Goal: Obtain resource: Obtain resource

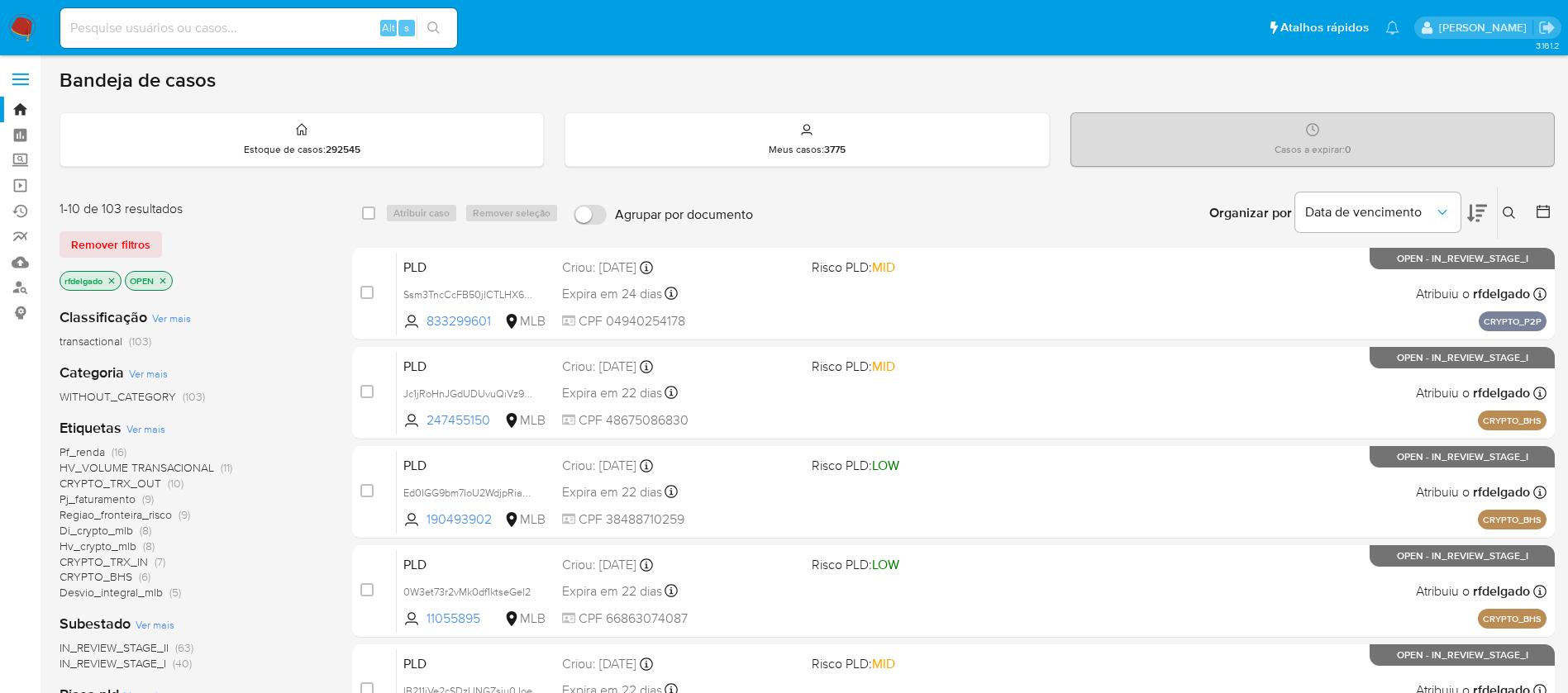
scroll to position [248, 0]
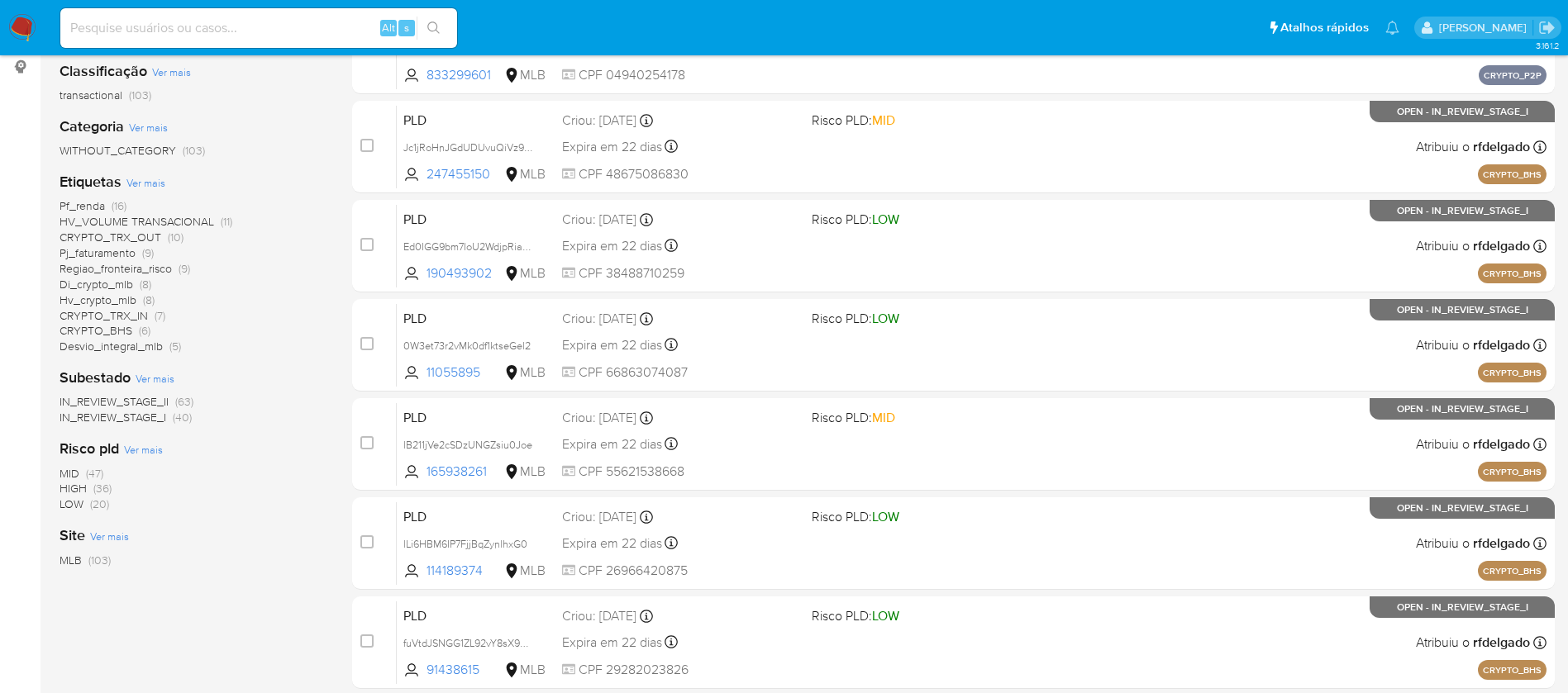
click at [105, 278] on span "Di_crypto_mlb" at bounding box center [96, 284] width 74 height 16
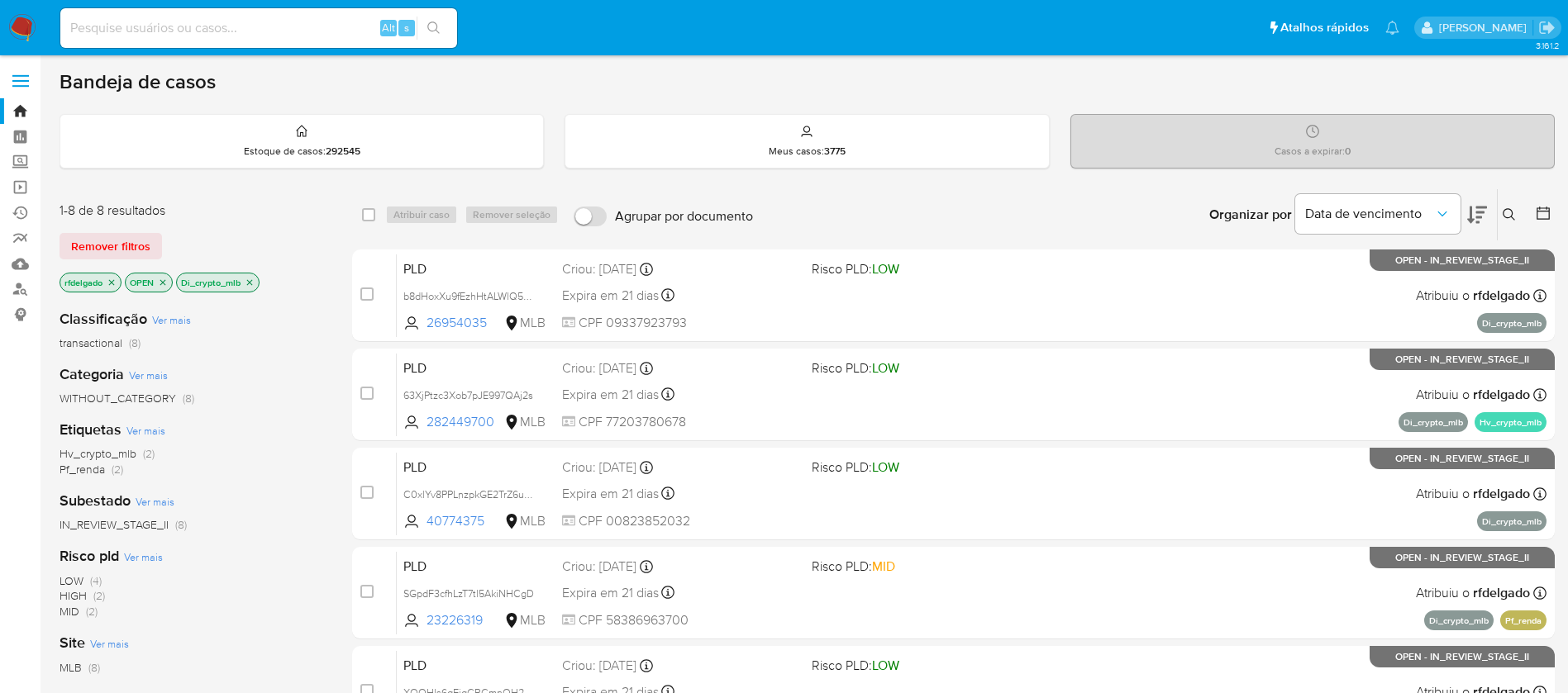
click at [251, 276] on p "Di_crypto_mlb" at bounding box center [218, 282] width 81 height 18
click at [255, 279] on icon "close-filter" at bounding box center [250, 283] width 10 height 10
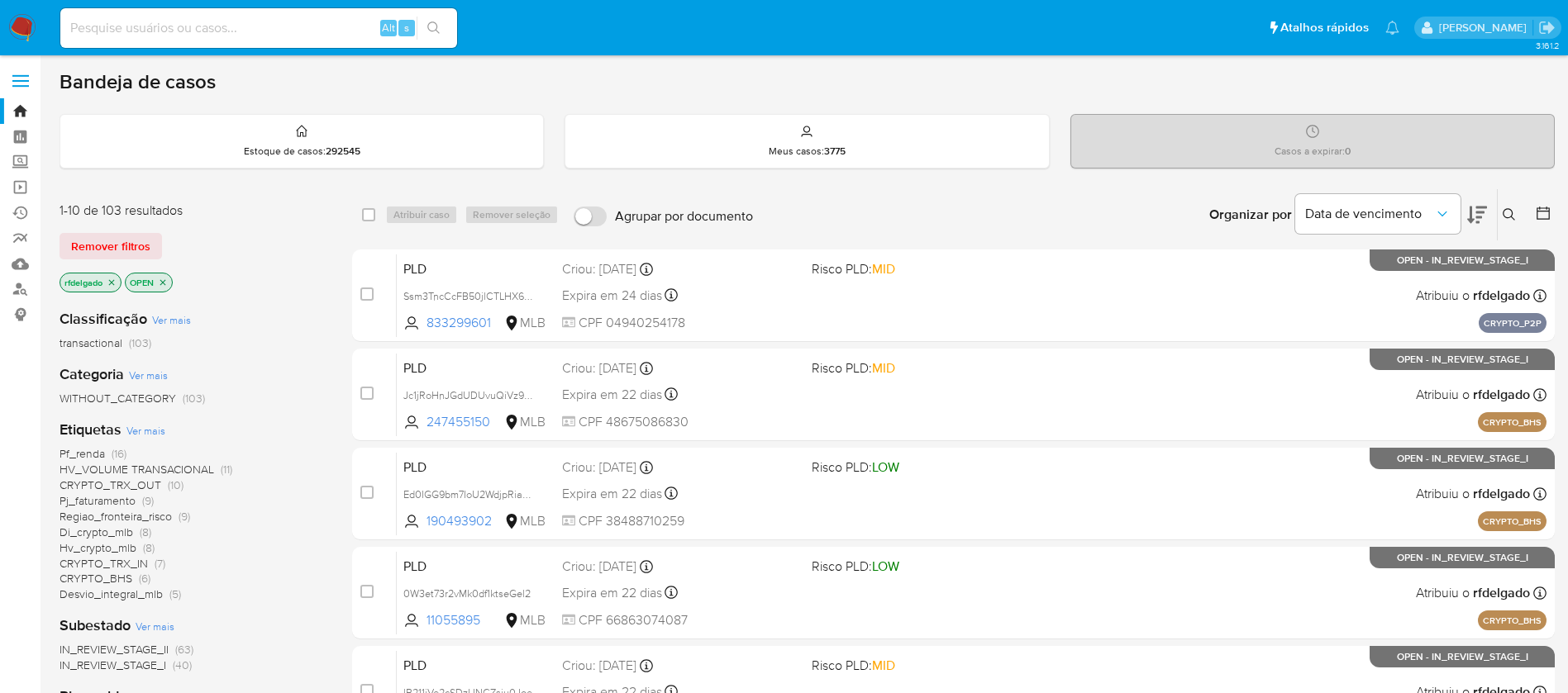
scroll to position [124, 0]
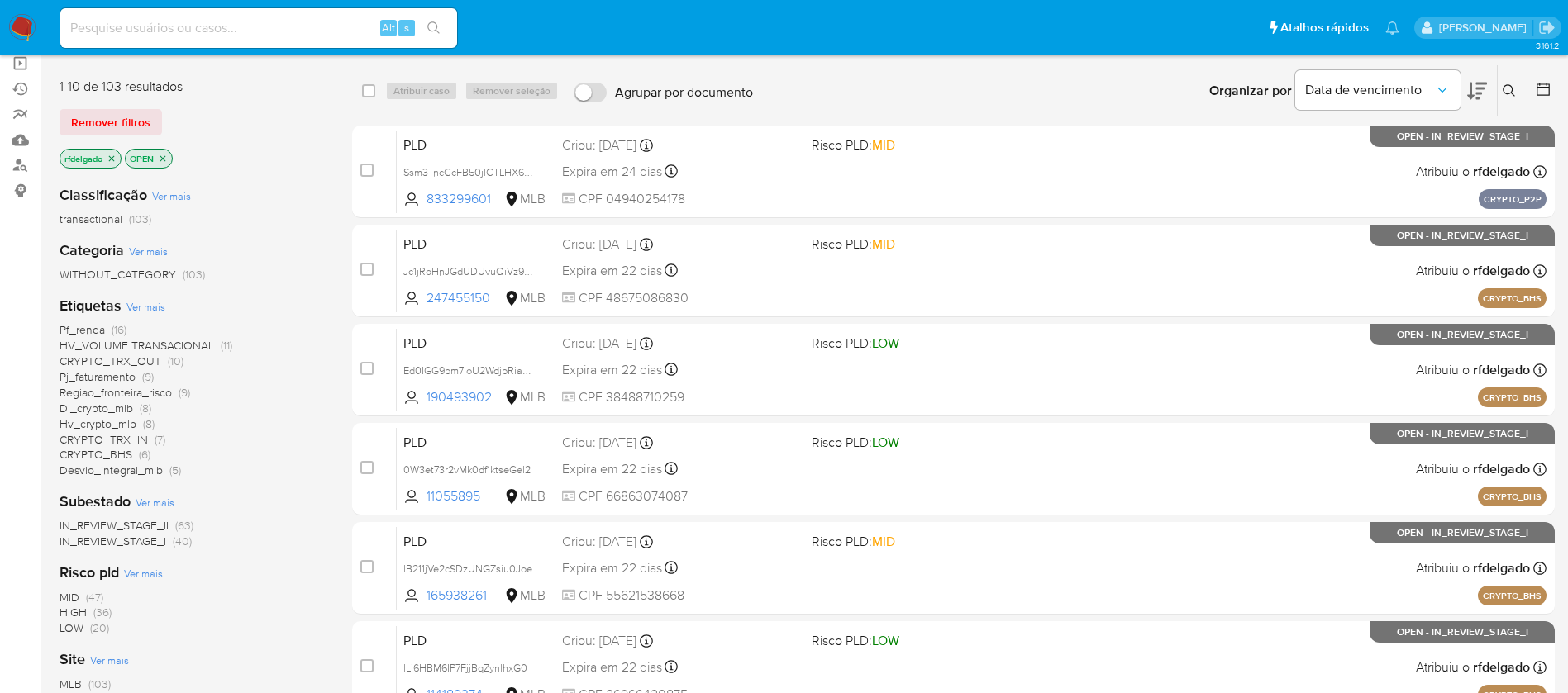
click at [87, 329] on span "Pf_renda" at bounding box center [81, 329] width 46 height 16
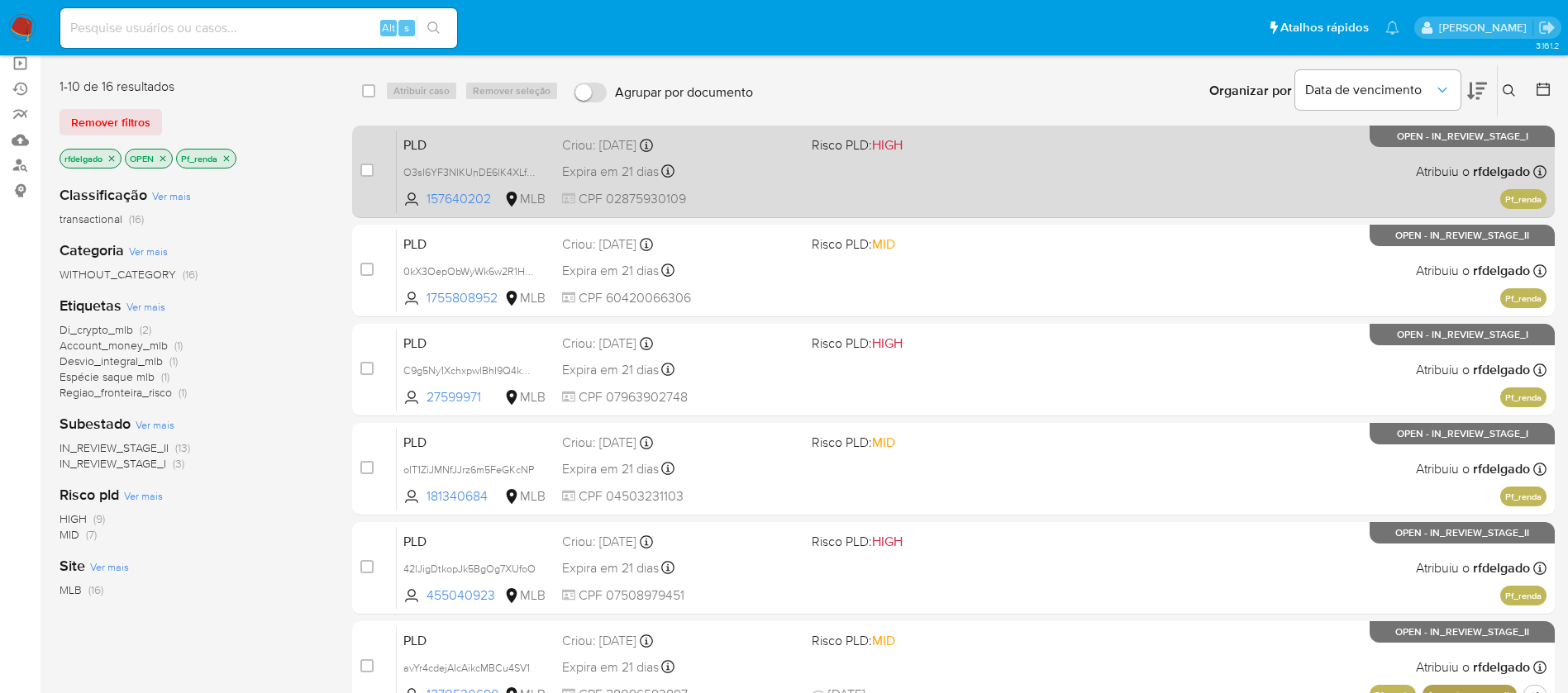
click at [1037, 183] on div "PLD O3sI6YF3NIKUnDE6lK4XLfYb 157640202 MLB Risco PLD: HIGH Criou: 12/09/2025 Cr…" at bounding box center [971, 171] width 1150 height 83
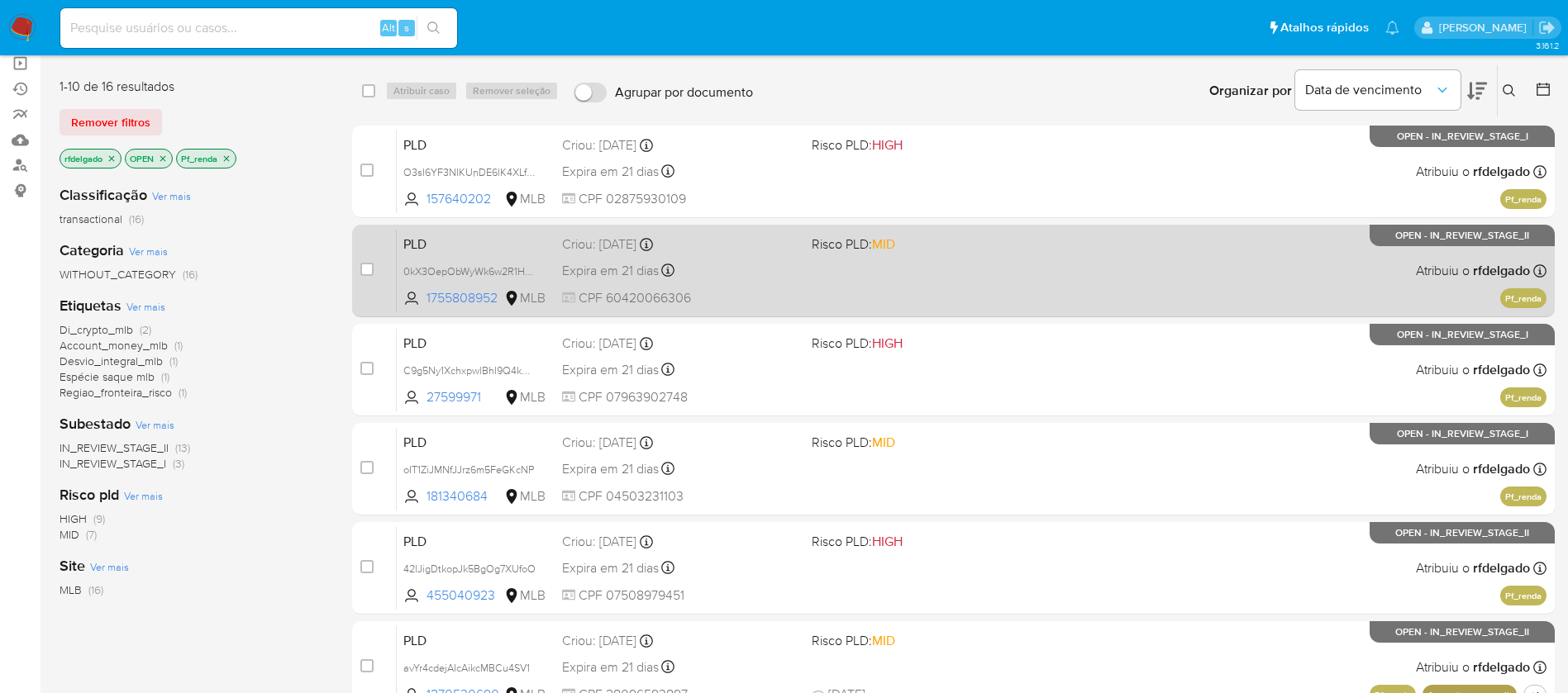
click at [969, 268] on span at bounding box center [930, 269] width 236 height 3
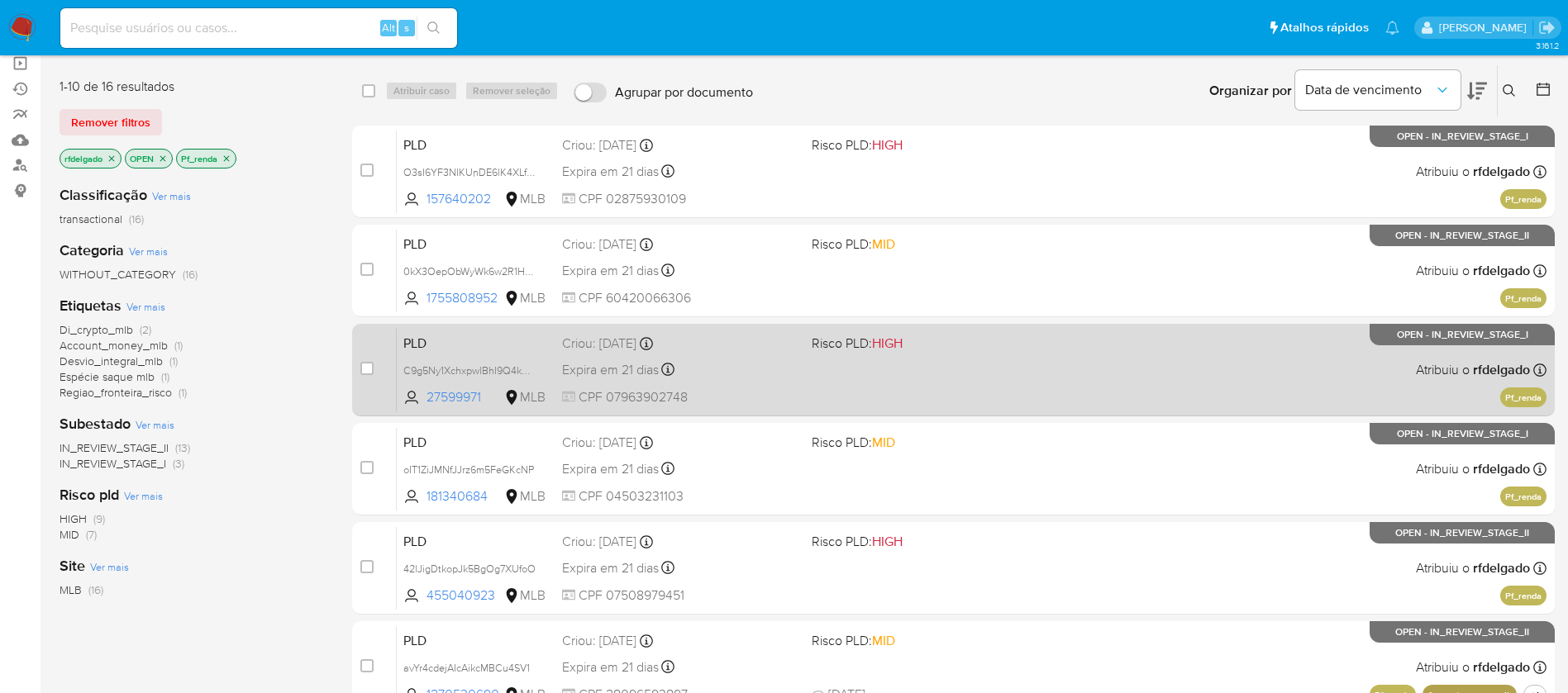
click at [938, 396] on div "PLD C9g5Ny1XchxpwlBhI9Q4kH6S 27599971 MLB Risco PLD: HIGH Criou: 12/09/2025 Cri…" at bounding box center [971, 370] width 1150 height 83
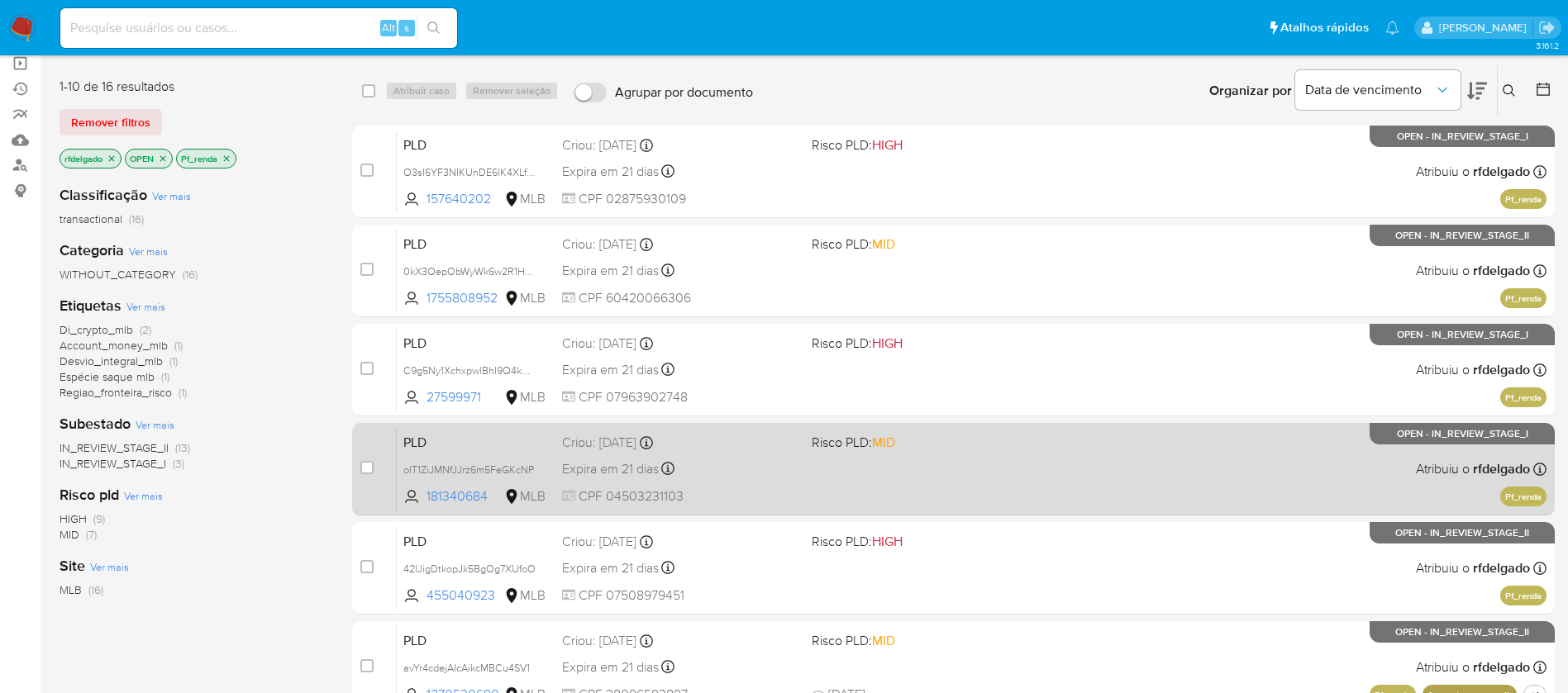
click at [910, 475] on div "PLD oIT1ZiJMNfJJrz6m5FeGKcNP 181340684 MLB Risco PLD: MID Criou: 12/09/2025 Cri…" at bounding box center [971, 468] width 1150 height 83
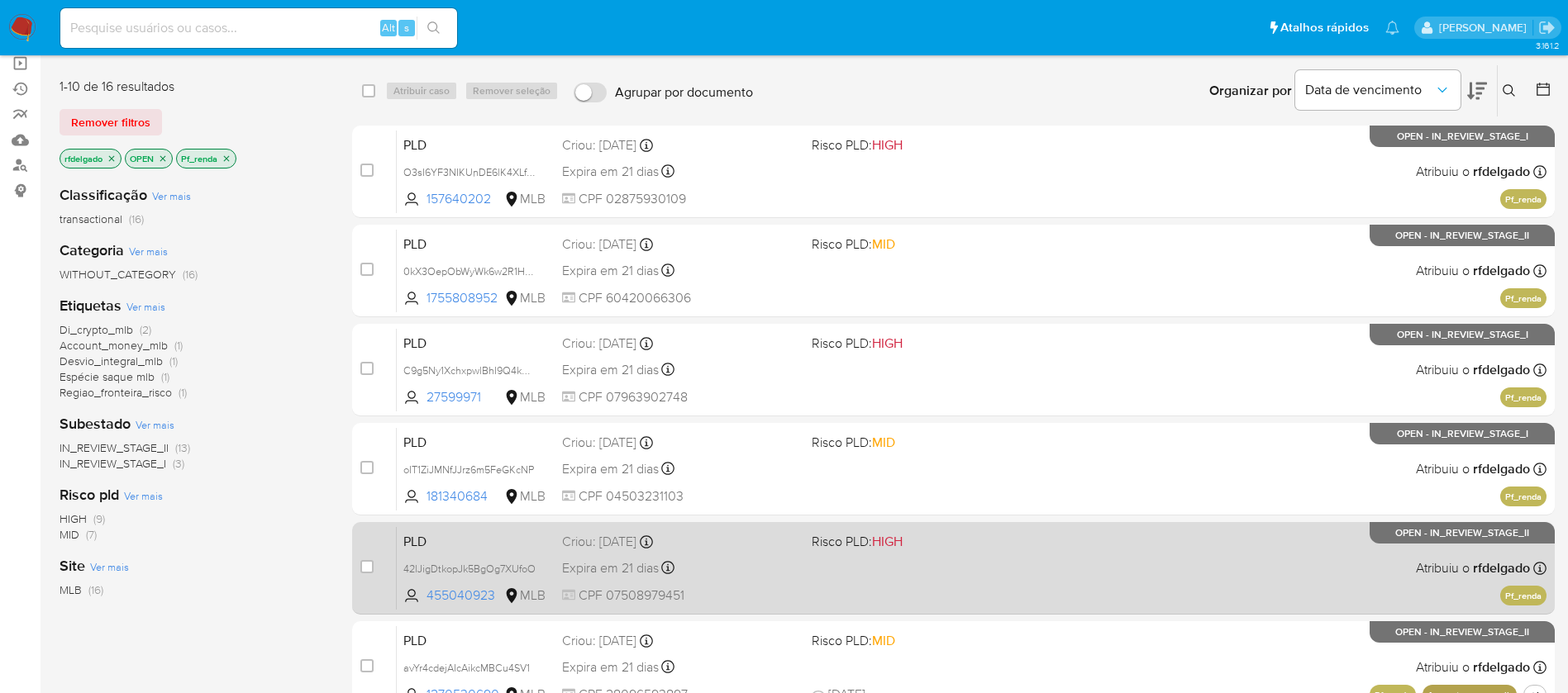
click at [804, 536] on div "PLD 42lJigDtkopJk5BgOg7XUfoO 455040923 MLB Risco PLD: HIGH Criou: 12/09/2025 Cr…" at bounding box center [971, 567] width 1150 height 83
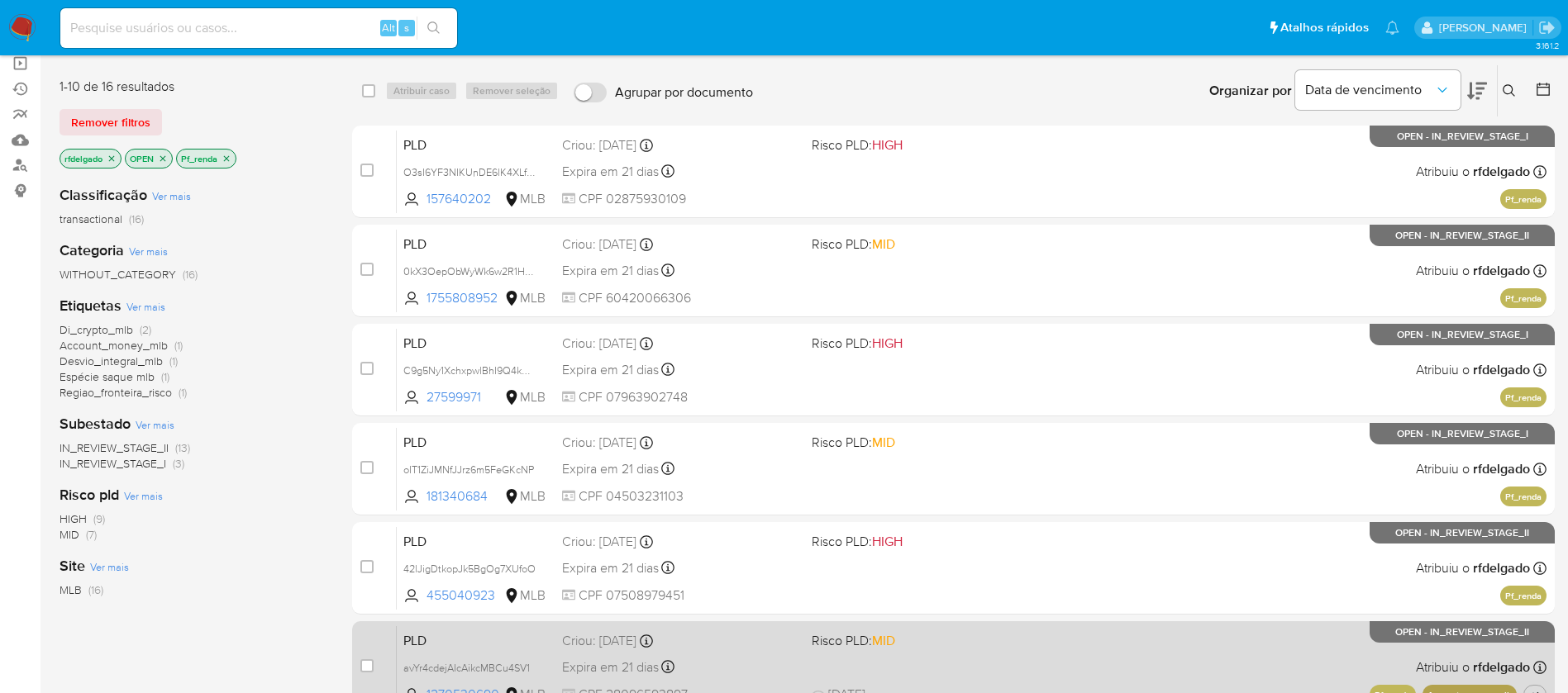
click at [837, 656] on div "PLD avYr4cdejAIcAikcMBCu4SV1 1270530690 MLB Risco PLD: MID Criou: 12/09/2025 Cr…" at bounding box center [971, 667] width 1150 height 83
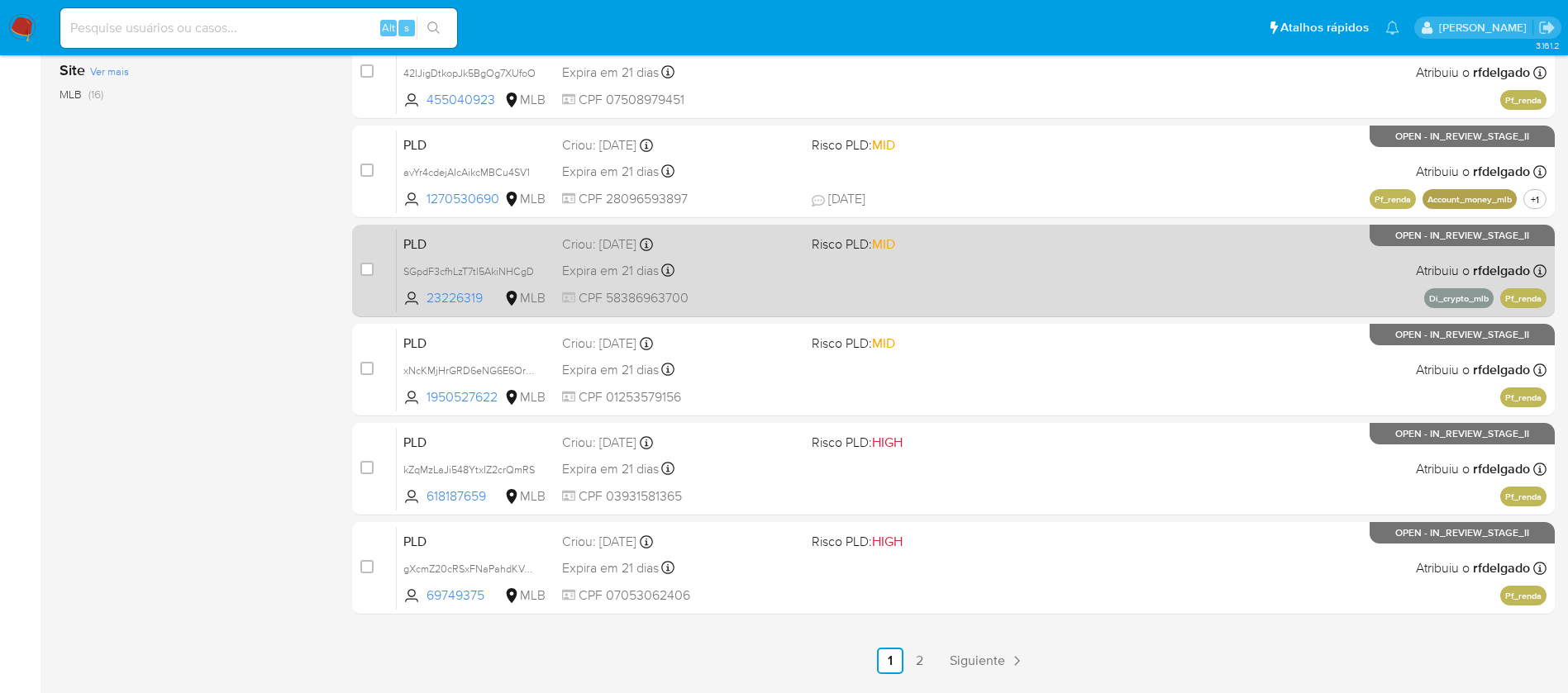
scroll to position [671, 0]
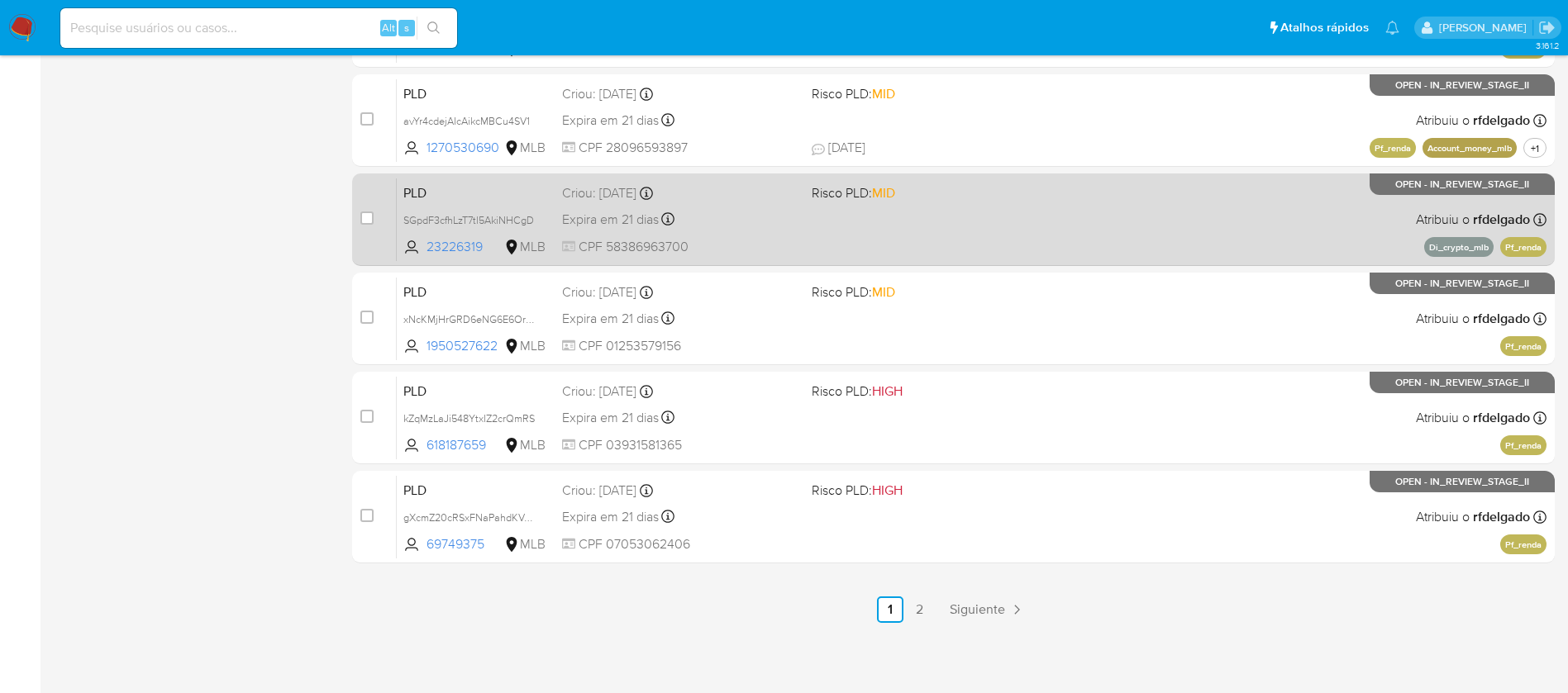
click at [806, 212] on div "PLD SGpdF3cfhLzT7tl5AkiNHCgD 23226319 MLB Risco PLD: MID Criou: 12/09/2025 Crio…" at bounding box center [971, 219] width 1150 height 83
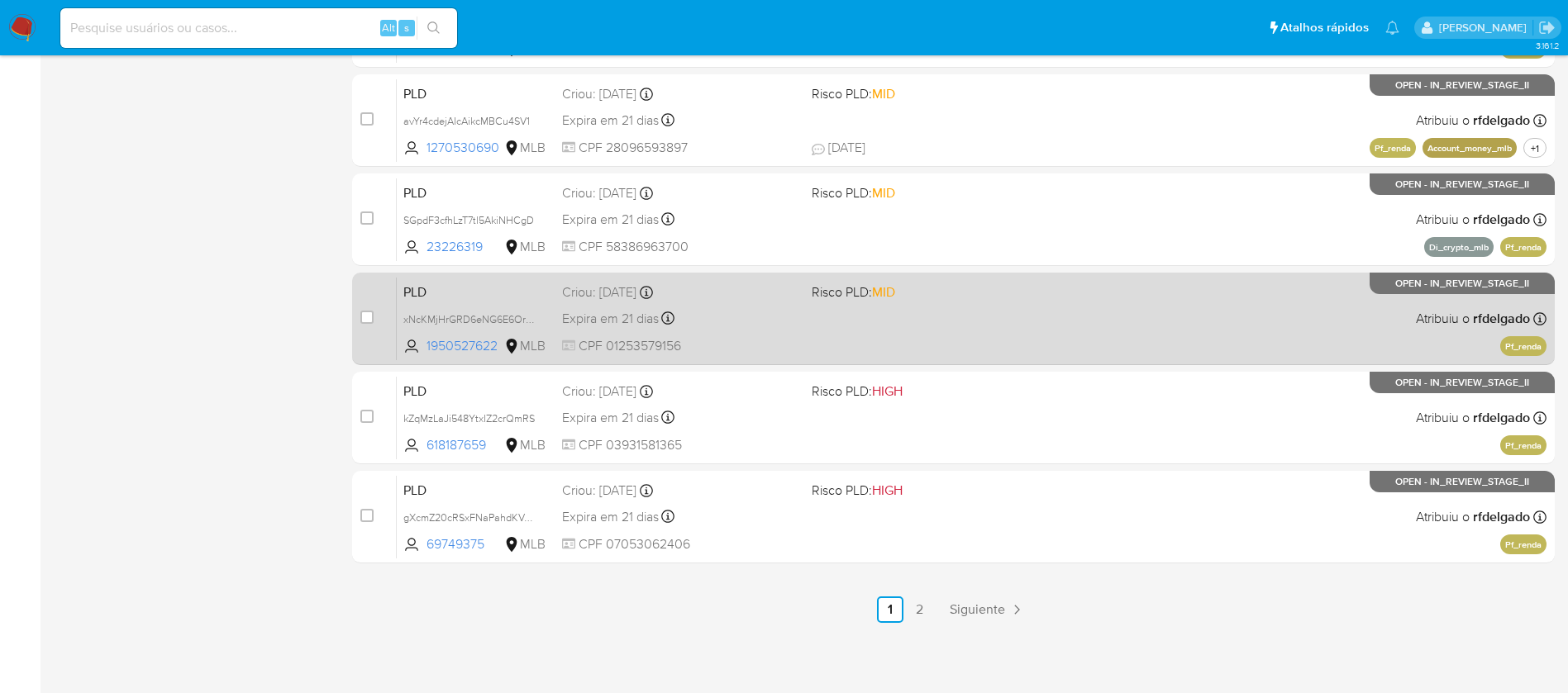
click at [761, 322] on div "Expira em 21 dias Expira em 27/10/2025 00:21:58" at bounding box center [680, 317] width 236 height 22
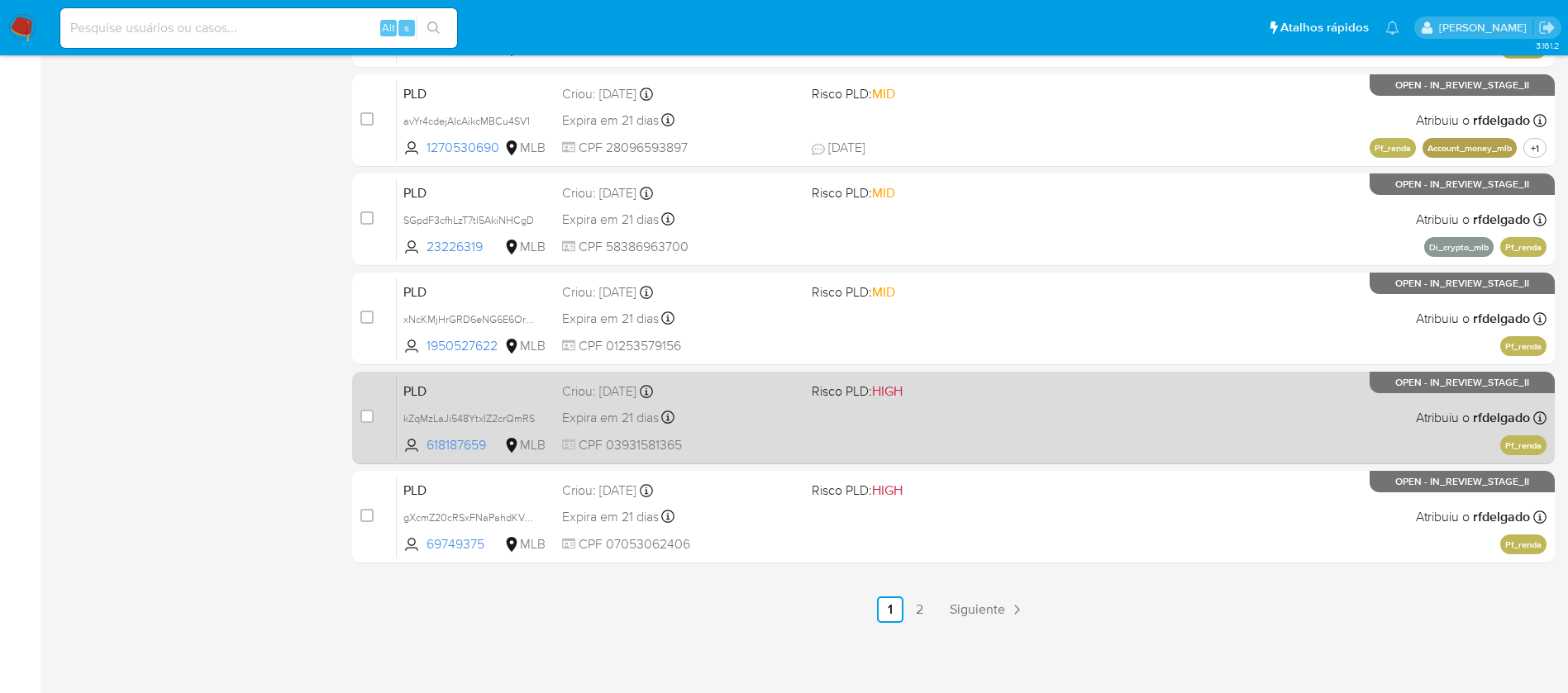
click at [768, 428] on div "PLD kZqMzLaJi548YtxIZ2crQmRS 618187659 MLB Risco PLD: HIGH Criou: 12/09/2025 Cr…" at bounding box center [971, 417] width 1150 height 83
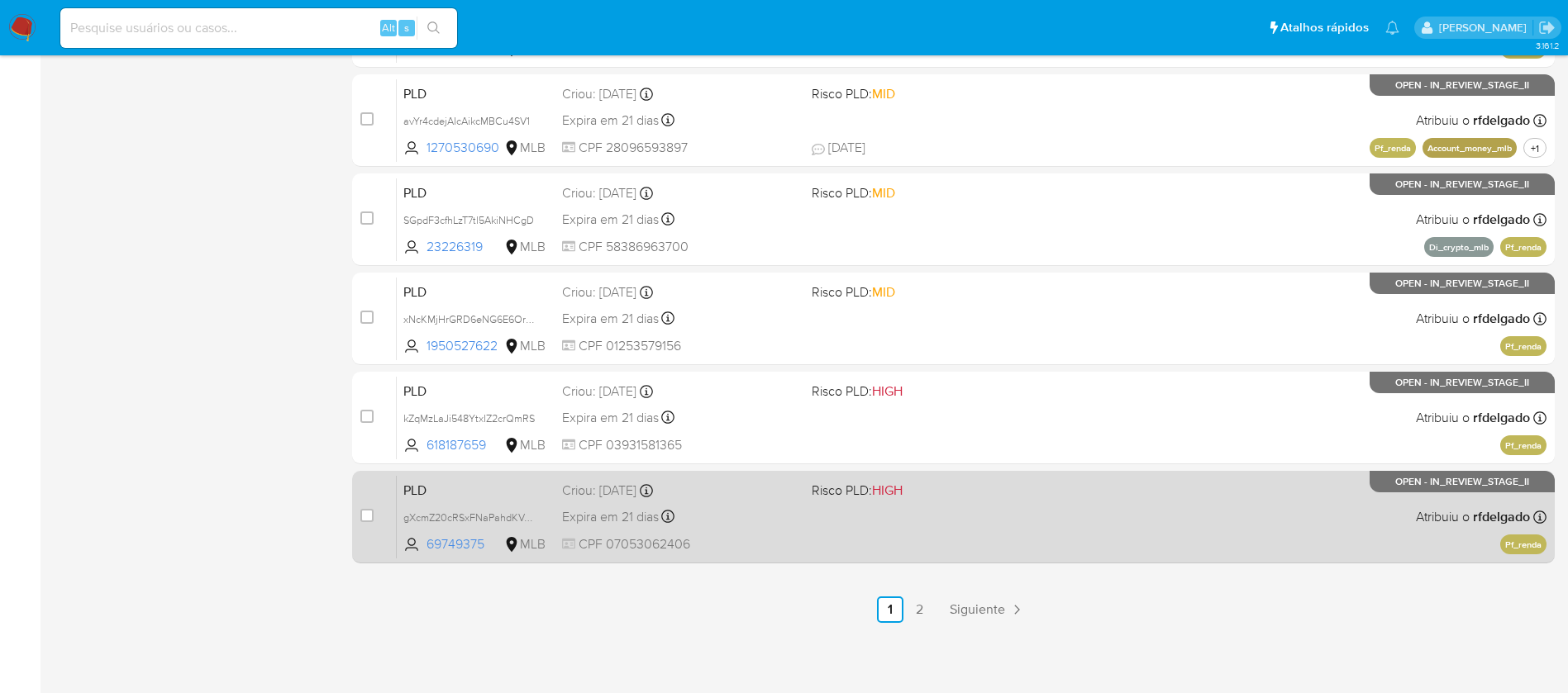
click at [818, 520] on div "PLD gXcmZ20cRSxFNaPahdKVdQMj 69749375 MLB Risco PLD: HIGH Criou: 12/09/2025 Cri…" at bounding box center [971, 517] width 1150 height 83
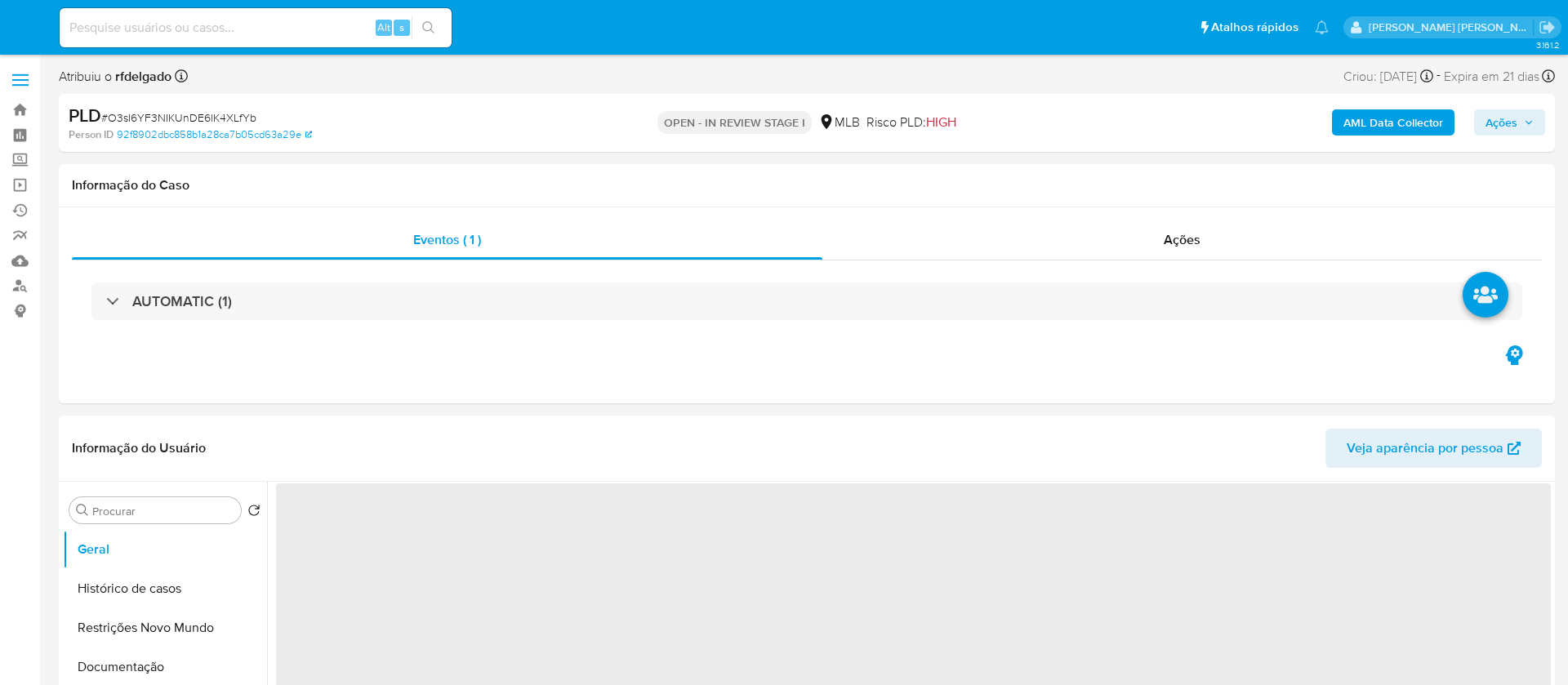
select select "10"
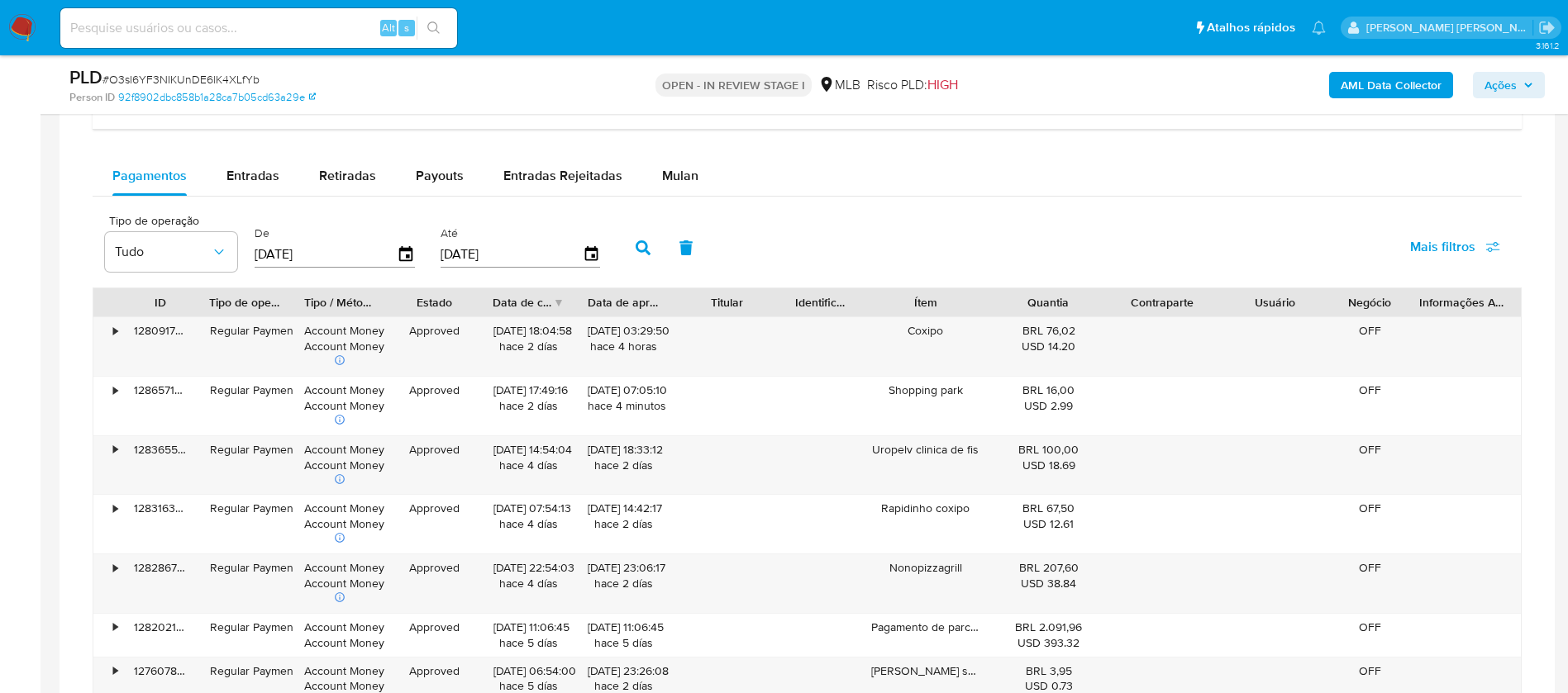
scroll to position [1239, 0]
click at [673, 164] on span "Mulan" at bounding box center [680, 173] width 37 height 19
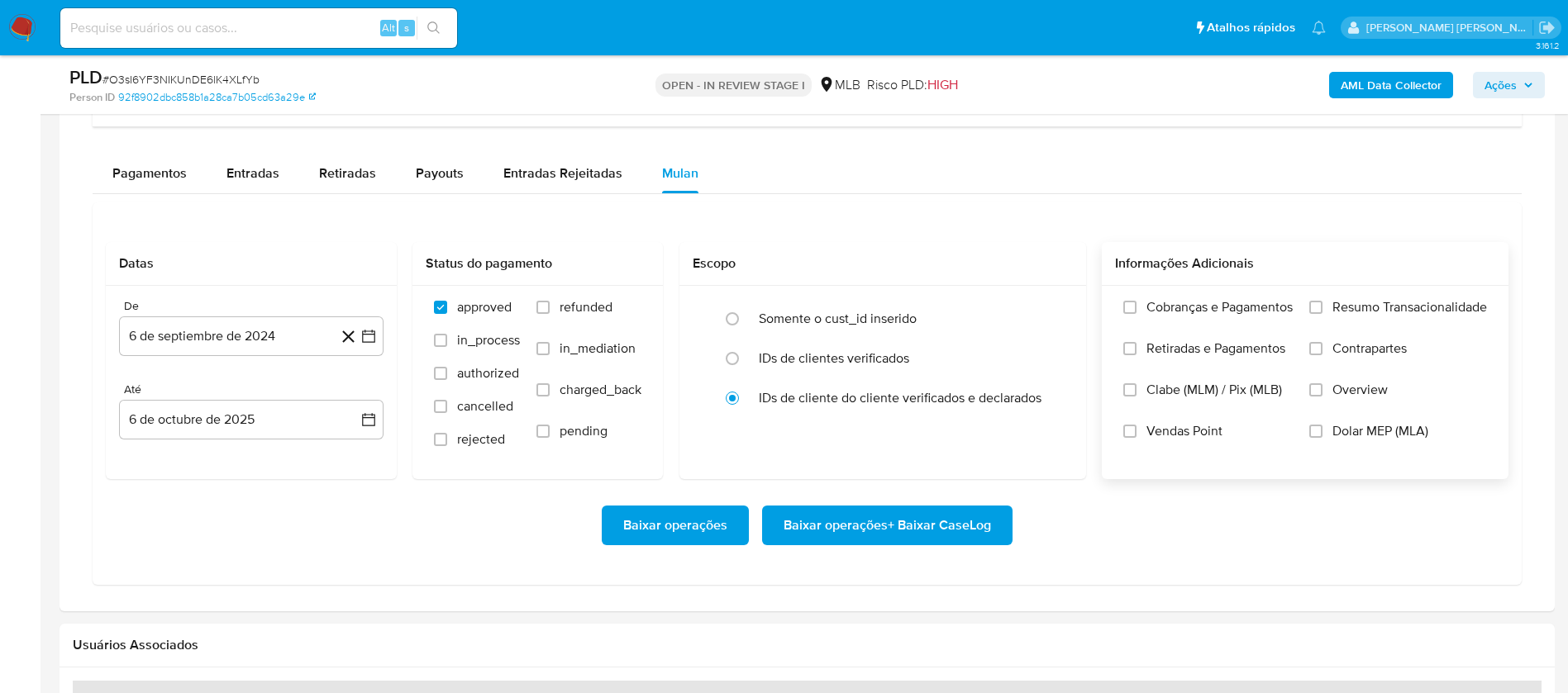
click at [1410, 303] on span "Resumo Transacionalidade" at bounding box center [1409, 307] width 155 height 16
click at [1322, 303] on input "Resumo Transacionalidade" at bounding box center [1315, 308] width 14 height 14
click at [1199, 435] on span "Vendas Point" at bounding box center [1184, 431] width 76 height 16
click at [1136, 435] on input "Vendas Point" at bounding box center [1130, 432] width 14 height 14
click at [303, 334] on button "6 de septiembre de 2024" at bounding box center [251, 336] width 264 height 40
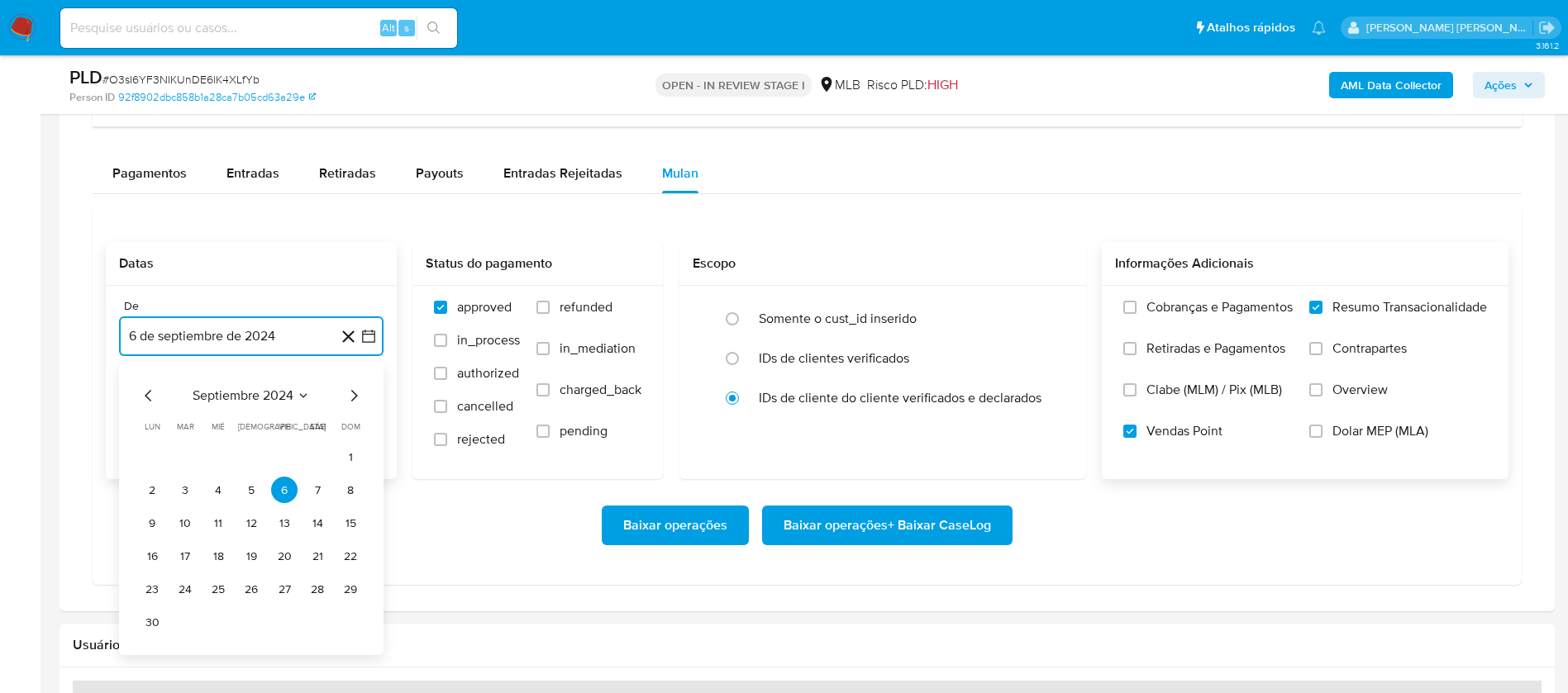
click at [285, 393] on span "septiembre 2024" at bounding box center [243, 395] width 101 height 16
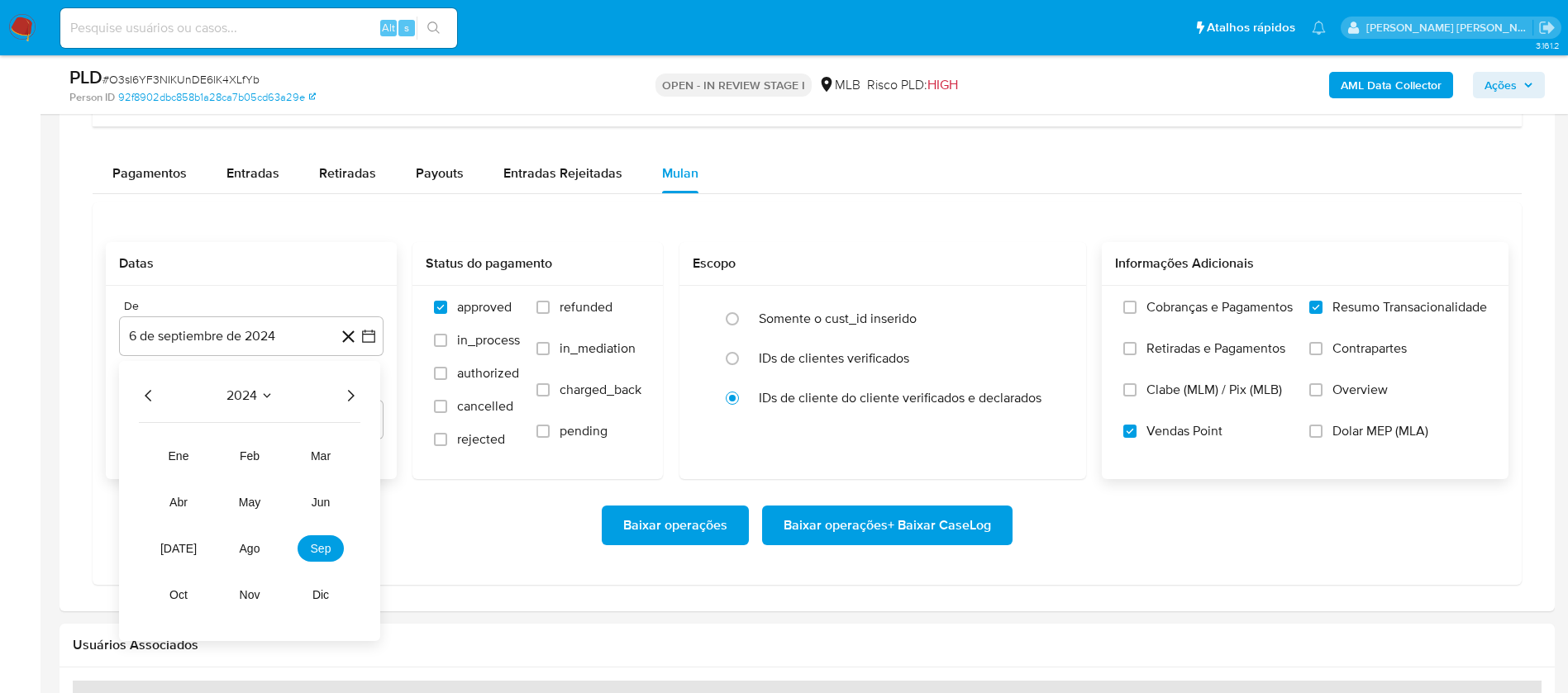
click at [351, 387] on icon "Año siguiente" at bounding box center [351, 395] width 19 height 19
click at [255, 549] on span "ago" at bounding box center [249, 549] width 20 height 14
click at [288, 454] on button "1" at bounding box center [284, 456] width 26 height 26
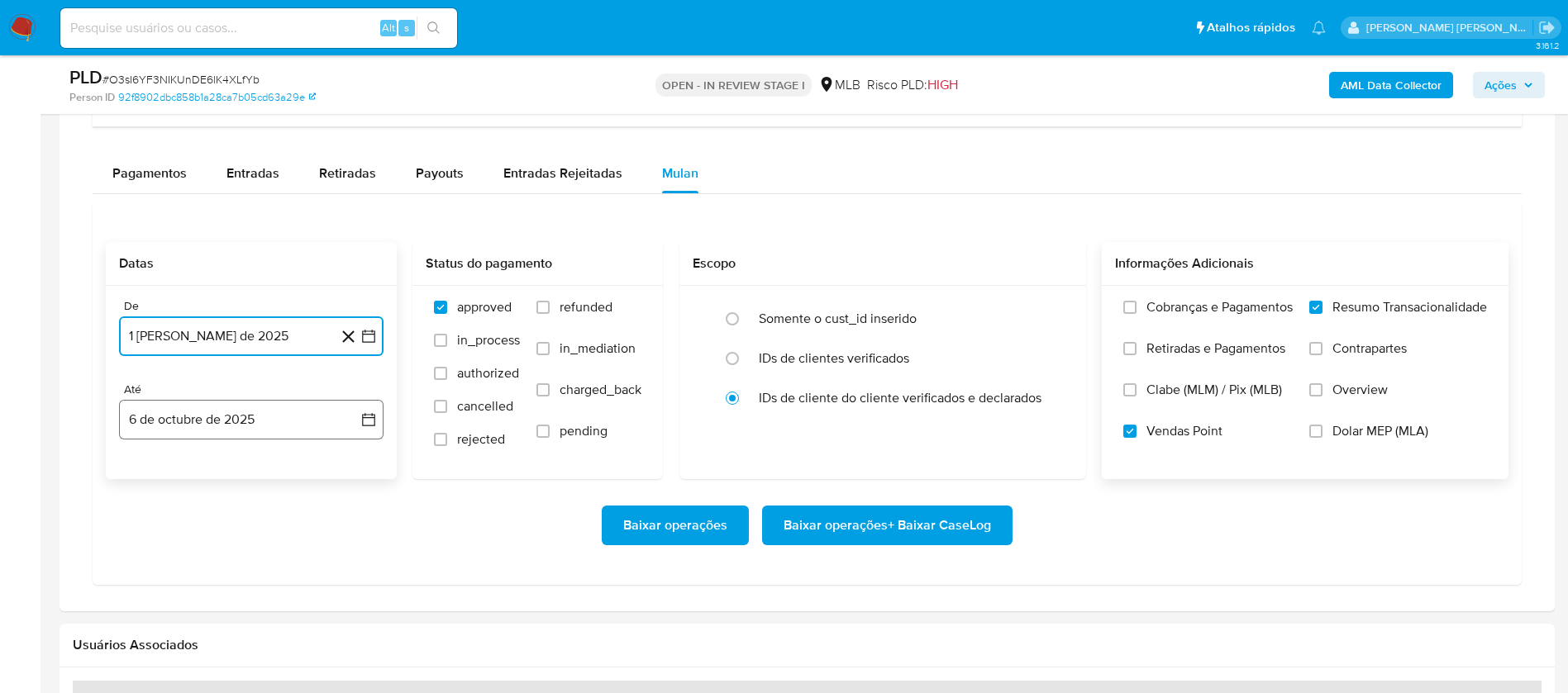
click at [262, 414] on button "6 de octubre de 2025" at bounding box center [251, 419] width 264 height 40
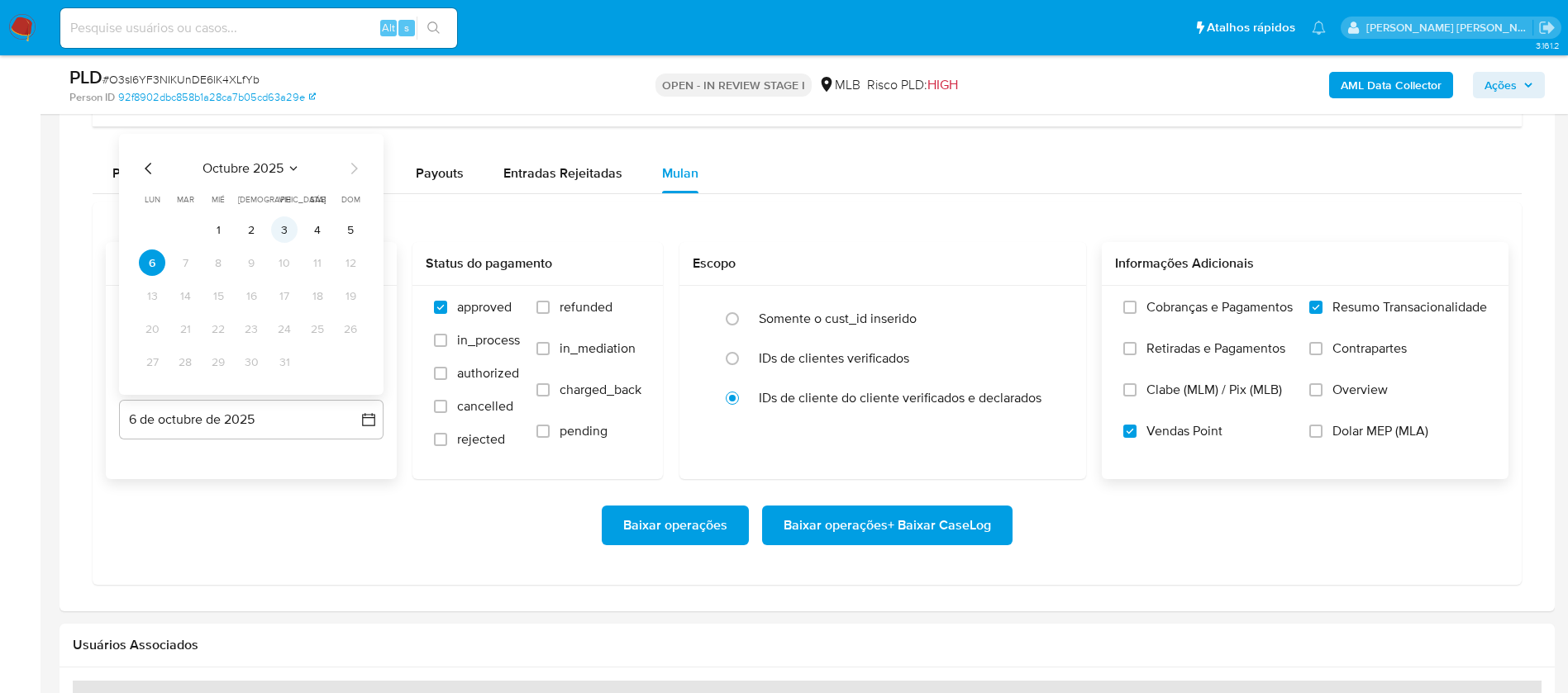
click at [287, 232] on button "3" at bounding box center [284, 229] width 26 height 26
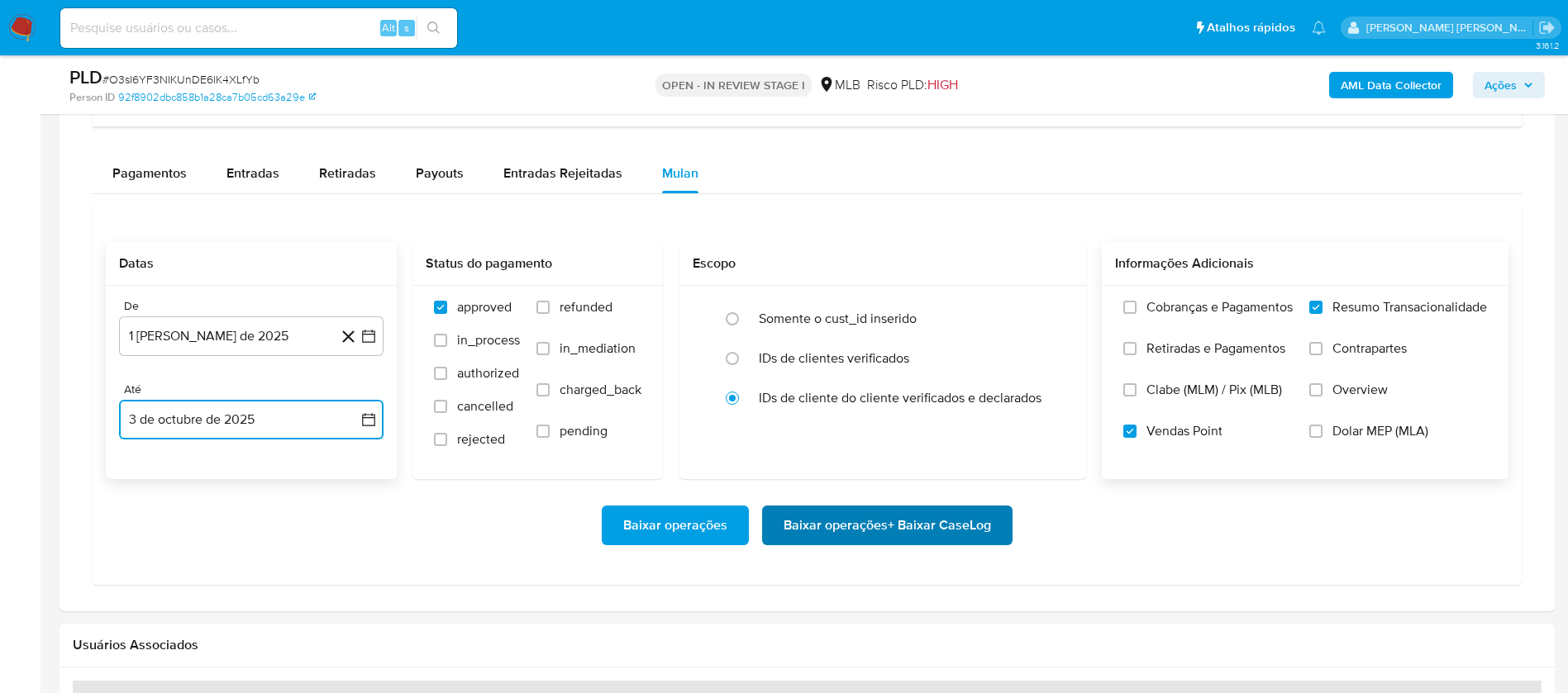
click at [898, 534] on span "Baixar operações + Baixar CaseLog" at bounding box center [887, 526] width 207 height 37
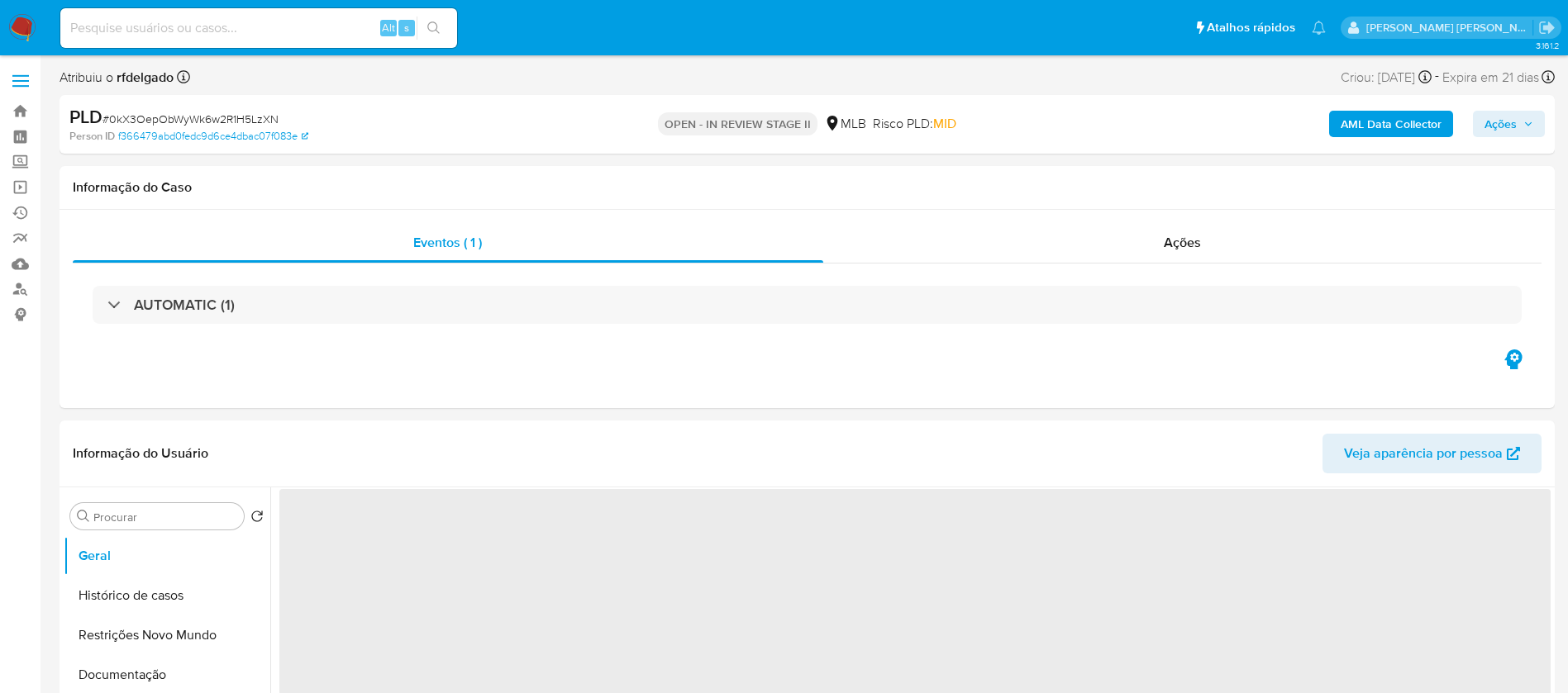
select select "10"
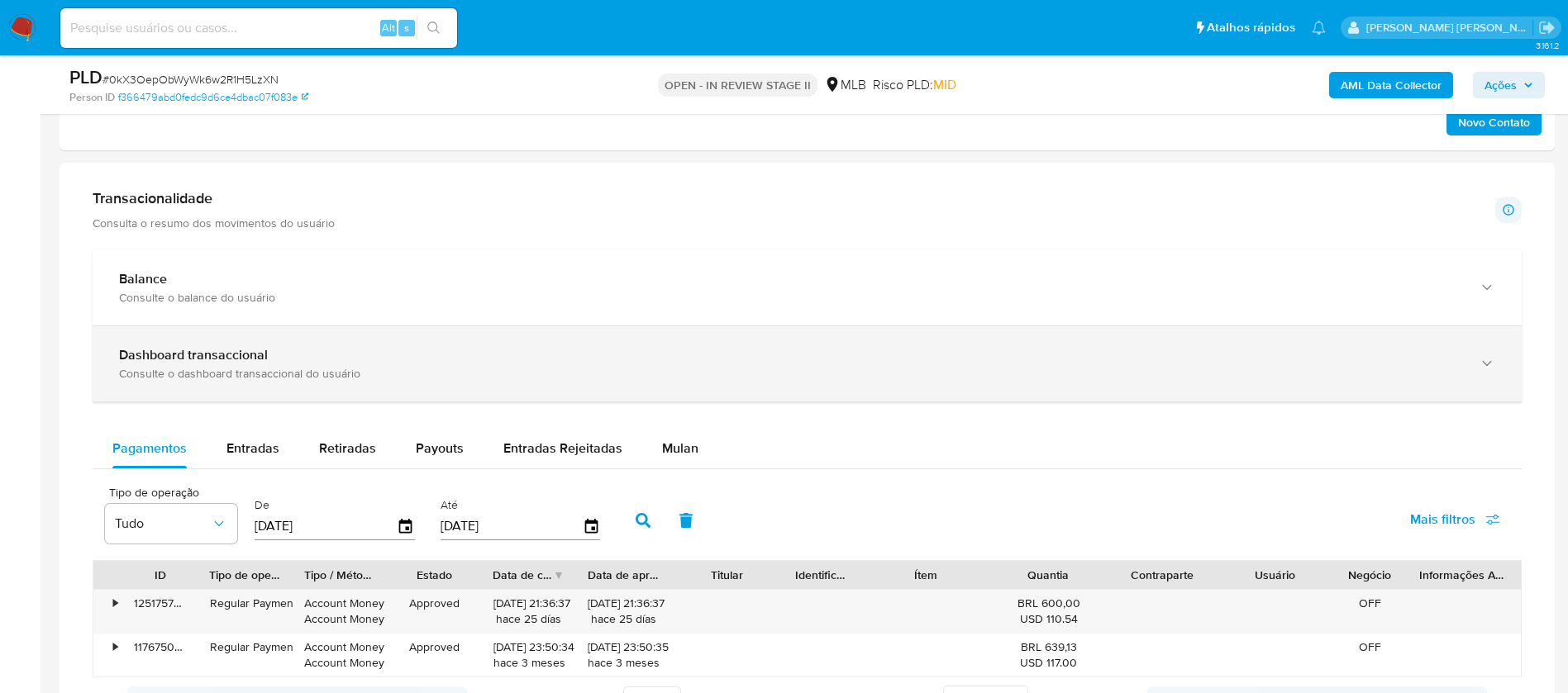
scroll to position [1115, 0]
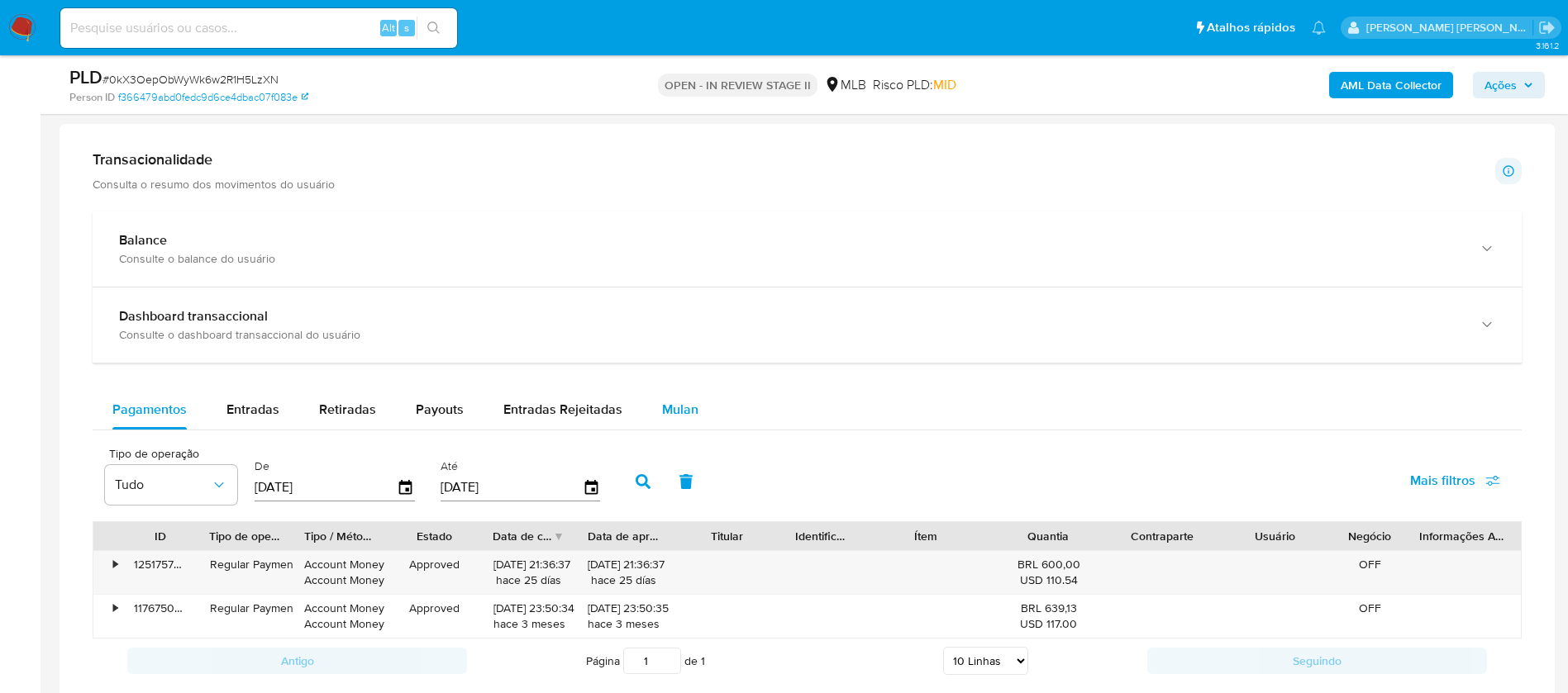
click at [682, 401] on span "Mulan" at bounding box center [680, 409] width 37 height 19
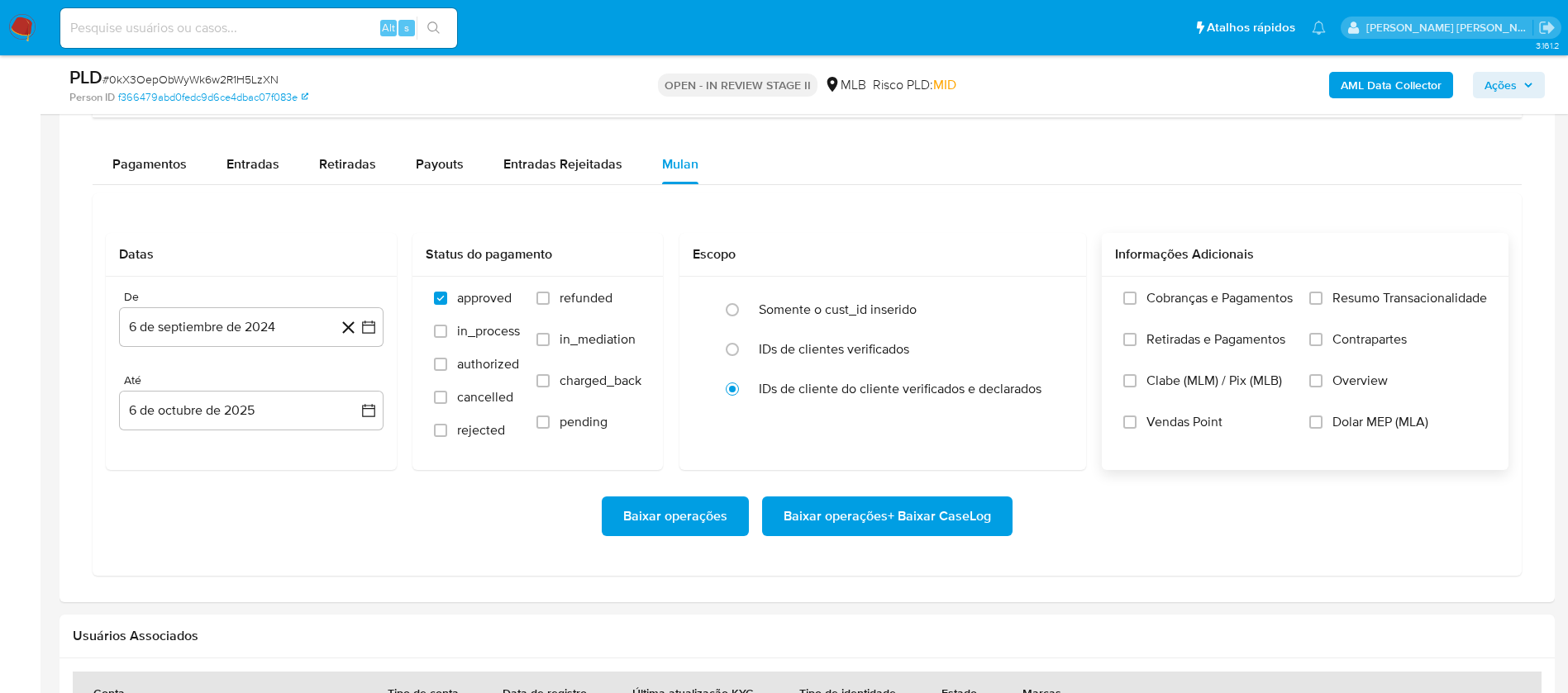
scroll to position [1363, 0]
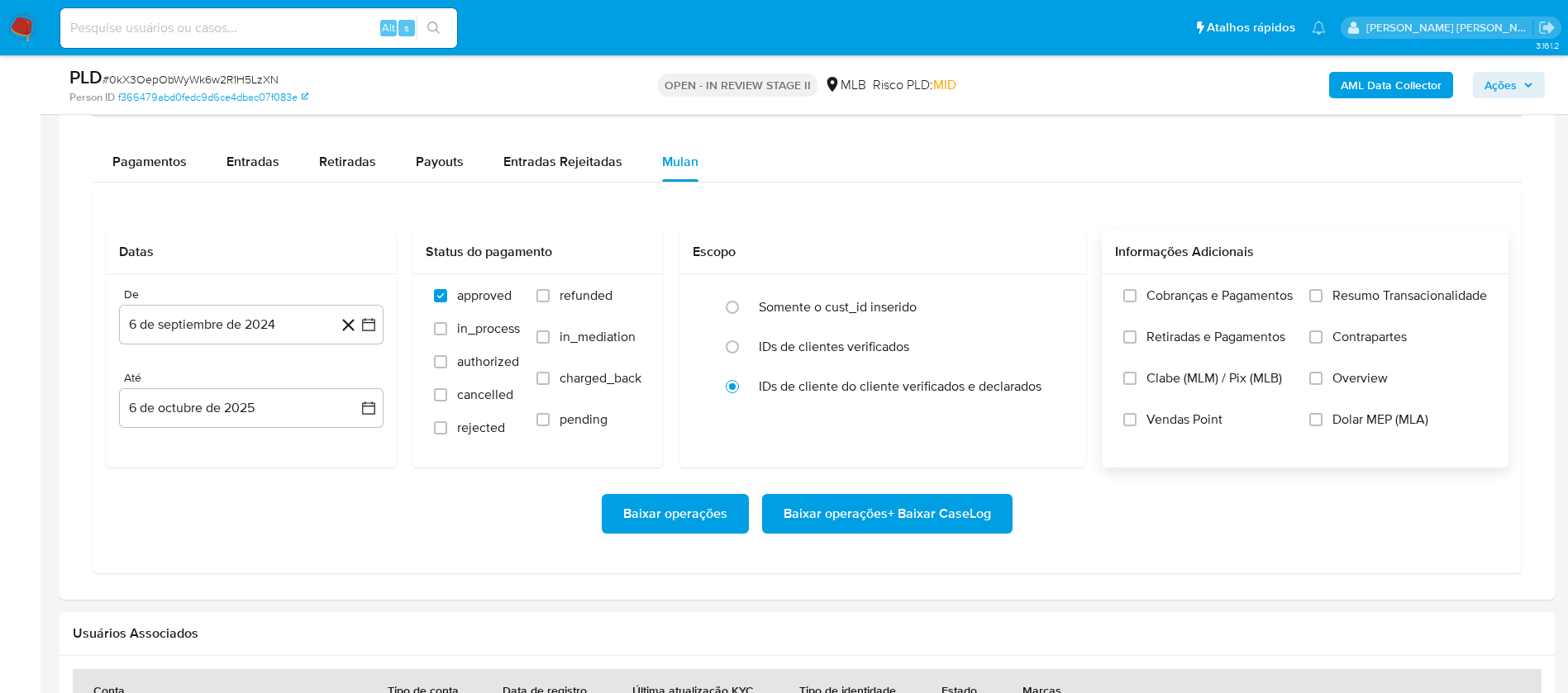
click at [1386, 289] on span "Resumo Transacionalidade" at bounding box center [1409, 295] width 155 height 16
click at [1322, 289] on input "Resumo Transacionalidade" at bounding box center [1315, 296] width 14 height 14
click at [1199, 415] on span "Vendas Point" at bounding box center [1184, 419] width 76 height 16
click at [1136, 415] on input "Vendas Point" at bounding box center [1130, 420] width 14 height 14
click at [233, 324] on button "6 de septiembre de 2024" at bounding box center [251, 324] width 264 height 40
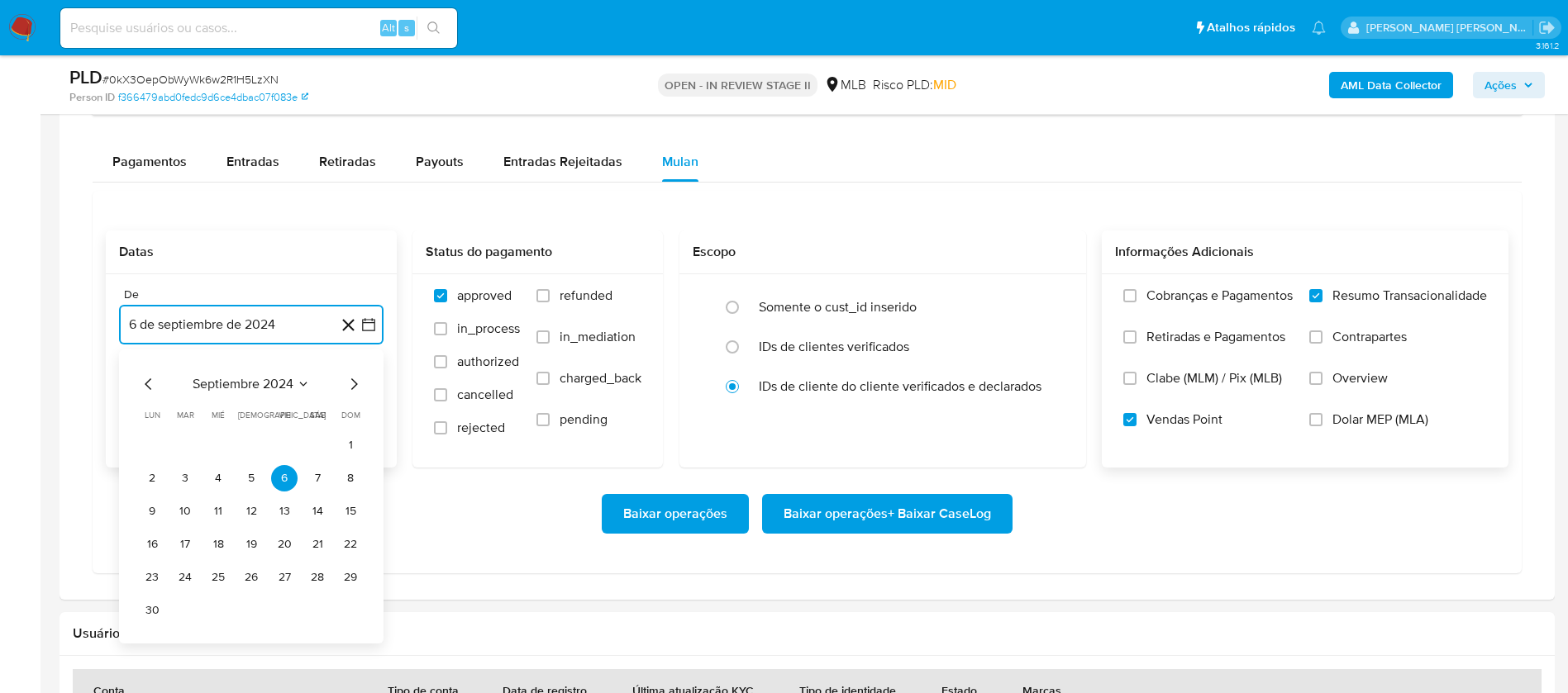
click at [240, 386] on span "septiembre 2024" at bounding box center [243, 383] width 101 height 16
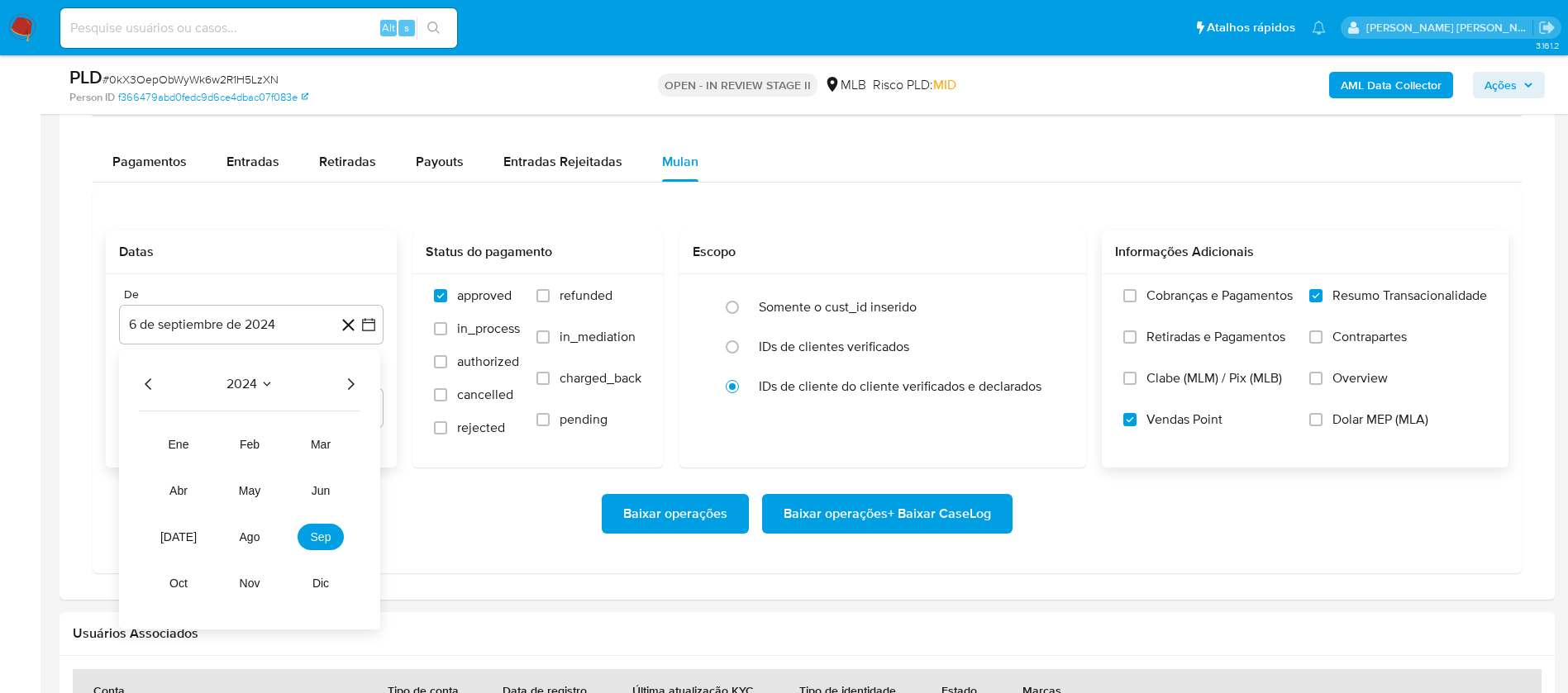
click at [352, 383] on icon "Año siguiente" at bounding box center [351, 384] width 19 height 19
click at [247, 537] on span "ago" at bounding box center [249, 537] width 20 height 14
click at [285, 440] on button "1" at bounding box center [284, 444] width 26 height 26
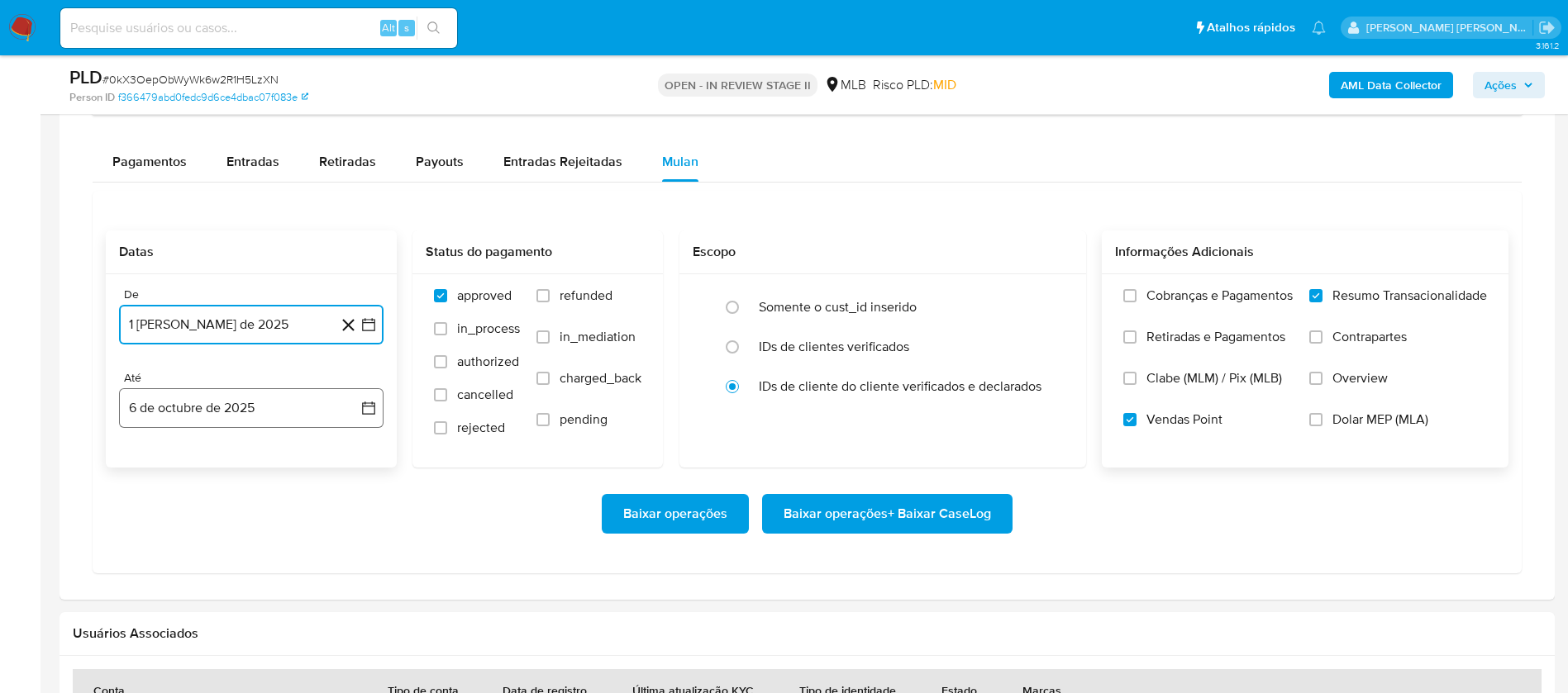
click at [302, 402] on button "6 de octubre de 2025" at bounding box center [251, 407] width 264 height 40
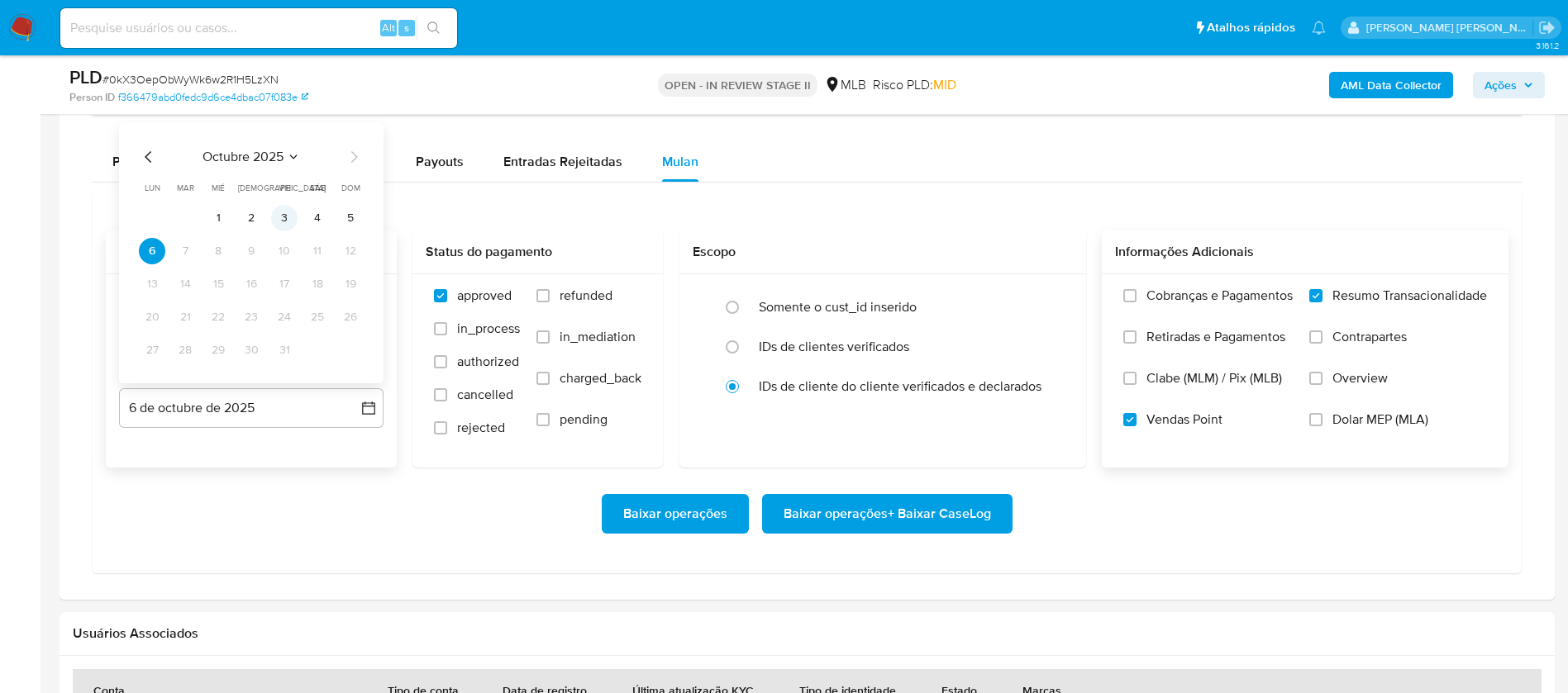
click at [290, 216] on button "3" at bounding box center [284, 218] width 26 height 26
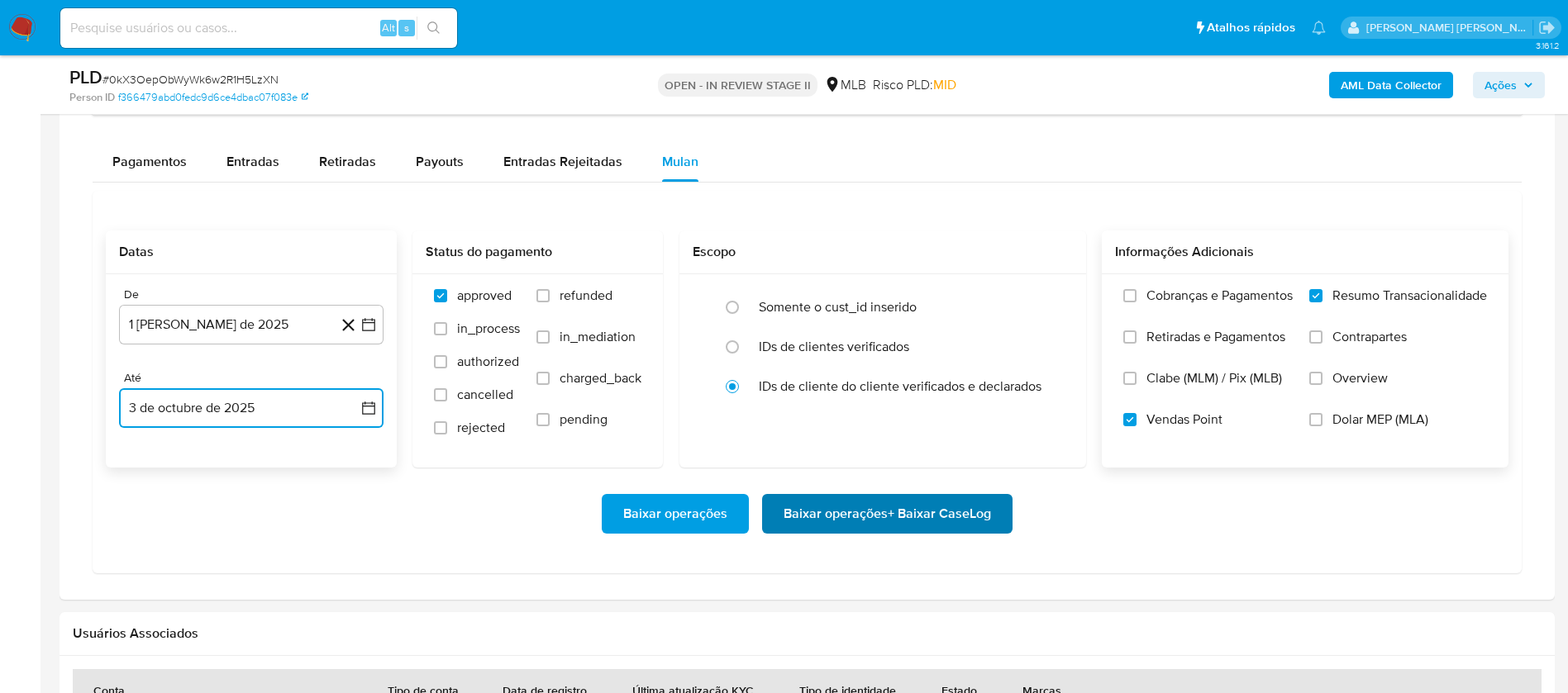
click at [832, 511] on span "Baixar operações + Baixar CaseLog" at bounding box center [887, 514] width 207 height 37
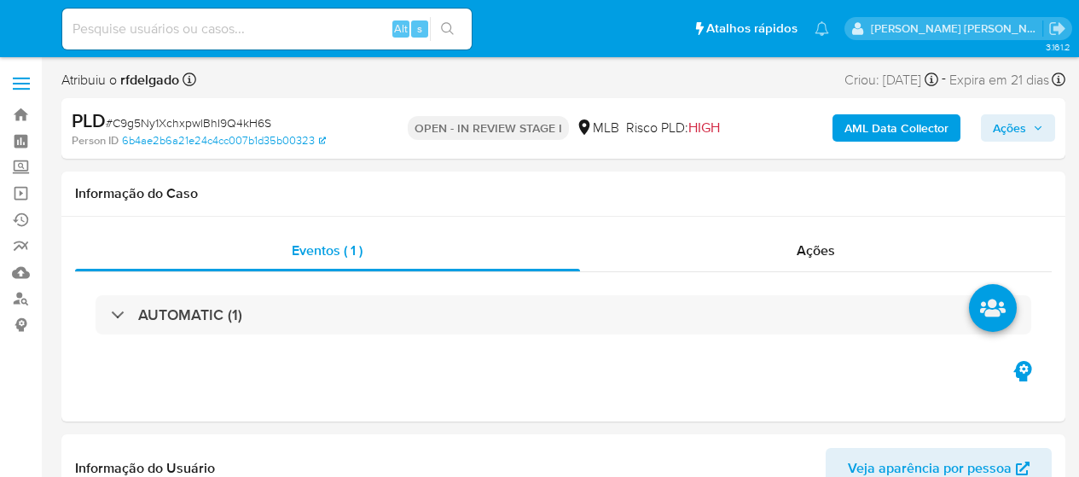
select select "10"
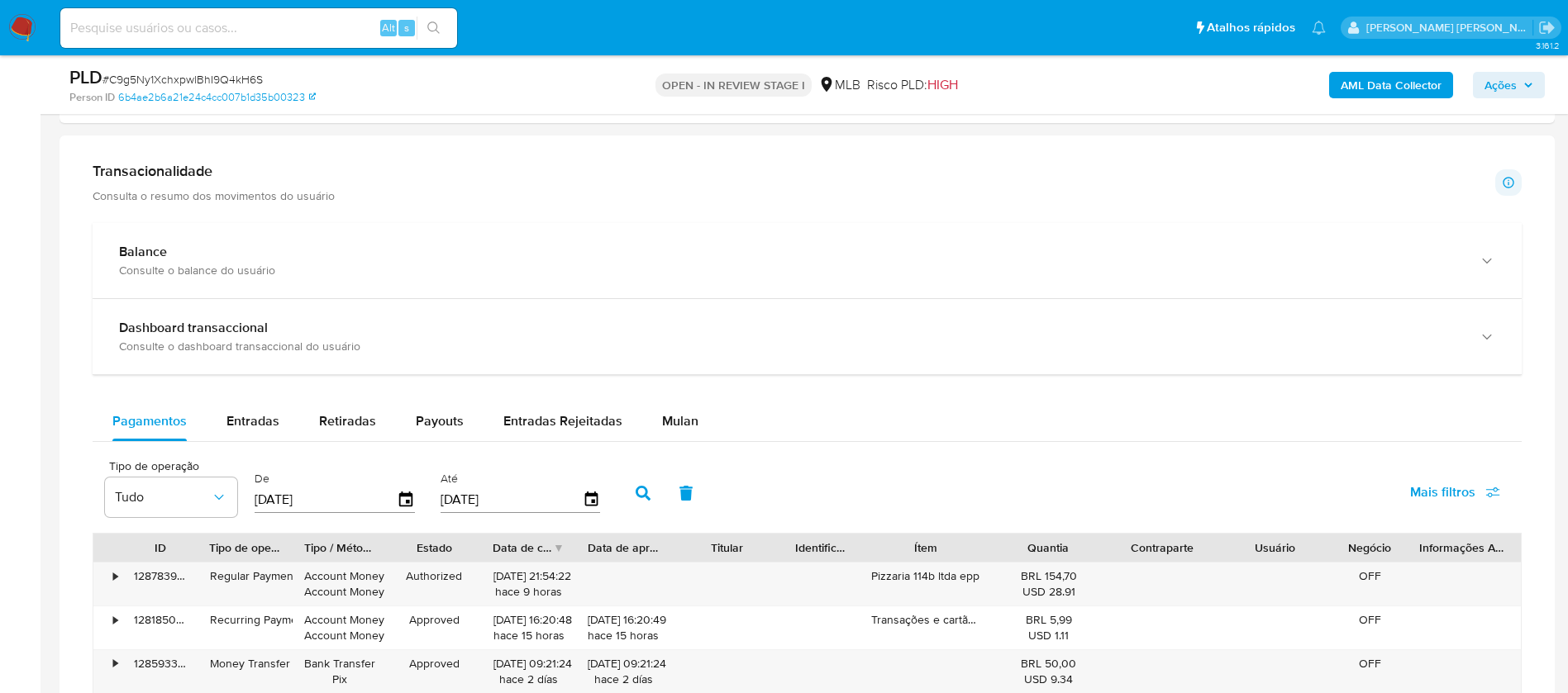
scroll to position [1239, 0]
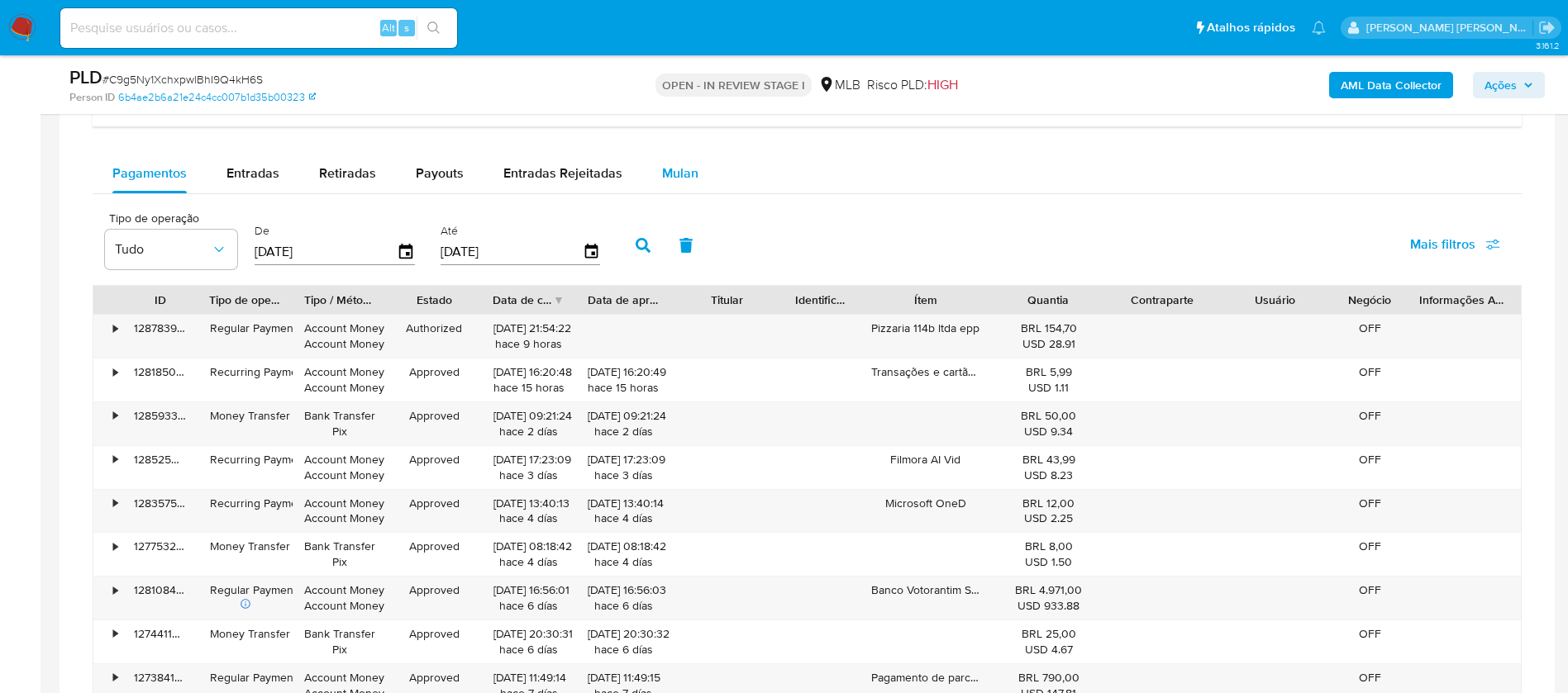
click at [690, 169] on span "Mulan" at bounding box center [680, 173] width 37 height 19
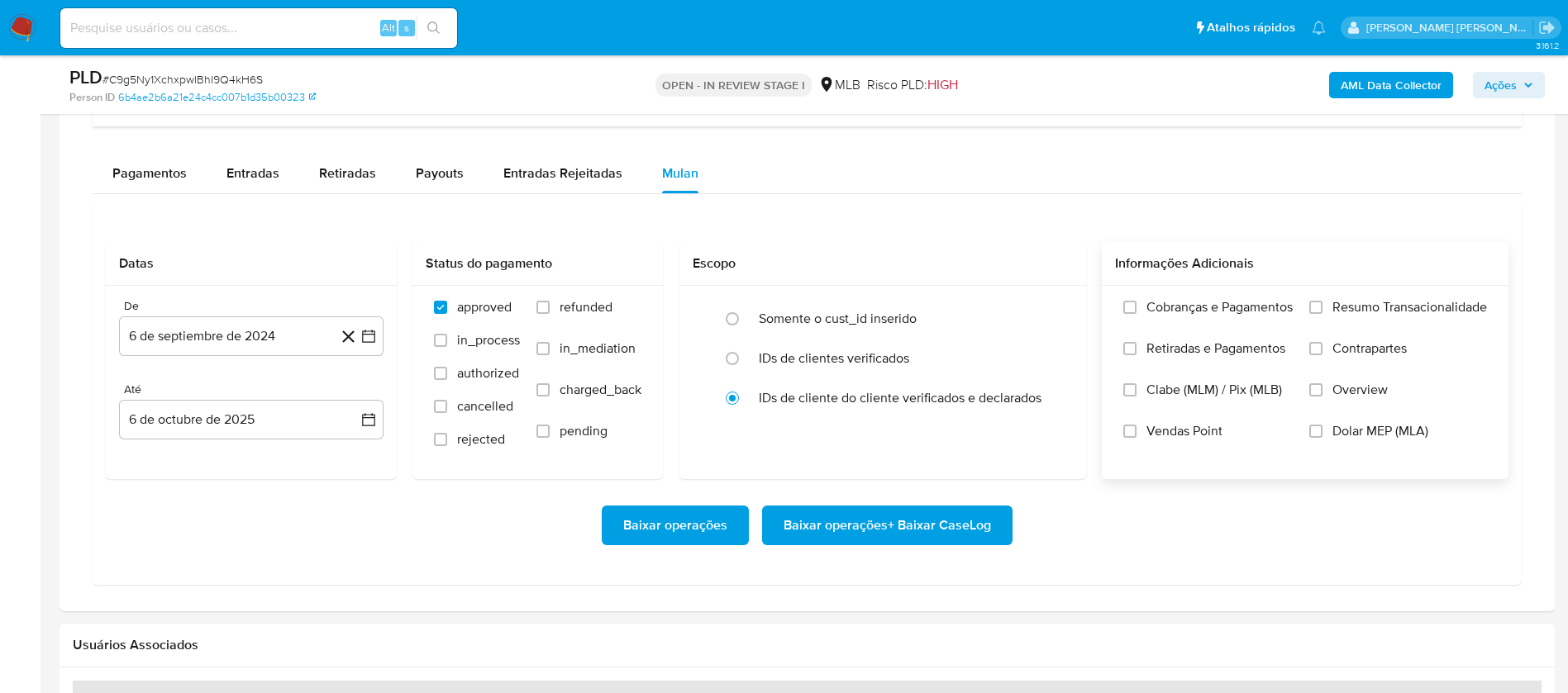
click at [1044, 301] on span "Resumo Transacionalidade" at bounding box center [1409, 307] width 155 height 16
click at [1044, 301] on input "Resumo Transacionalidade" at bounding box center [1315, 308] width 14 height 14
click at [1044, 426] on span "Vendas Point" at bounding box center [1184, 431] width 76 height 16
click at [1044, 426] on input "Vendas Point" at bounding box center [1130, 432] width 14 height 14
click at [296, 333] on button "6 de septiembre de 2024" at bounding box center [251, 336] width 264 height 40
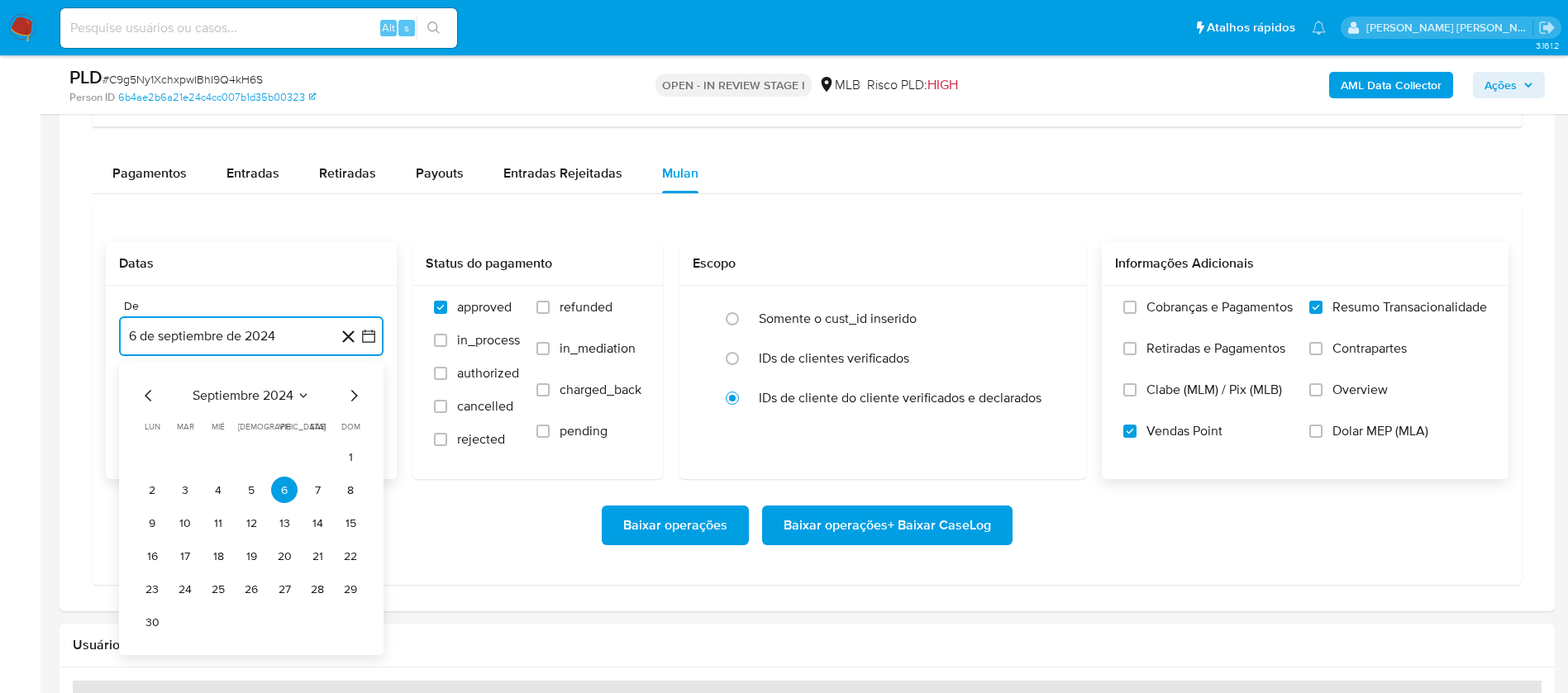
click at [281, 391] on span "septiembre 2024" at bounding box center [243, 395] width 101 height 16
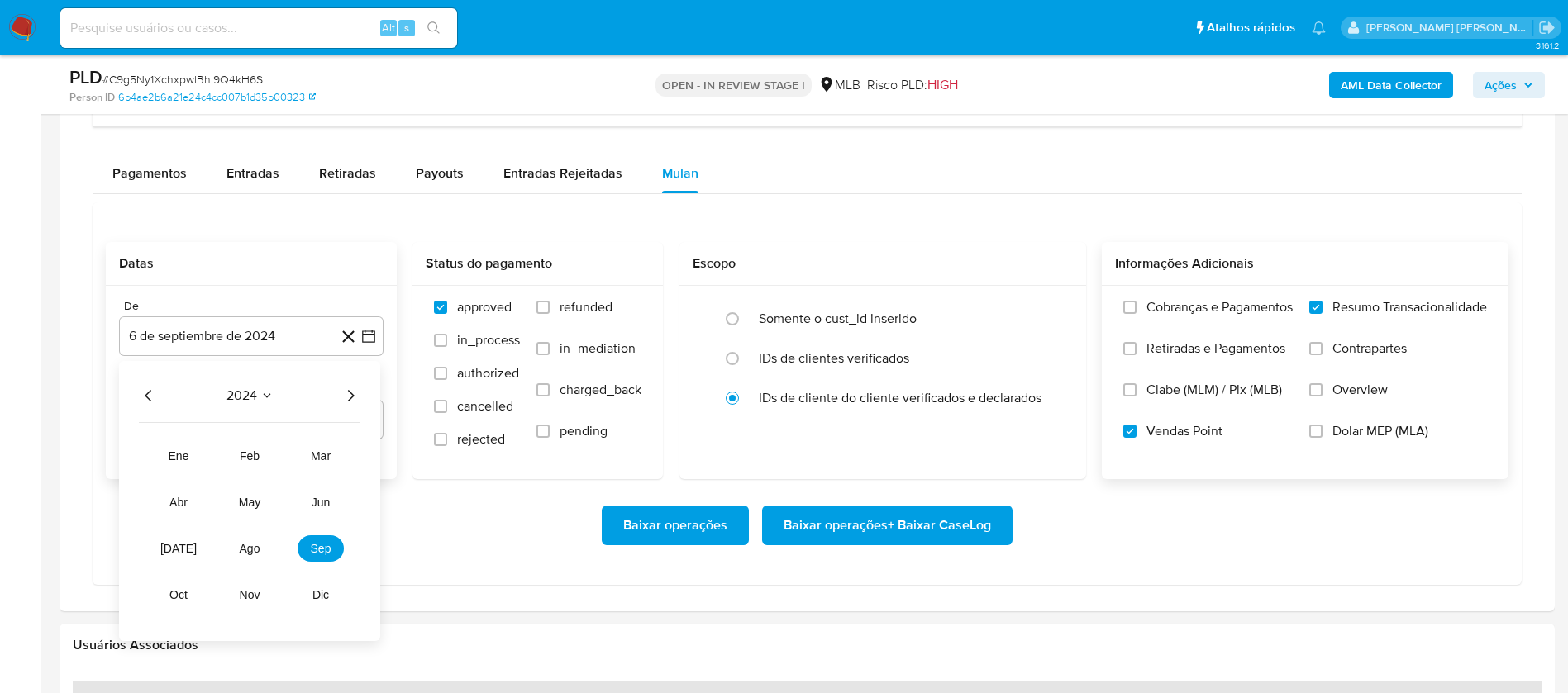
click at [361, 388] on div "2024 2024 ene feb mar abr may jun jul ago sep oct nov dic" at bounding box center [250, 500] width 261 height 280
click at [352, 393] on icon "Año siguiente" at bounding box center [351, 395] width 19 height 19
click at [255, 461] on span "ago" at bounding box center [249, 549] width 20 height 14
click at [284, 454] on button "1" at bounding box center [284, 456] width 26 height 26
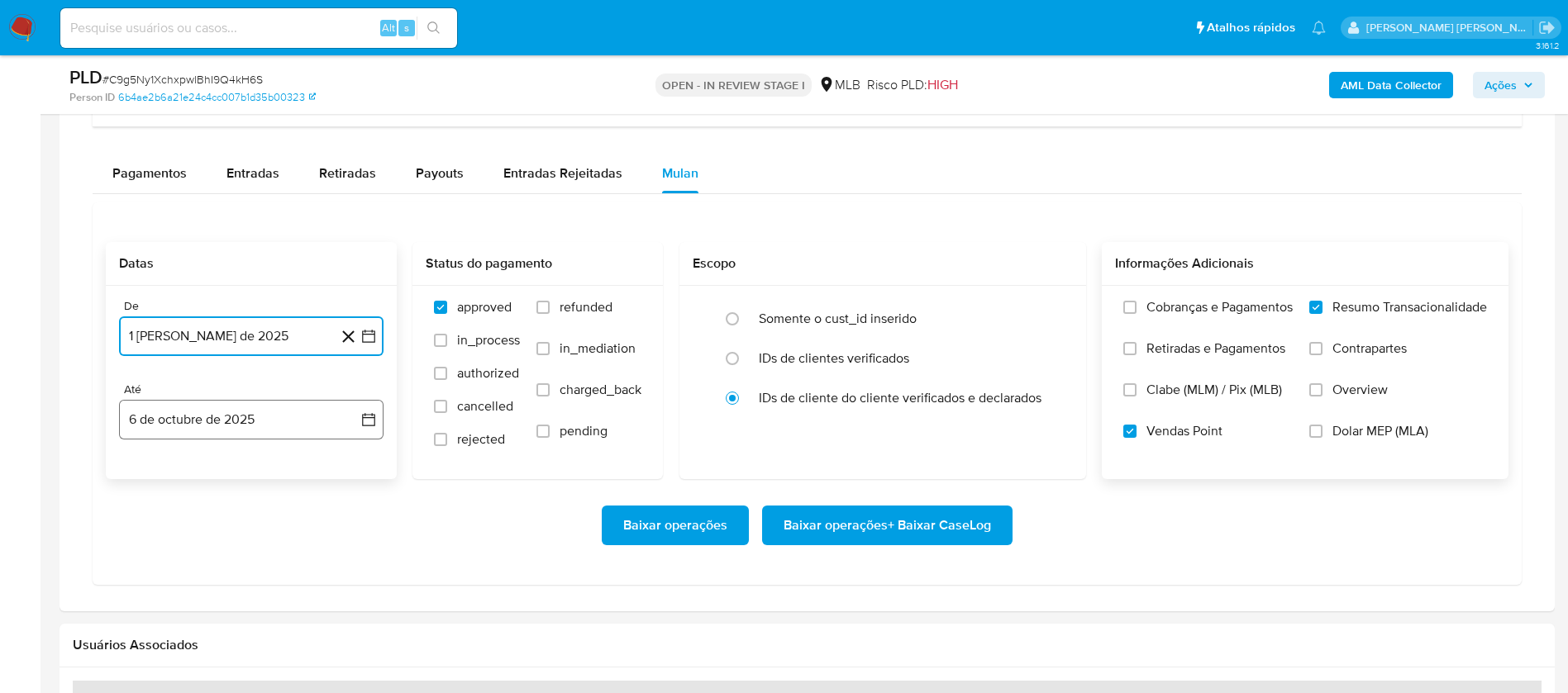
click at [276, 410] on button "6 de octubre de 2025" at bounding box center [251, 419] width 264 height 40
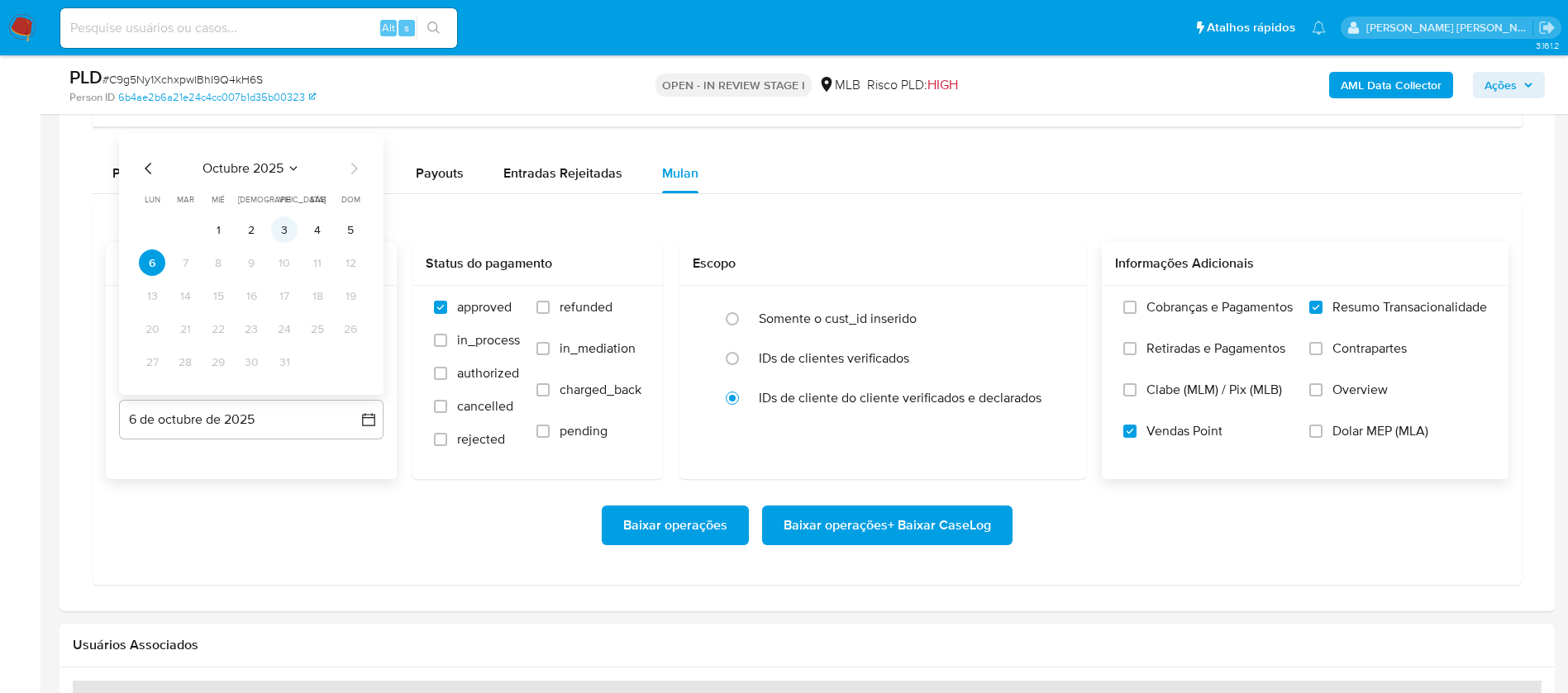
click at [283, 228] on button "3" at bounding box center [284, 229] width 26 height 26
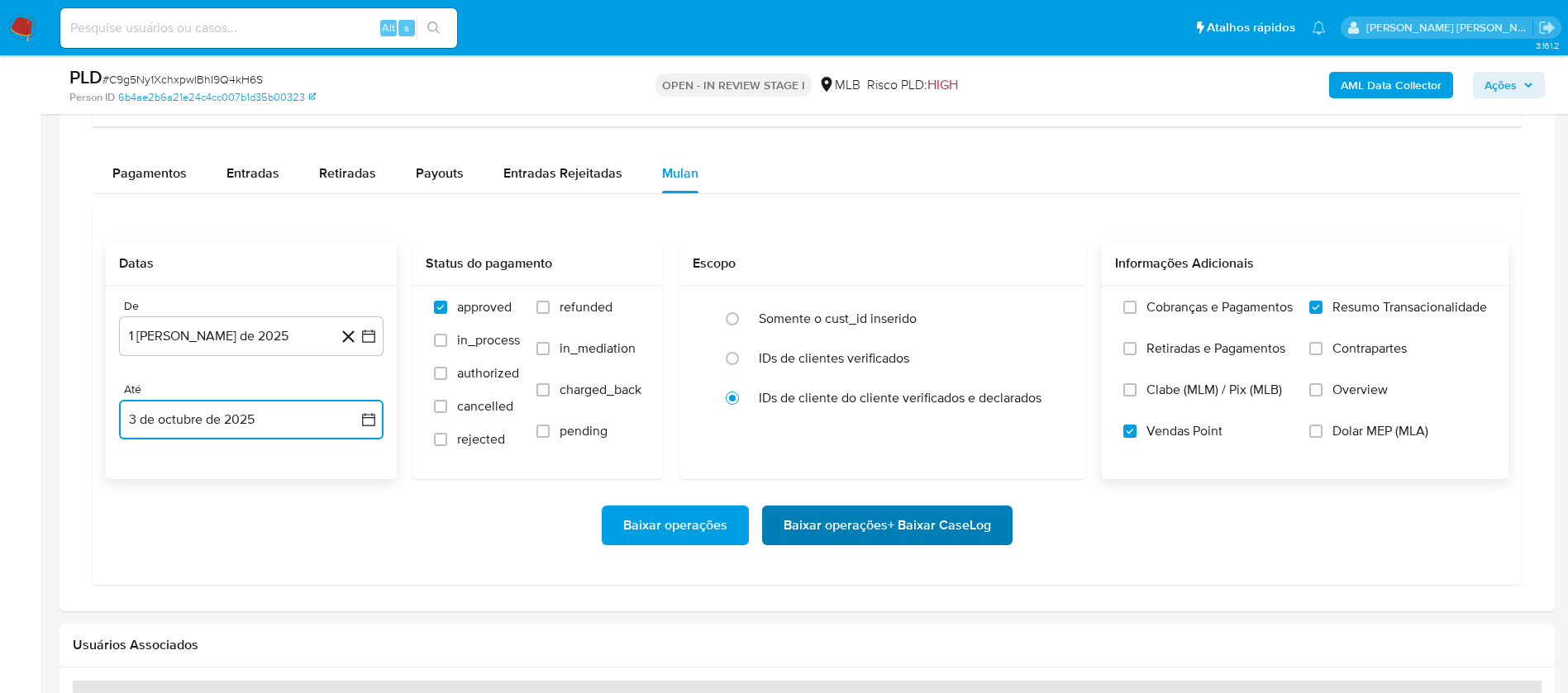
click at [857, 461] on span "Baixar operações + Baixar CaseLog" at bounding box center [887, 526] width 207 height 37
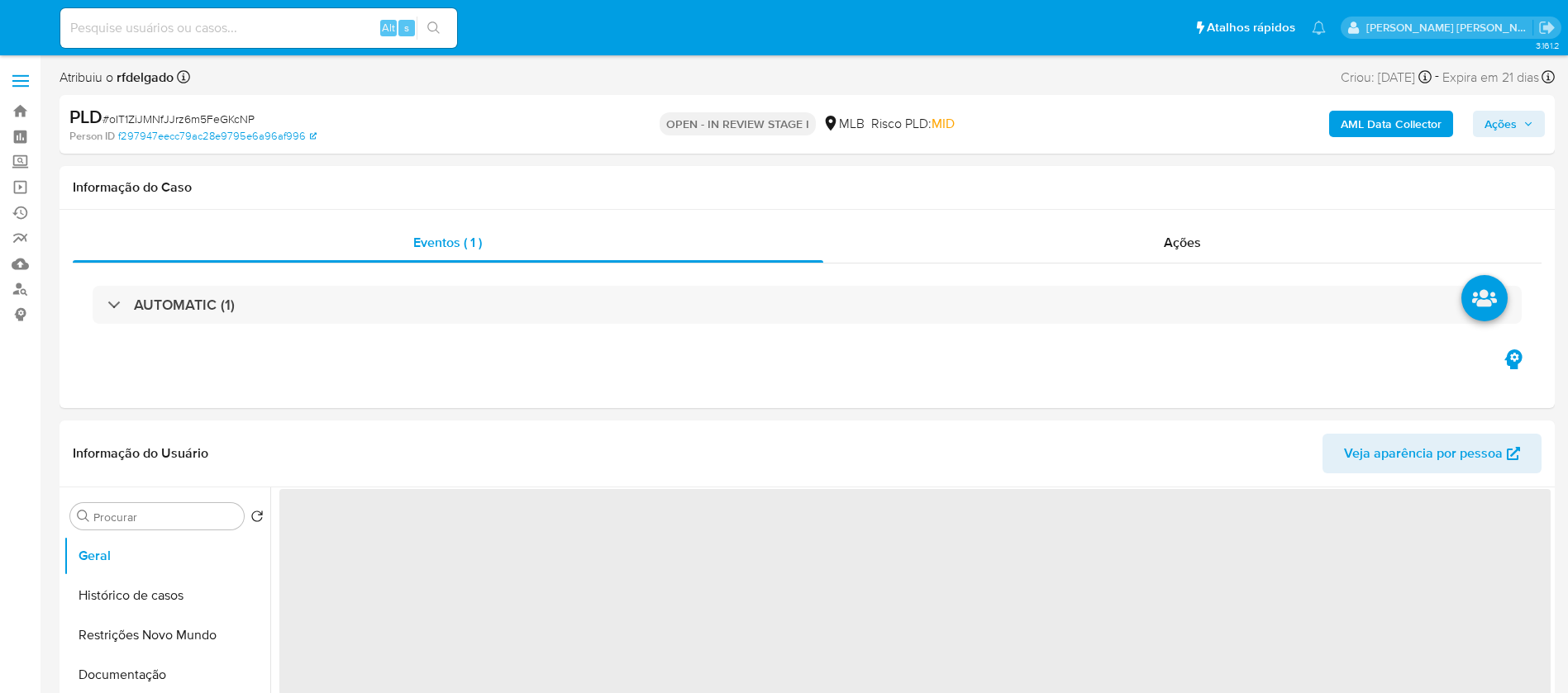
select select "10"
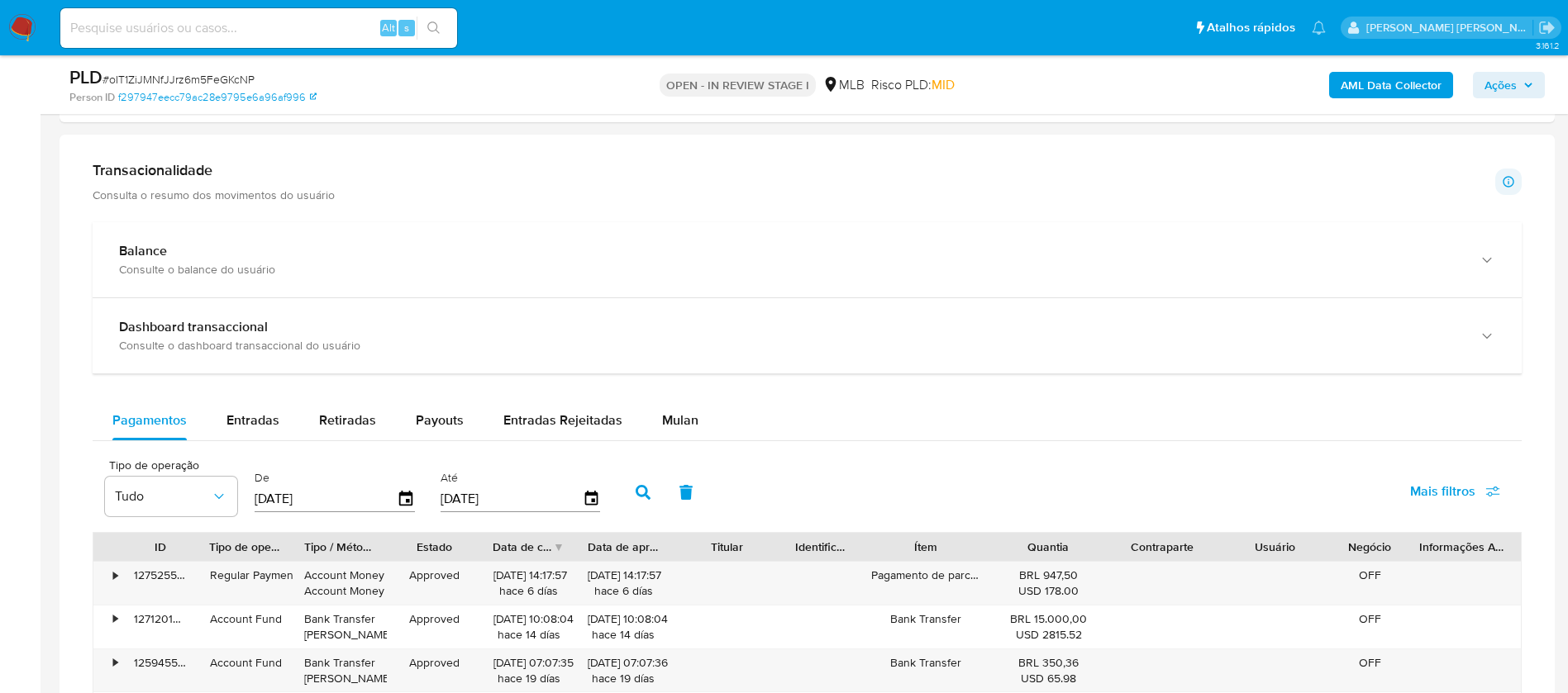
scroll to position [1115, 0]
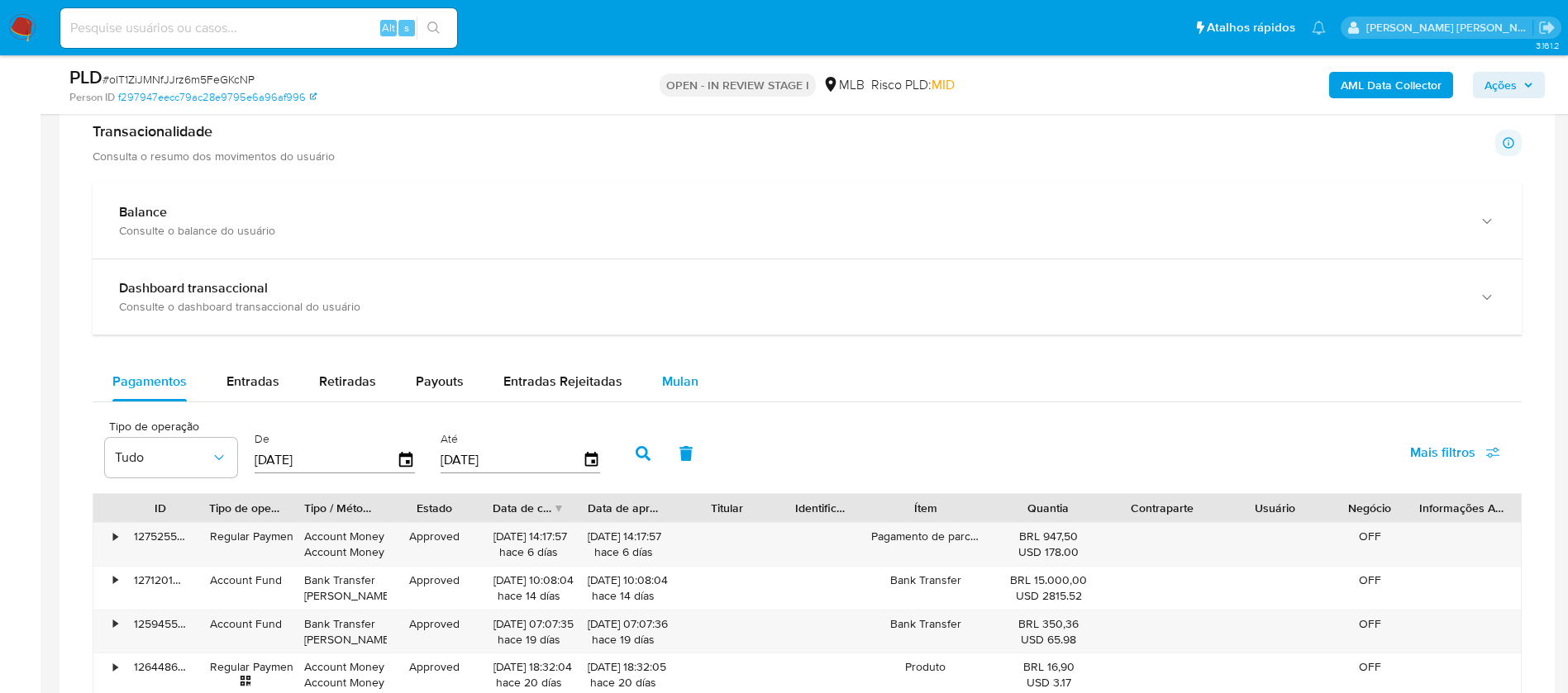
click at [684, 382] on span "Mulan" at bounding box center [680, 381] width 37 height 19
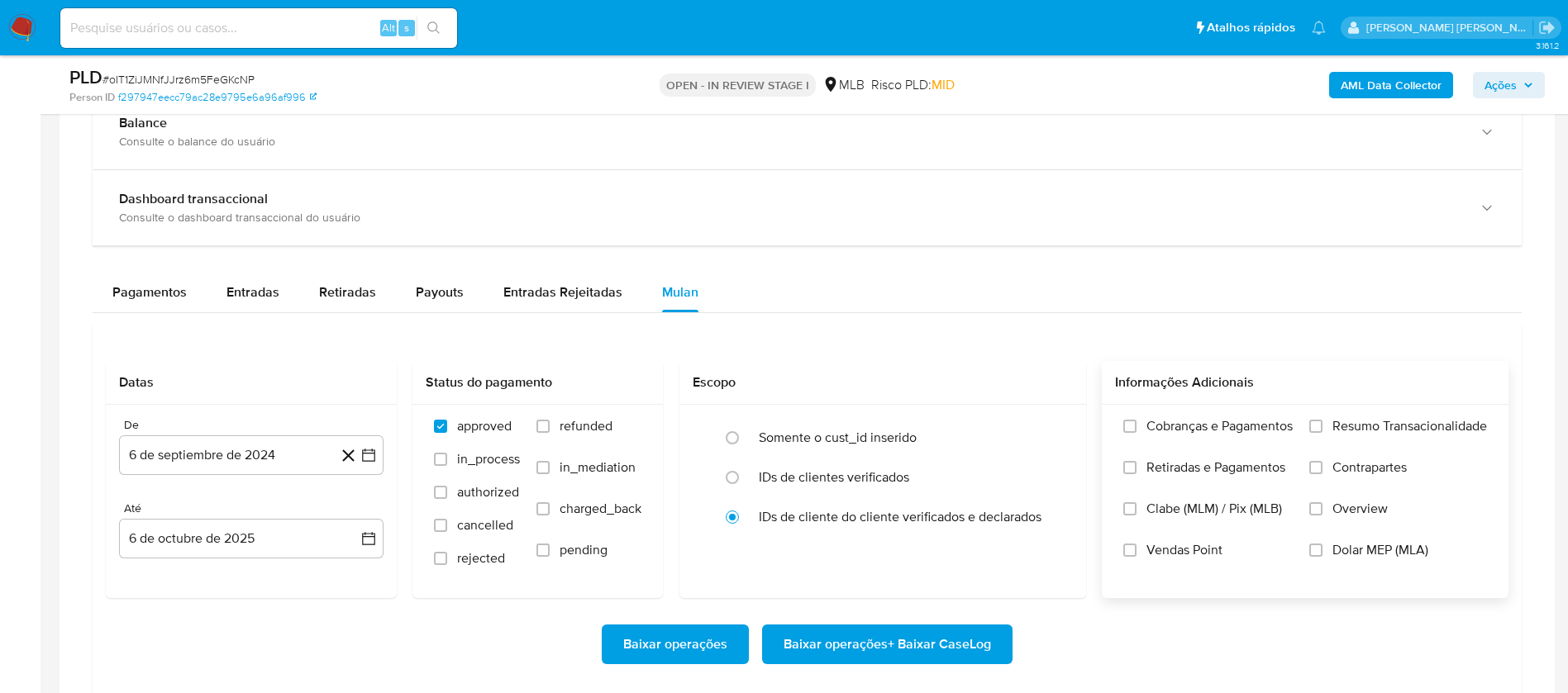
scroll to position [1239, 0]
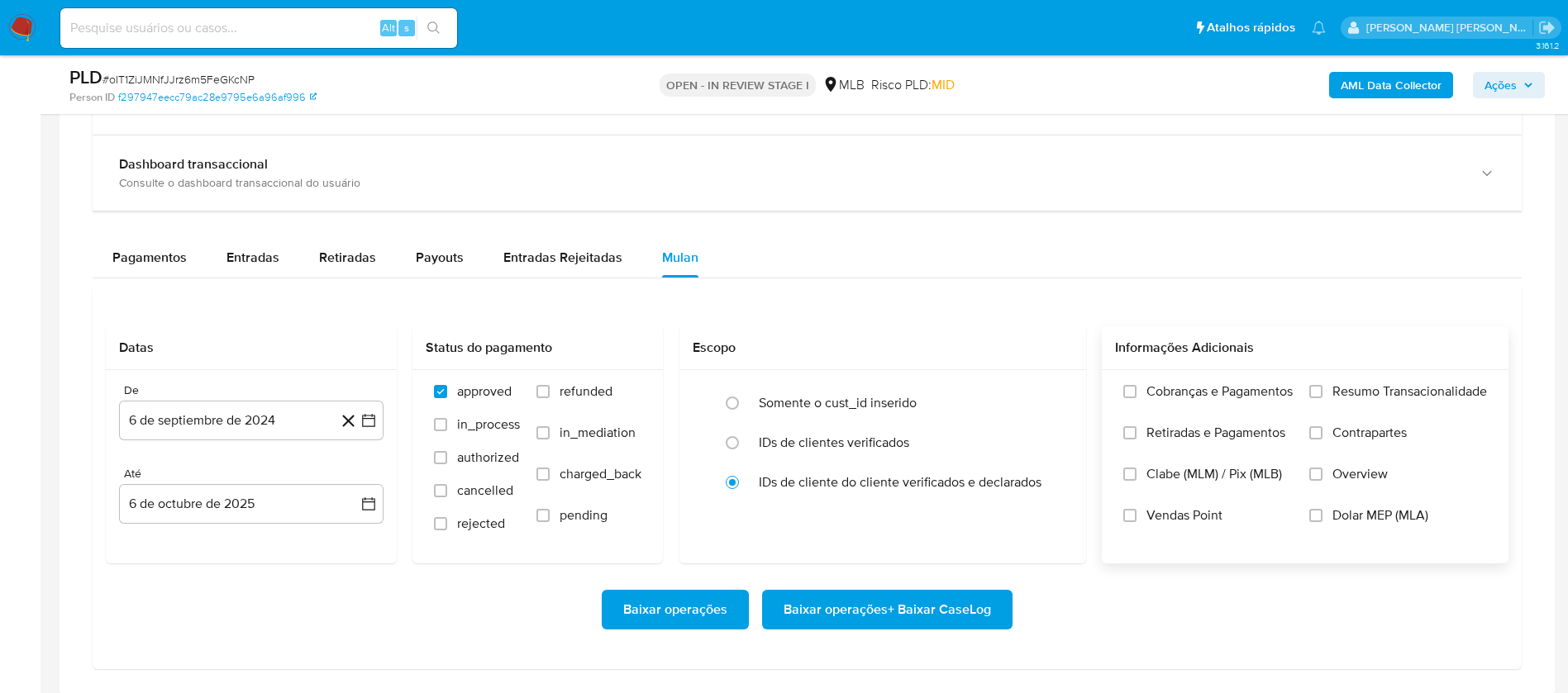
click at [1379, 386] on span "Resumo Transacionalidade" at bounding box center [1409, 391] width 155 height 16
click at [1322, 386] on input "Resumo Transacionalidade" at bounding box center [1315, 392] width 14 height 14
click at [1161, 509] on span "Vendas Point" at bounding box center [1184, 515] width 76 height 16
click at [1136, 509] on input "Vendas Point" at bounding box center [1130, 516] width 14 height 14
click at [287, 407] on button "6 de septiembre de 2024" at bounding box center [251, 420] width 264 height 40
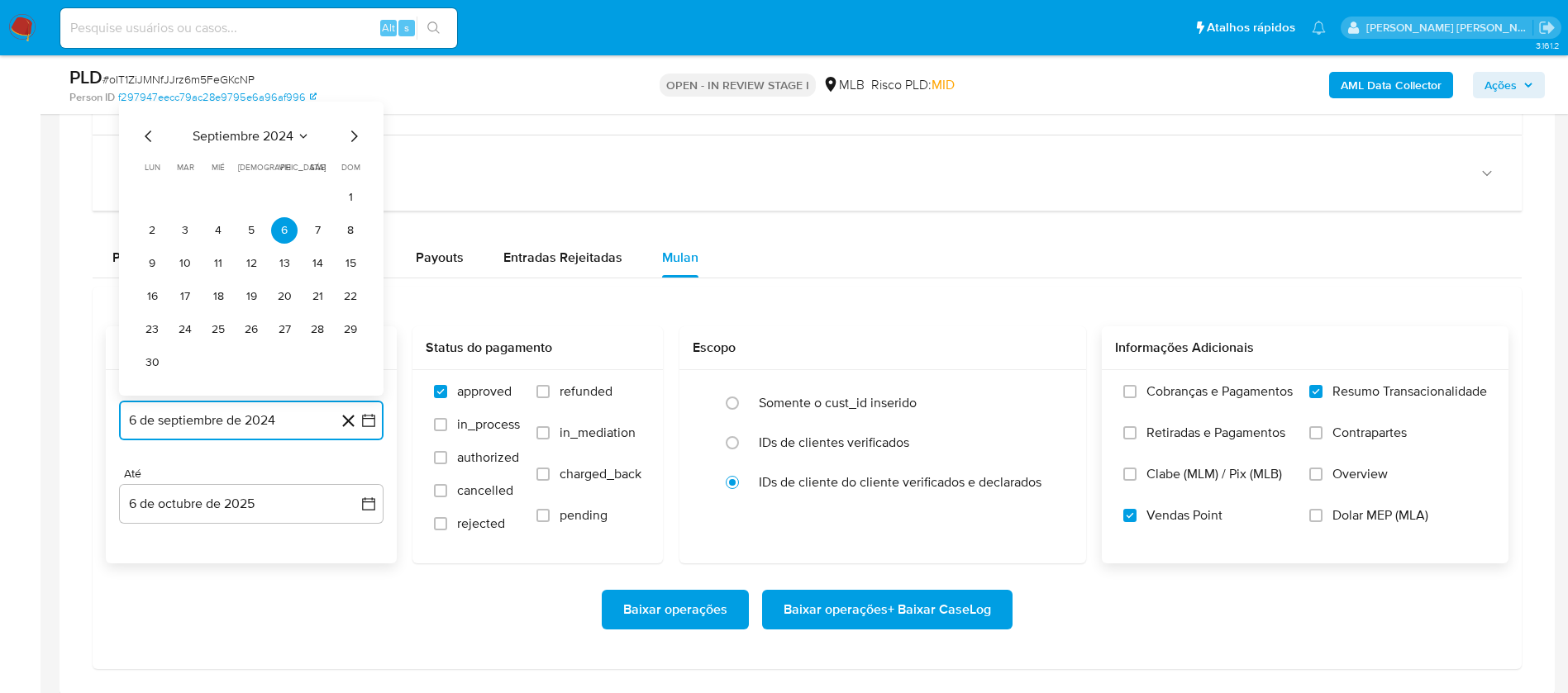
click at [257, 130] on span "septiembre 2024" at bounding box center [243, 136] width 101 height 16
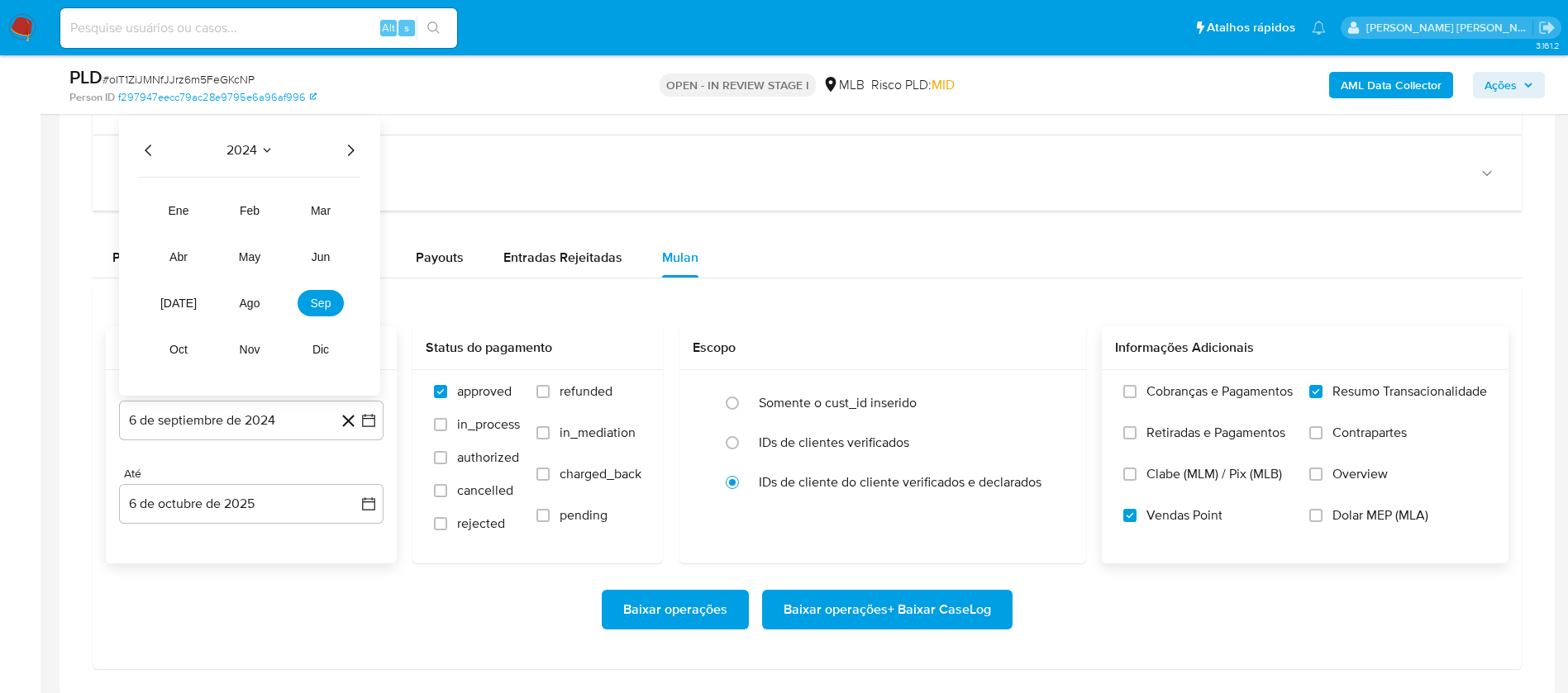
click at [348, 140] on icon "Año siguiente" at bounding box center [351, 150] width 19 height 19
click at [246, 311] on button "ago" at bounding box center [250, 302] width 46 height 26
click at [286, 225] on button "1" at bounding box center [284, 229] width 26 height 26
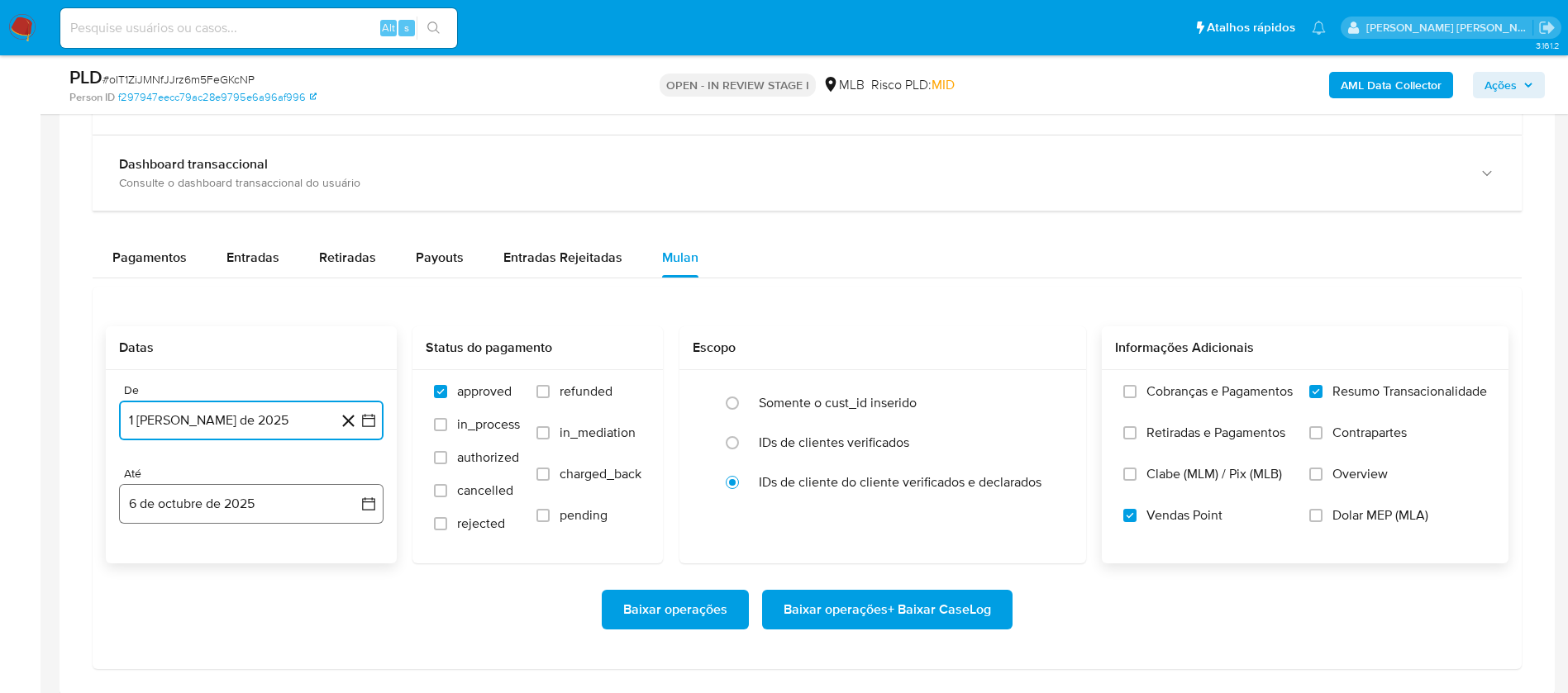
click at [288, 521] on button "6 de octubre de 2025" at bounding box center [251, 503] width 264 height 40
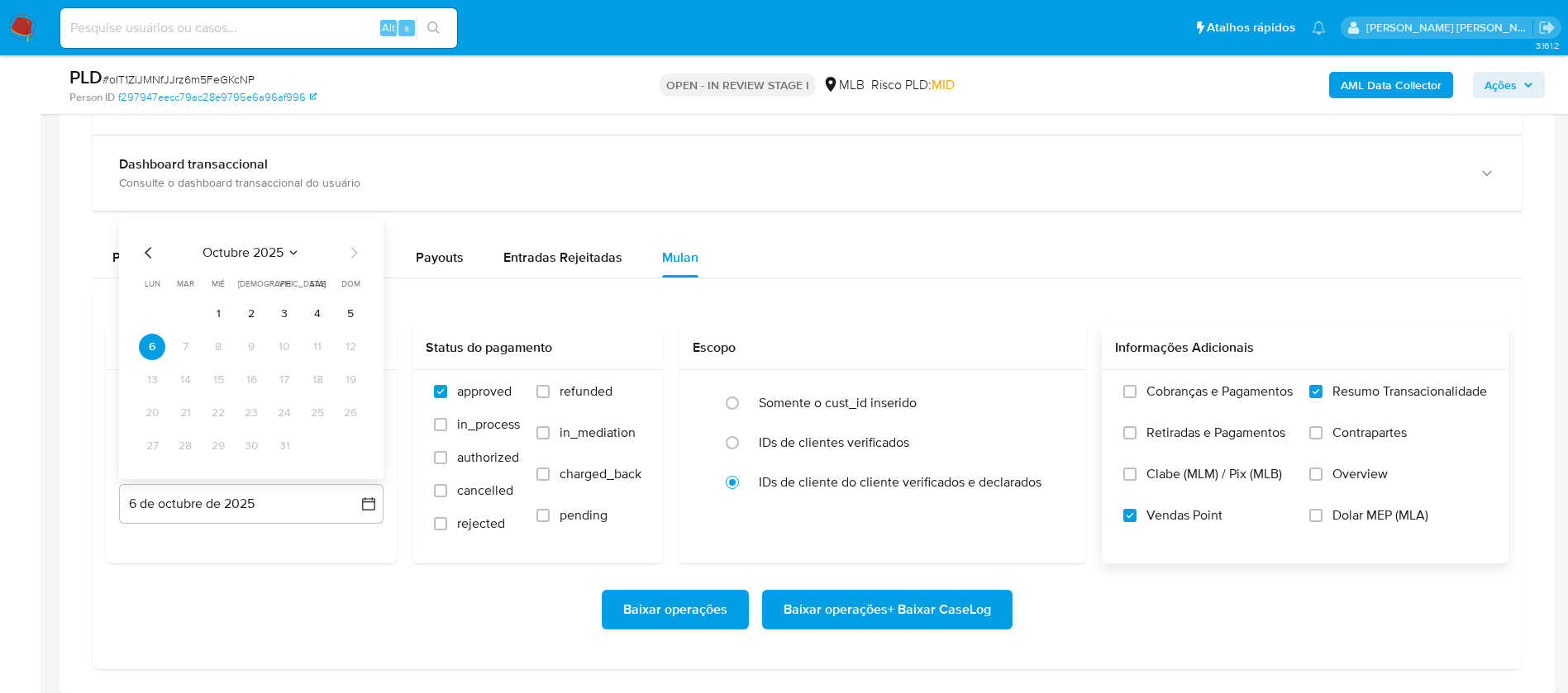
click at [291, 304] on button "3" at bounding box center [284, 314] width 26 height 26
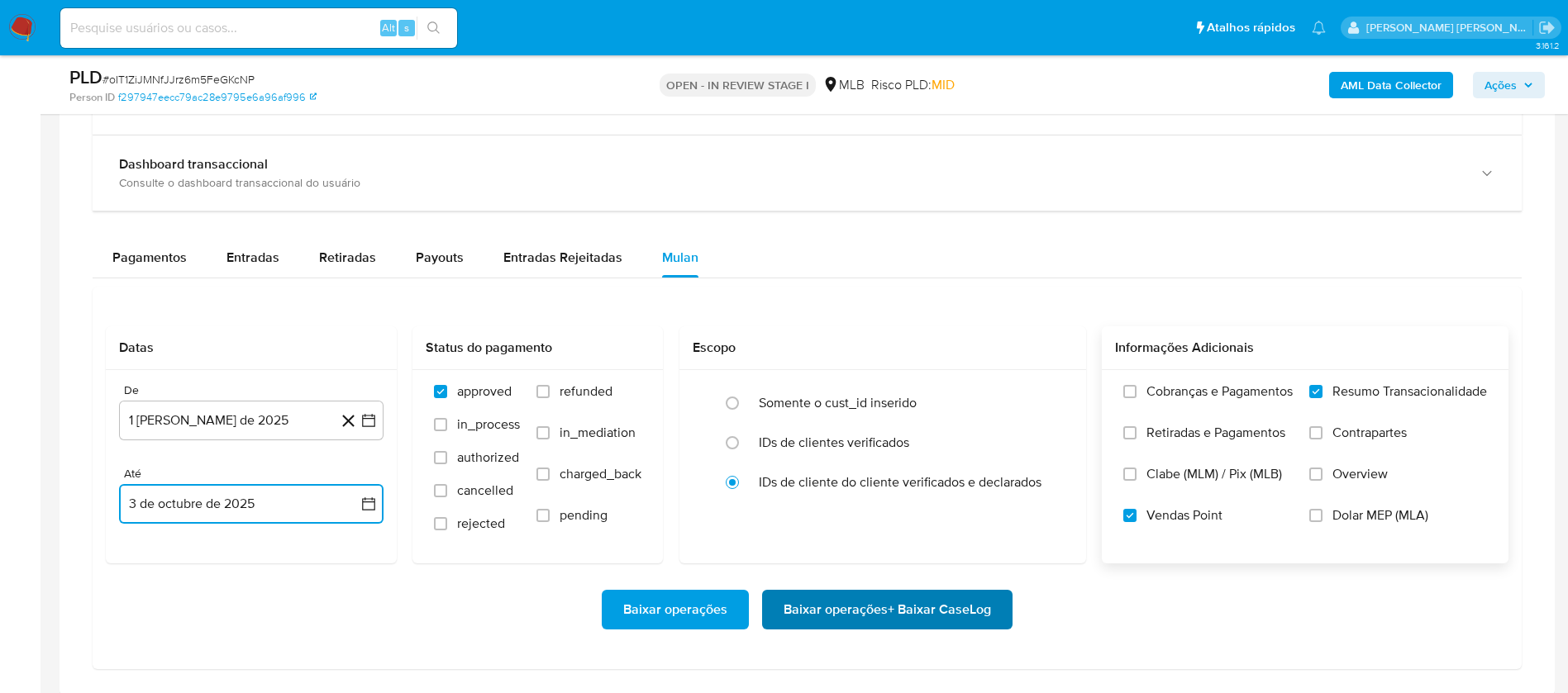
click at [913, 596] on span "Baixar operações + Baixar CaseLog" at bounding box center [887, 610] width 207 height 37
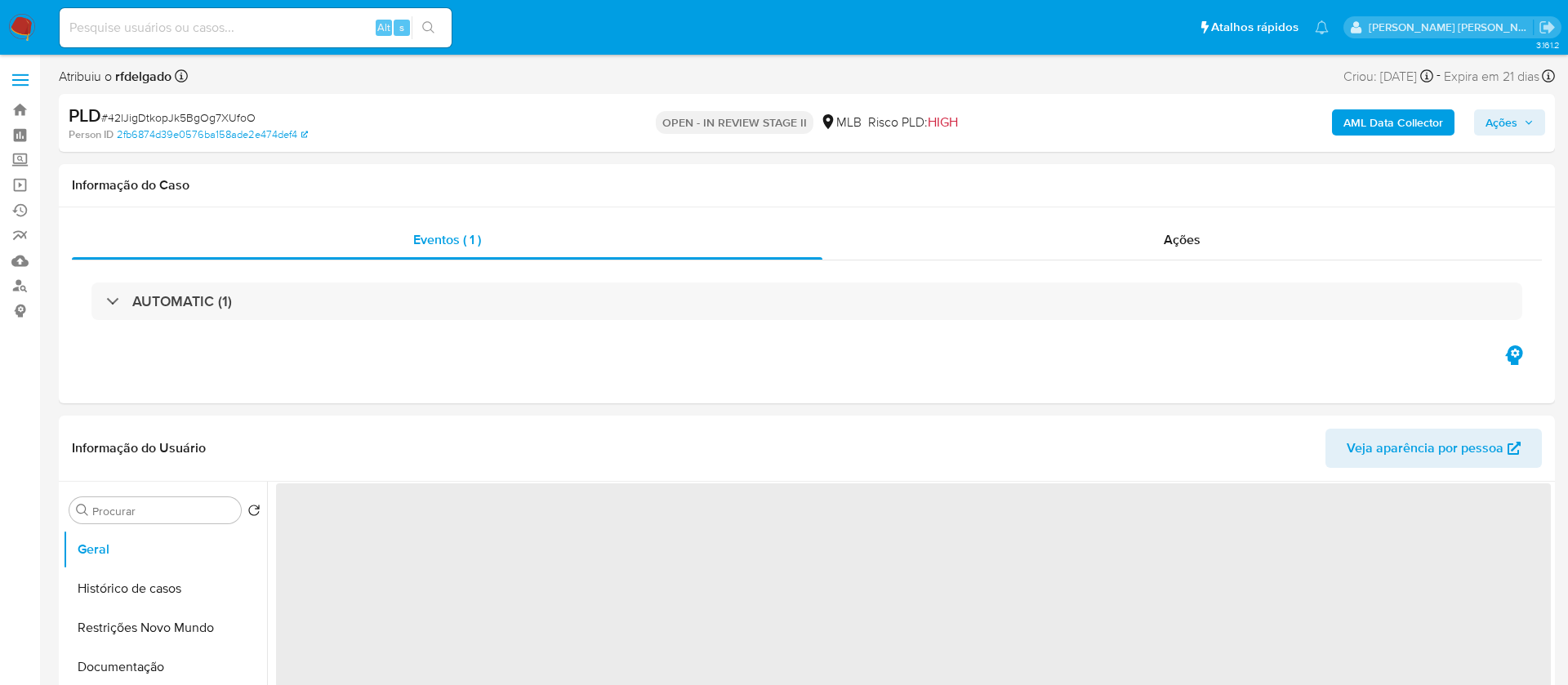
select select "10"
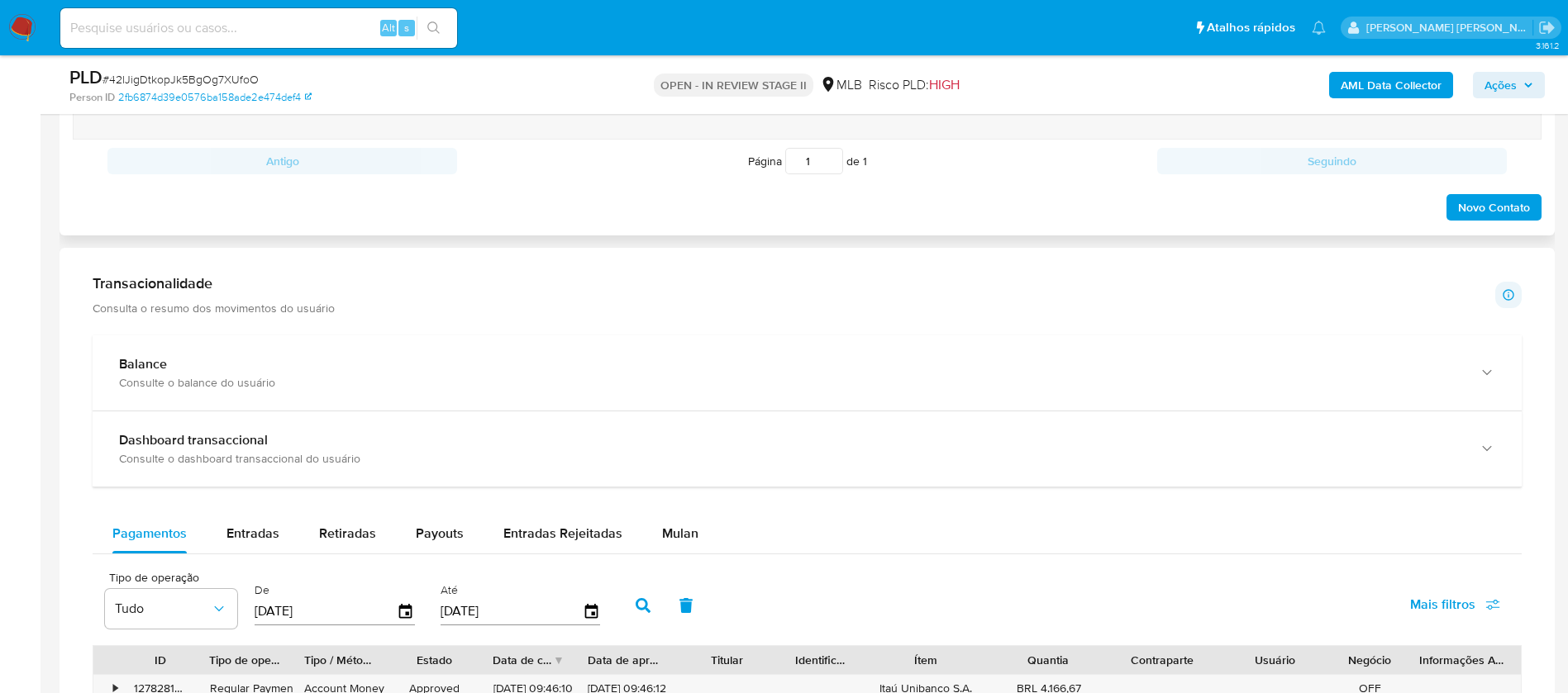
scroll to position [1239, 0]
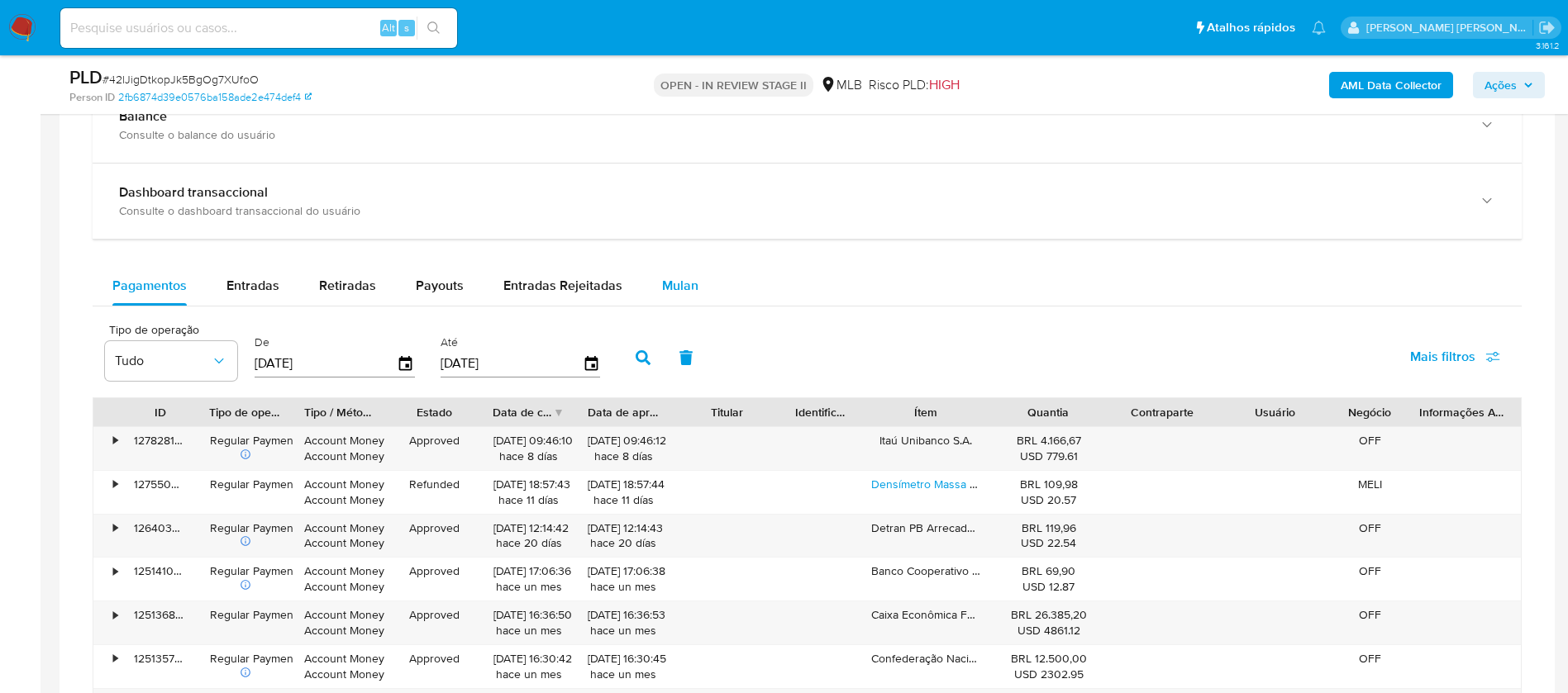
click at [684, 278] on span "Mulan" at bounding box center [680, 286] width 37 height 19
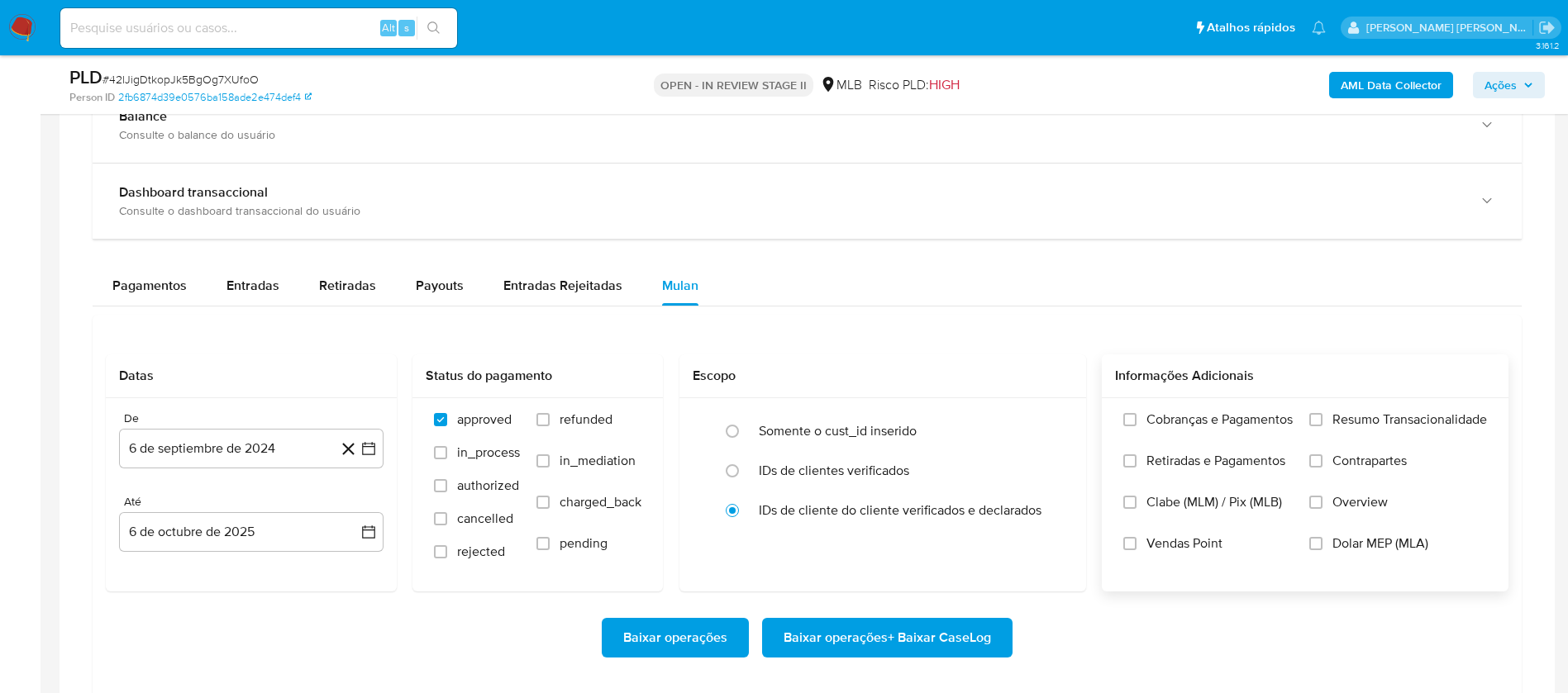
click at [1350, 411] on span "Resumo Transacionalidade" at bounding box center [1409, 419] width 155 height 16
click at [1322, 413] on input "Resumo Transacionalidade" at bounding box center [1315, 420] width 14 height 14
click at [1209, 539] on span "Vendas Point" at bounding box center [1184, 543] width 76 height 16
click at [1136, 539] on input "Vendas Point" at bounding box center [1130, 544] width 14 height 14
click at [252, 436] on button "6 de septiembre de 2024" at bounding box center [251, 448] width 264 height 40
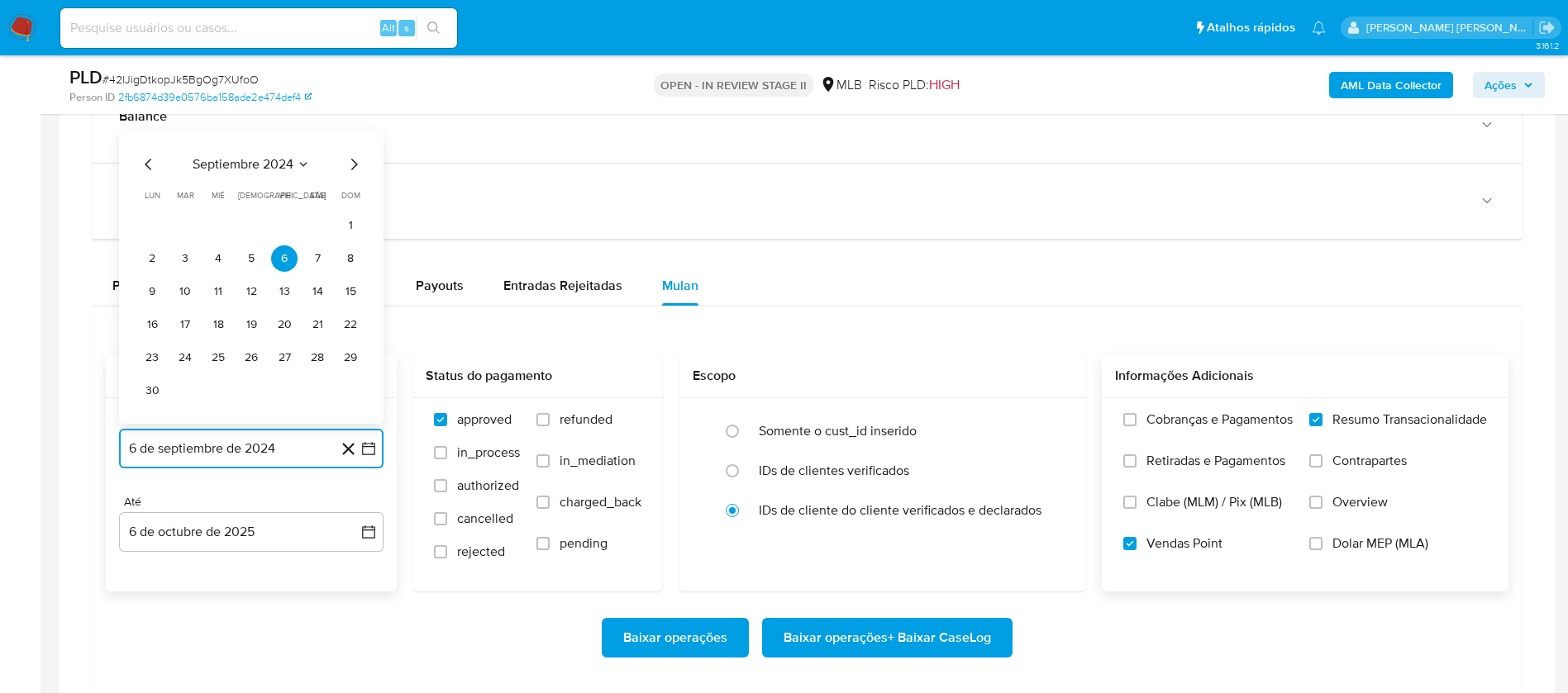
click at [274, 169] on span "septiembre 2024" at bounding box center [243, 164] width 101 height 16
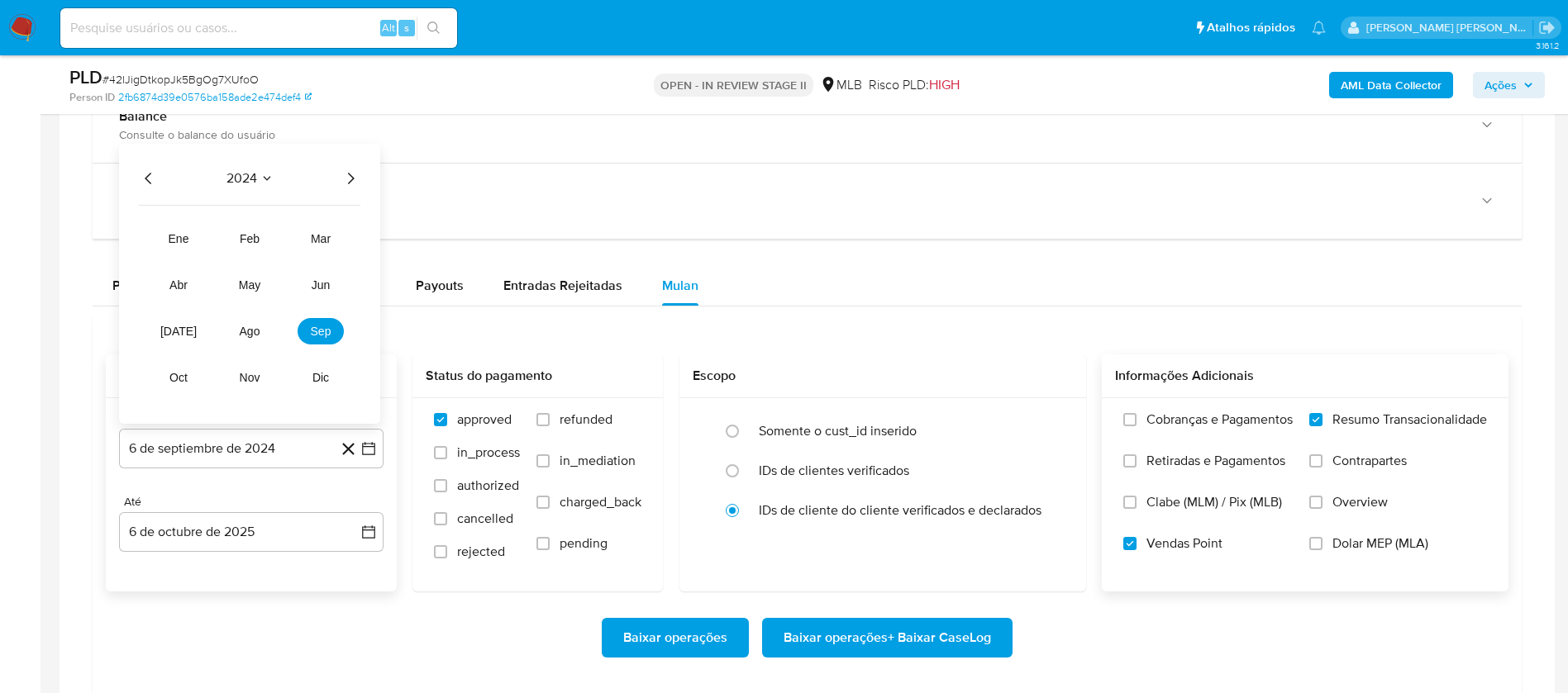
click at [354, 174] on icon "Año siguiente" at bounding box center [351, 178] width 19 height 19
click at [245, 334] on span "ago" at bounding box center [249, 331] width 20 height 14
click at [285, 251] on button "1" at bounding box center [284, 257] width 26 height 26
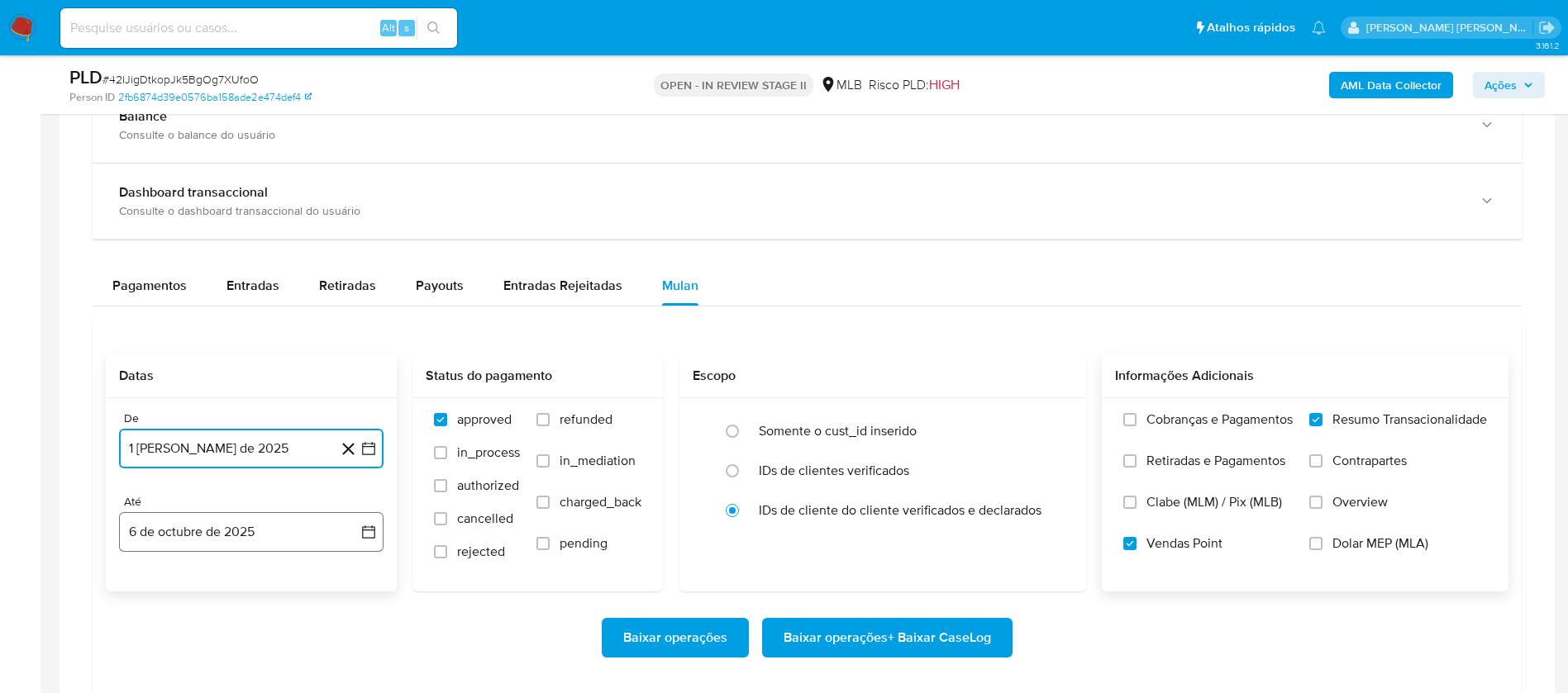
click at [274, 537] on button "6 de octubre de 2025" at bounding box center [251, 531] width 264 height 40
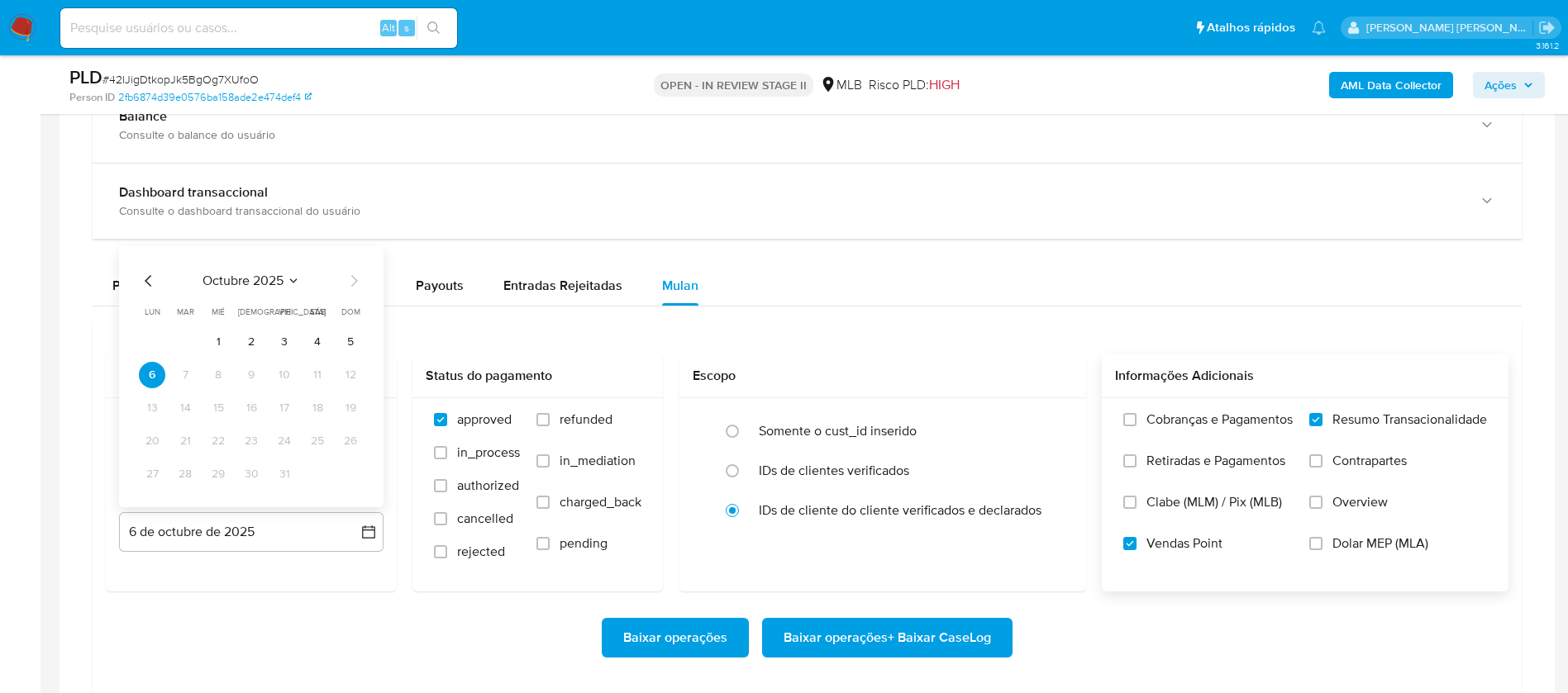
click at [292, 341] on button "3" at bounding box center [284, 342] width 26 height 26
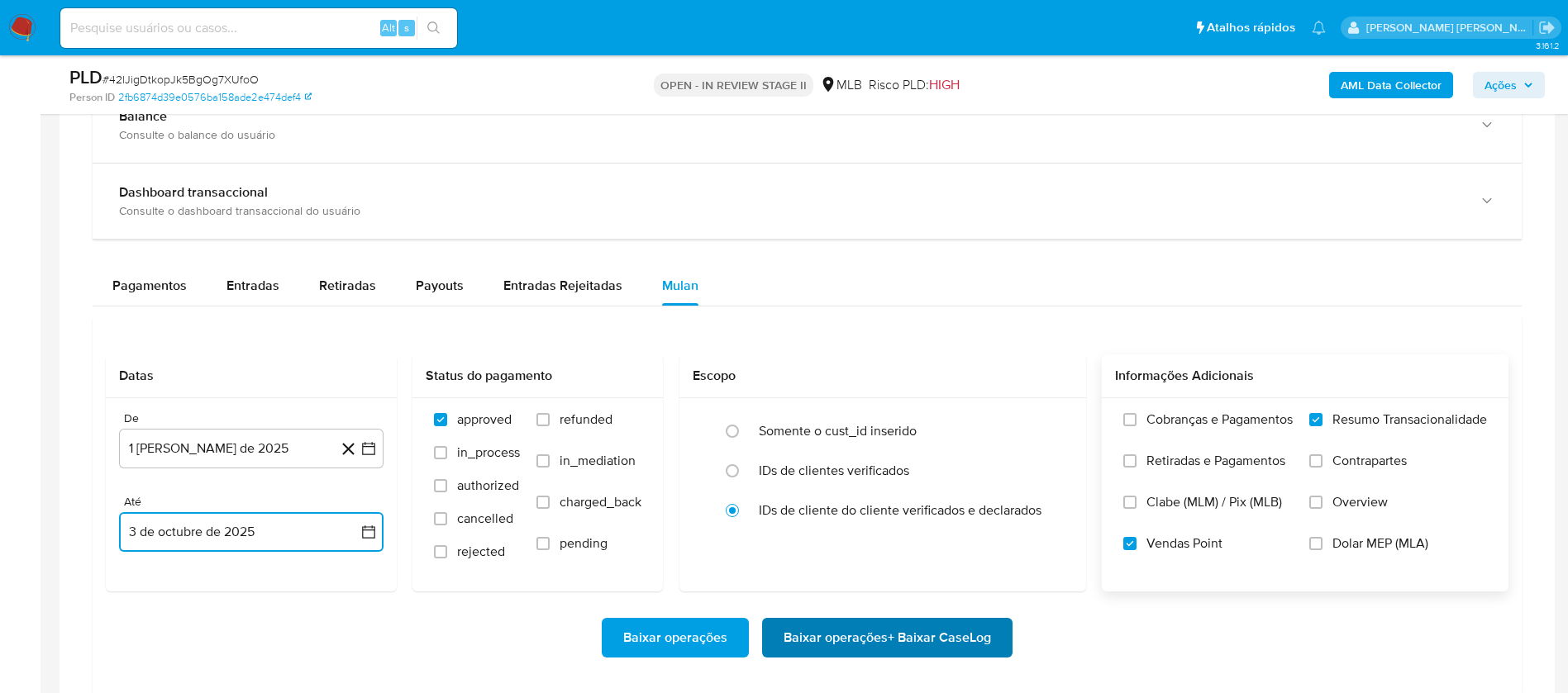
click at [955, 639] on span "Baixar operações + Baixar CaseLog" at bounding box center [887, 638] width 207 height 37
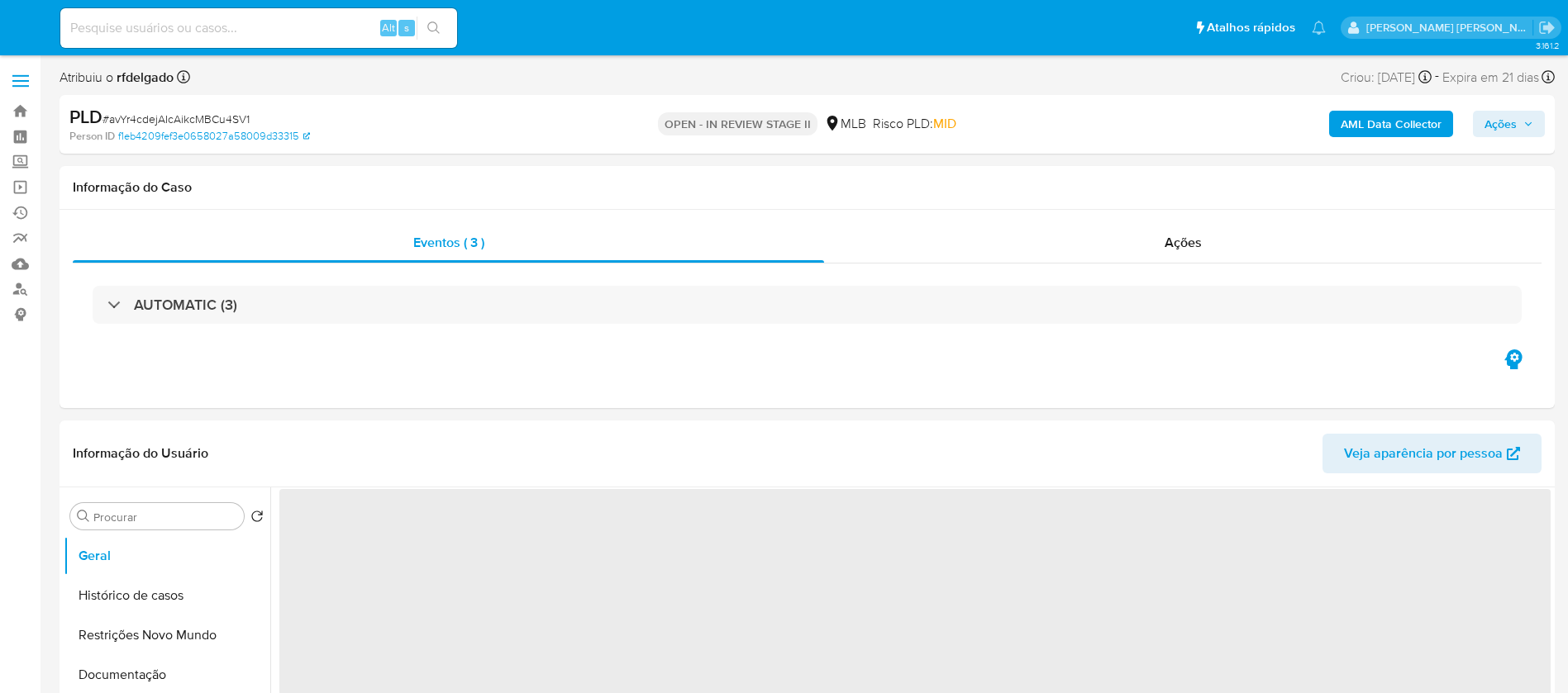
select select "10"
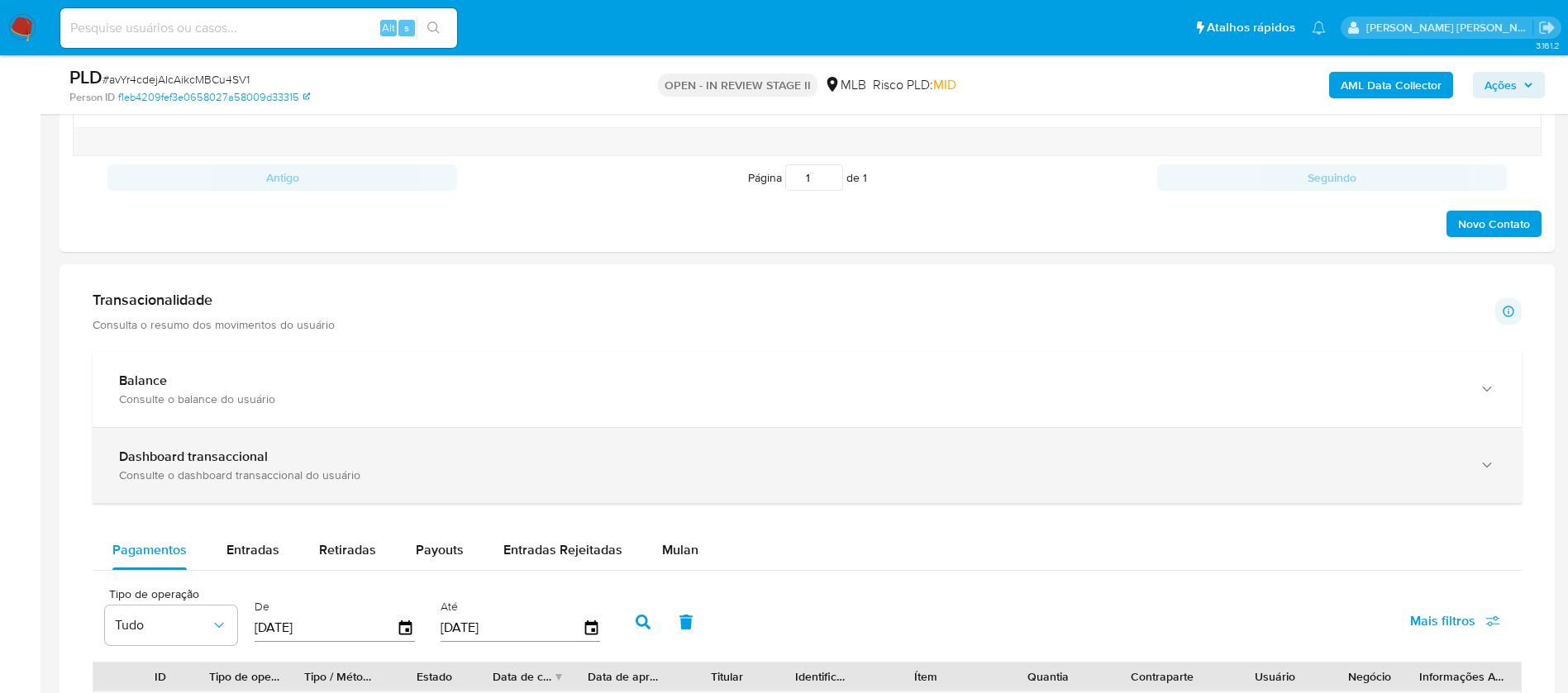
scroll to position [1115, 0]
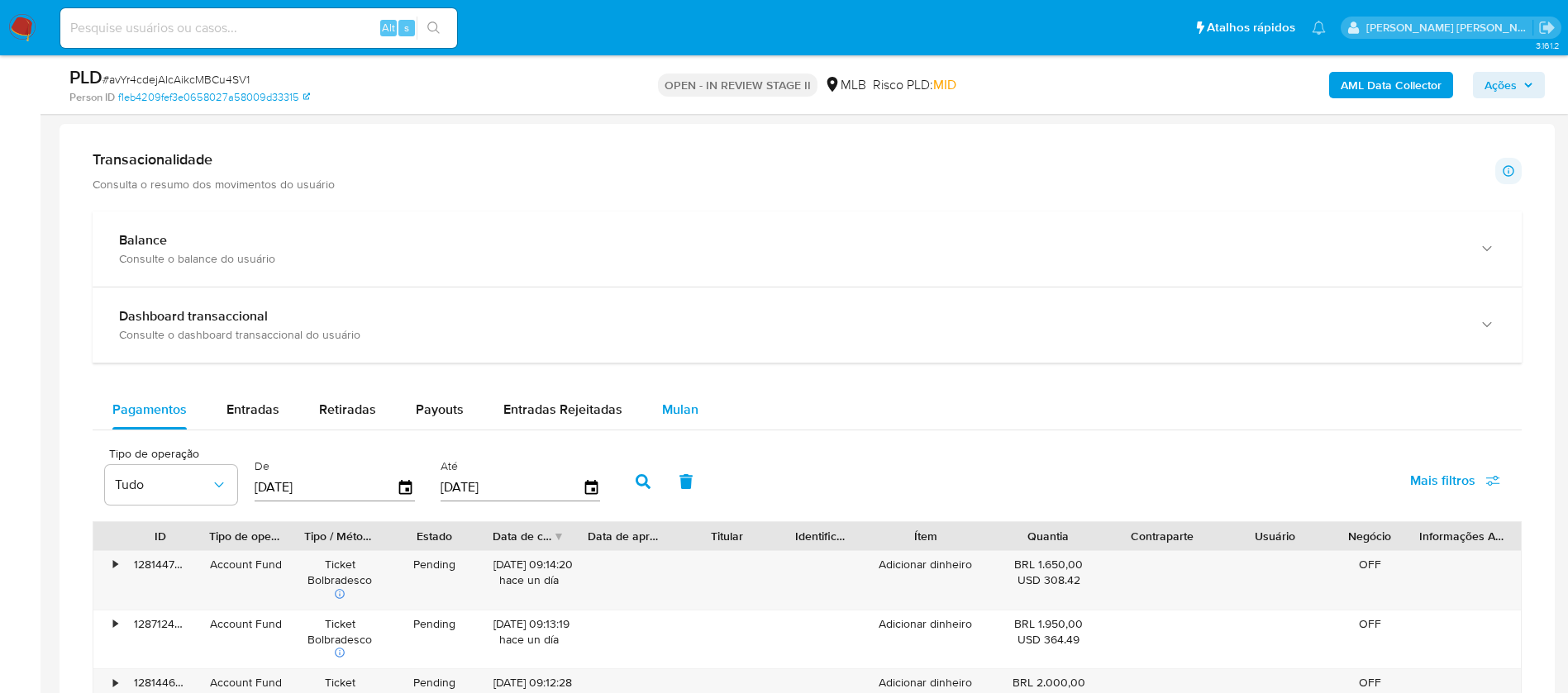
click at [694, 395] on button "Mulan" at bounding box center [680, 409] width 76 height 40
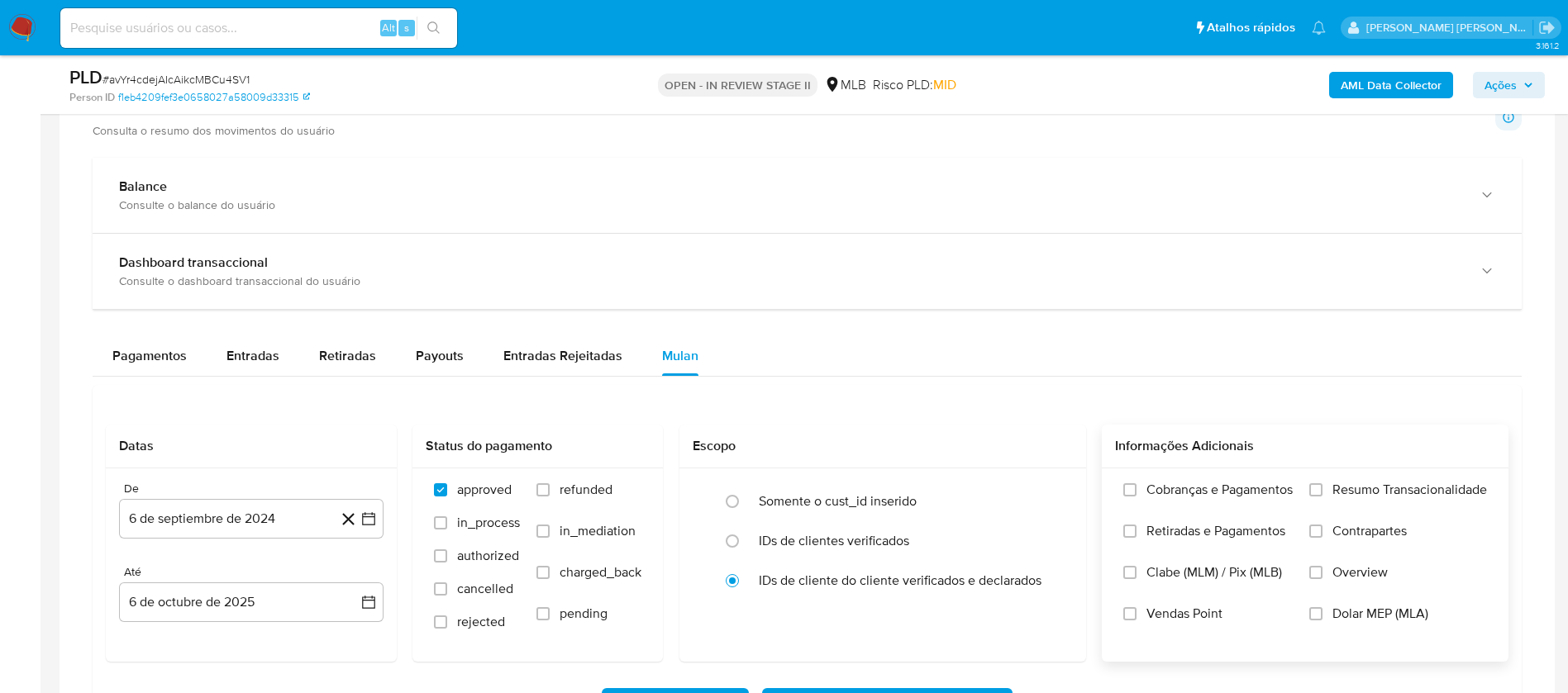
scroll to position [1239, 0]
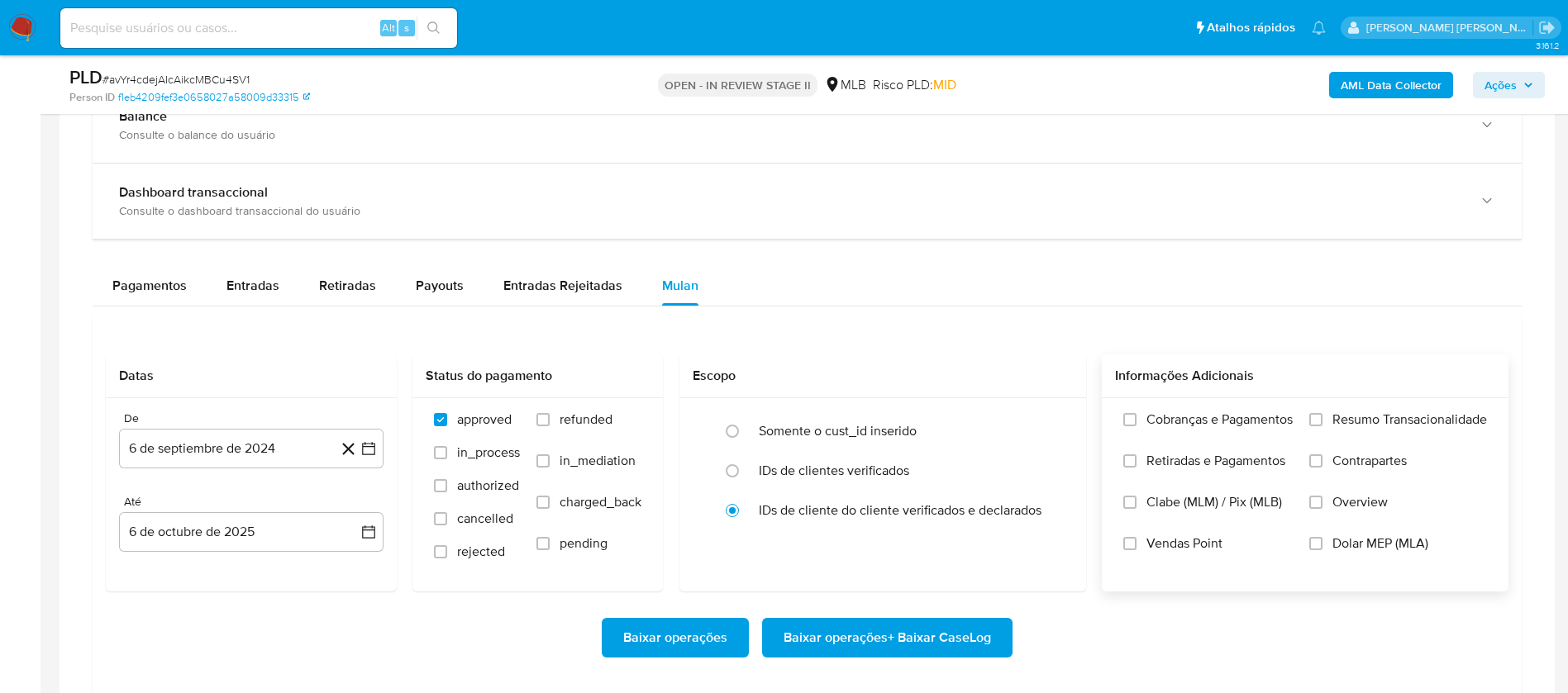
click at [1373, 419] on span "Resumo Transacionalidade" at bounding box center [1409, 419] width 155 height 16
click at [1322, 419] on input "Resumo Transacionalidade" at bounding box center [1315, 420] width 14 height 14
click at [1203, 536] on span "Vendas Point" at bounding box center [1184, 543] width 76 height 16
click at [1136, 537] on input "Vendas Point" at bounding box center [1130, 544] width 14 height 14
click at [273, 440] on button "6 de septiembre de 2024" at bounding box center [251, 448] width 264 height 40
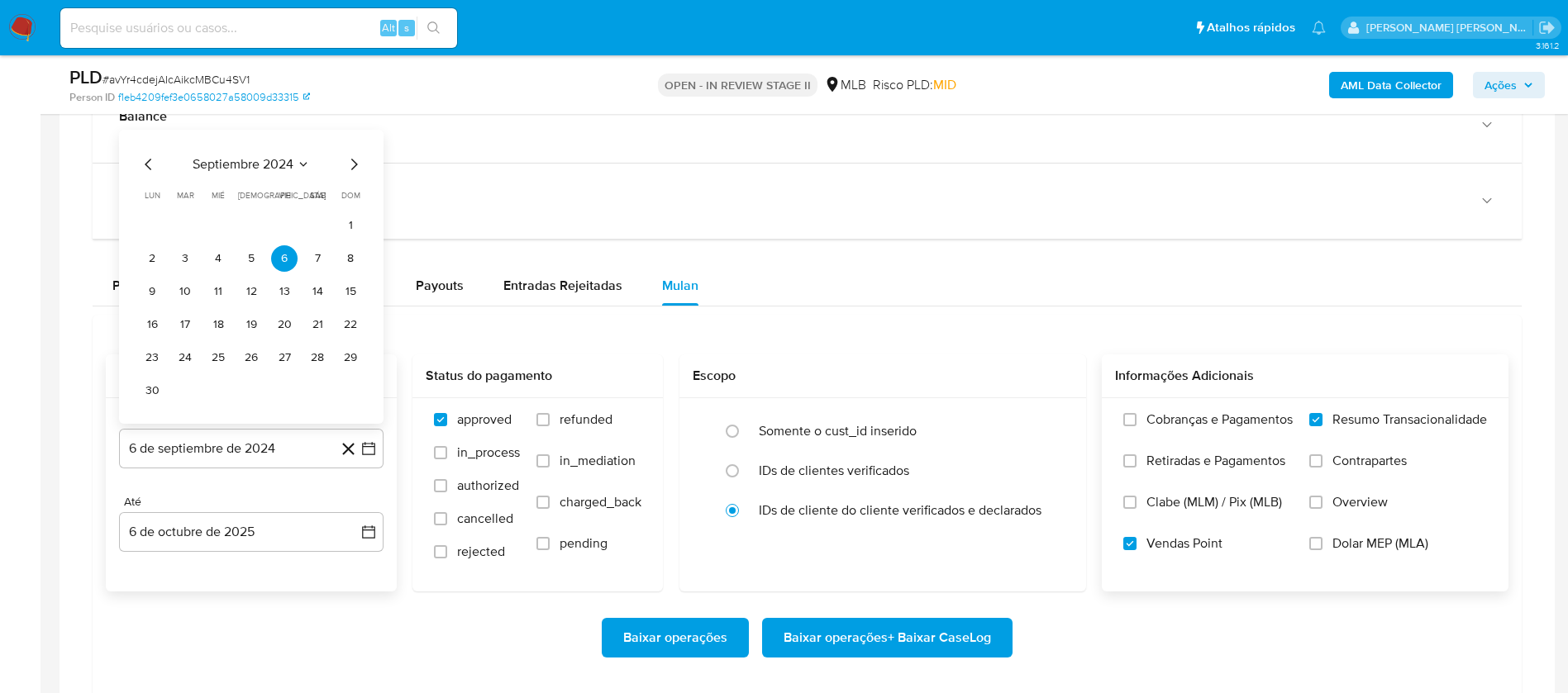
click at [270, 175] on div "septiembre 2024 septiembre 2024 lun lunes mar martes mié miércoles jue jueves v…" at bounding box center [251, 280] width 225 height 250
click at [289, 162] on span "septiembre 2024" at bounding box center [243, 164] width 101 height 16
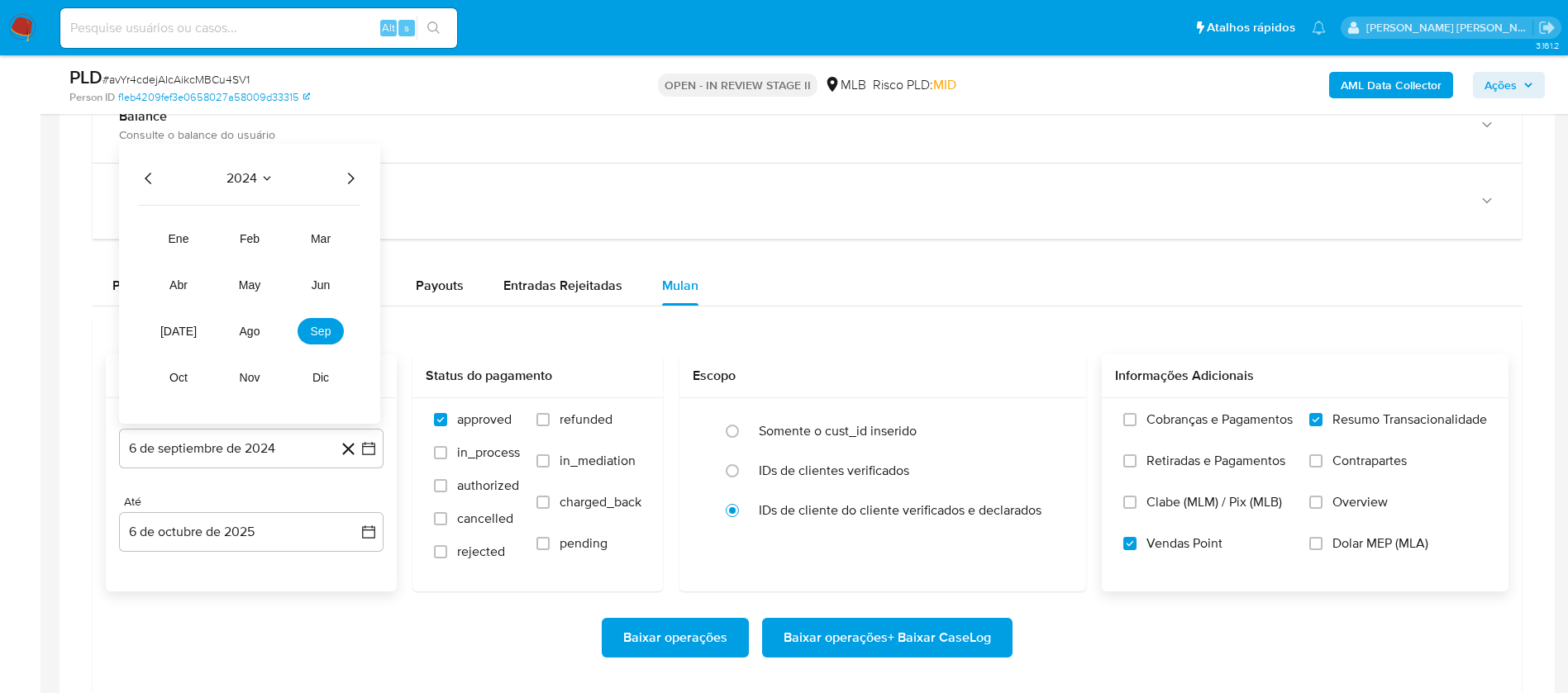
click at [345, 179] on icon "Año siguiente" at bounding box center [351, 178] width 19 height 19
click at [253, 337] on span "ago" at bounding box center [249, 331] width 20 height 14
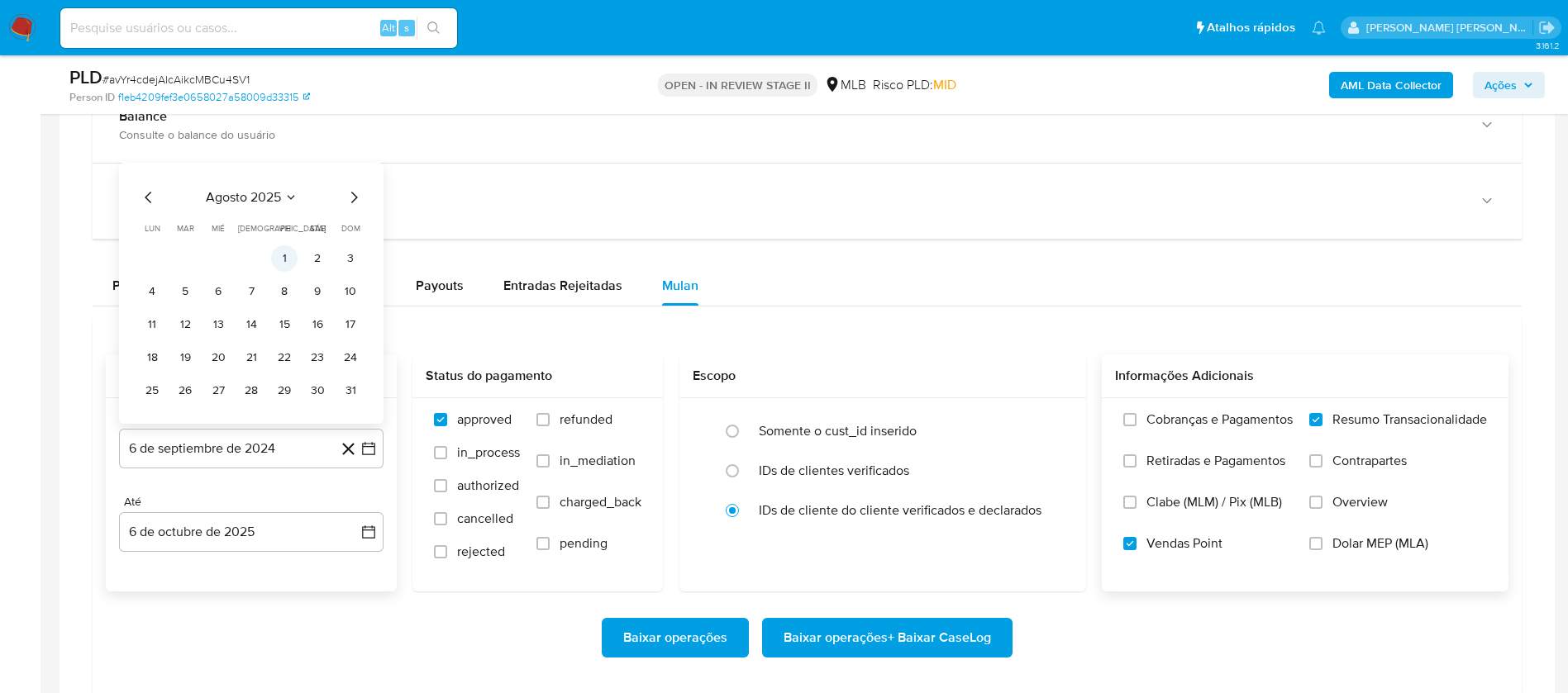
click at [286, 256] on button "1" at bounding box center [284, 257] width 26 height 26
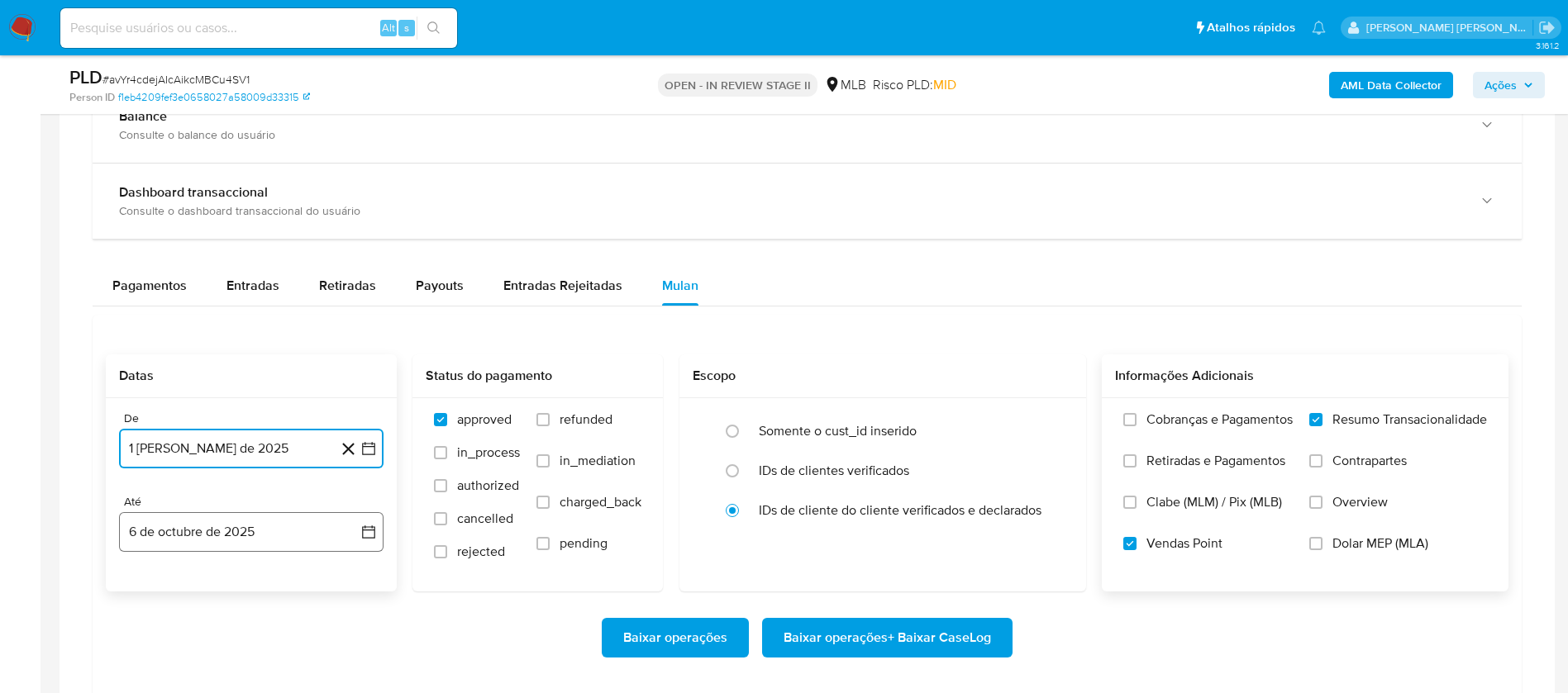
click at [251, 529] on button "6 de octubre de 2025" at bounding box center [251, 531] width 264 height 40
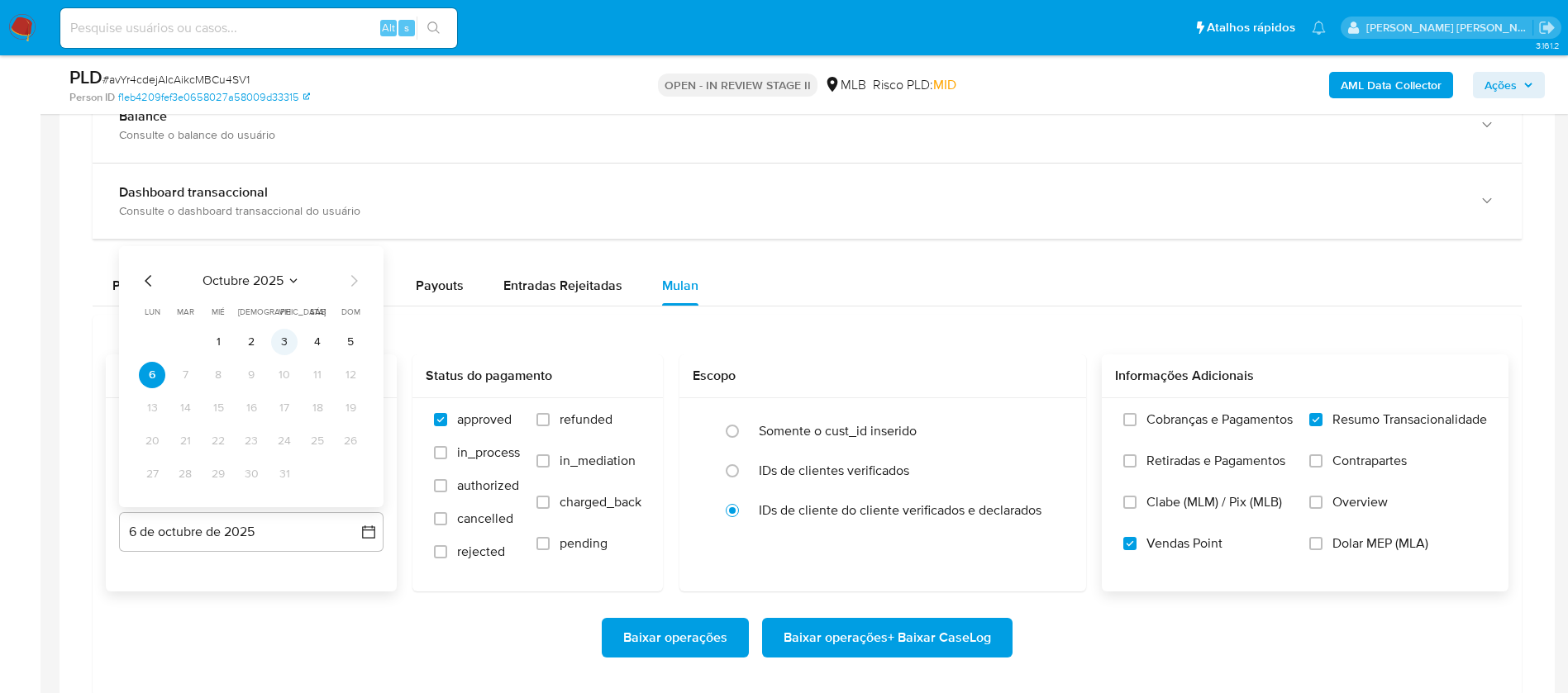
click at [290, 337] on button "3" at bounding box center [284, 342] width 26 height 26
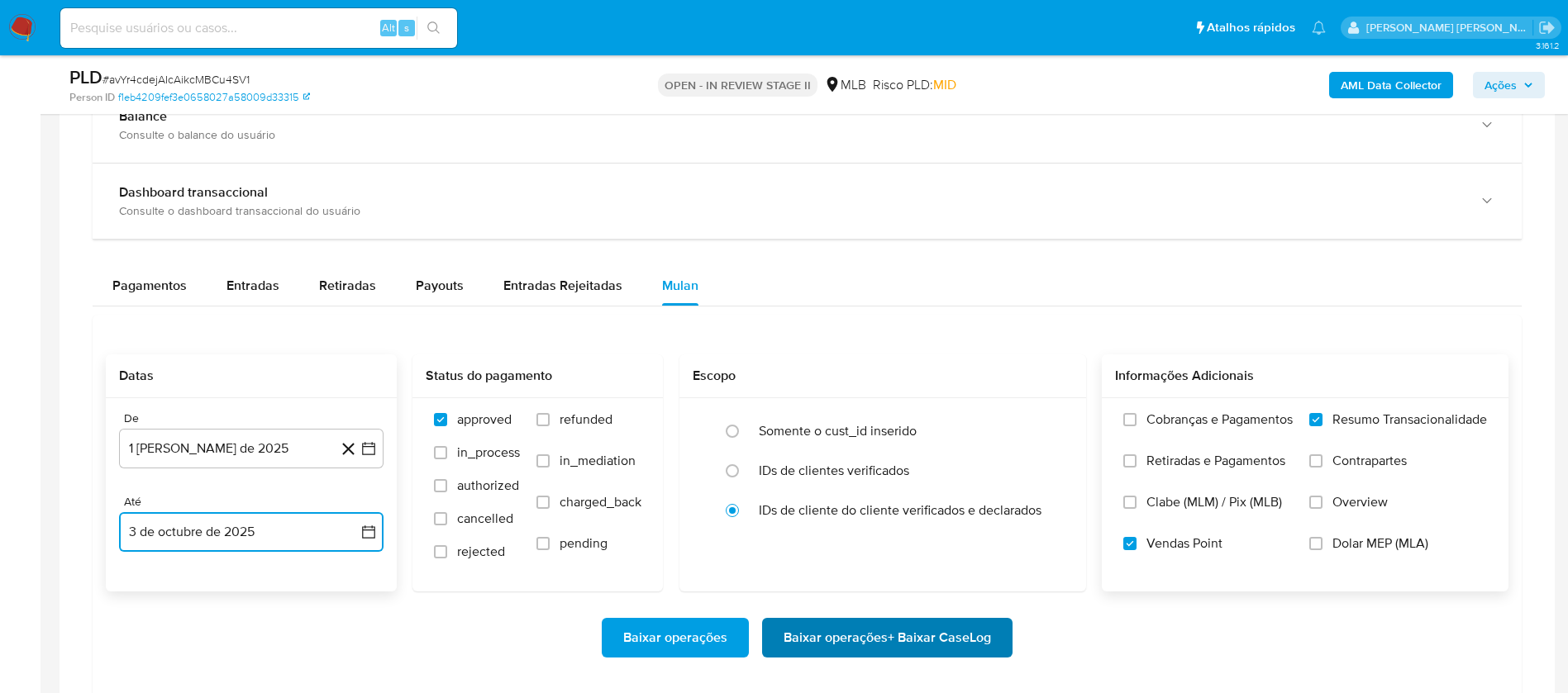
click at [866, 637] on span "Baixar operações + Baixar CaseLog" at bounding box center [887, 638] width 207 height 37
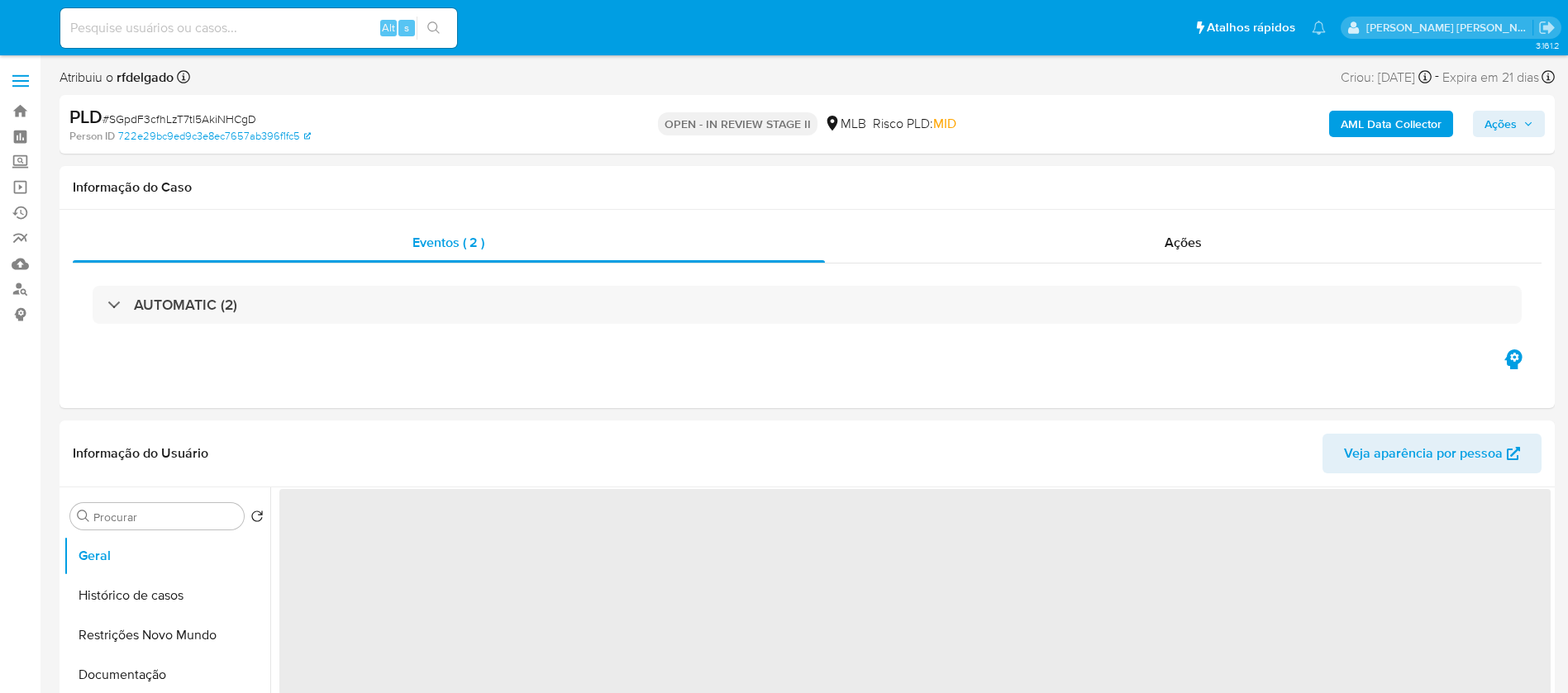
select select "10"
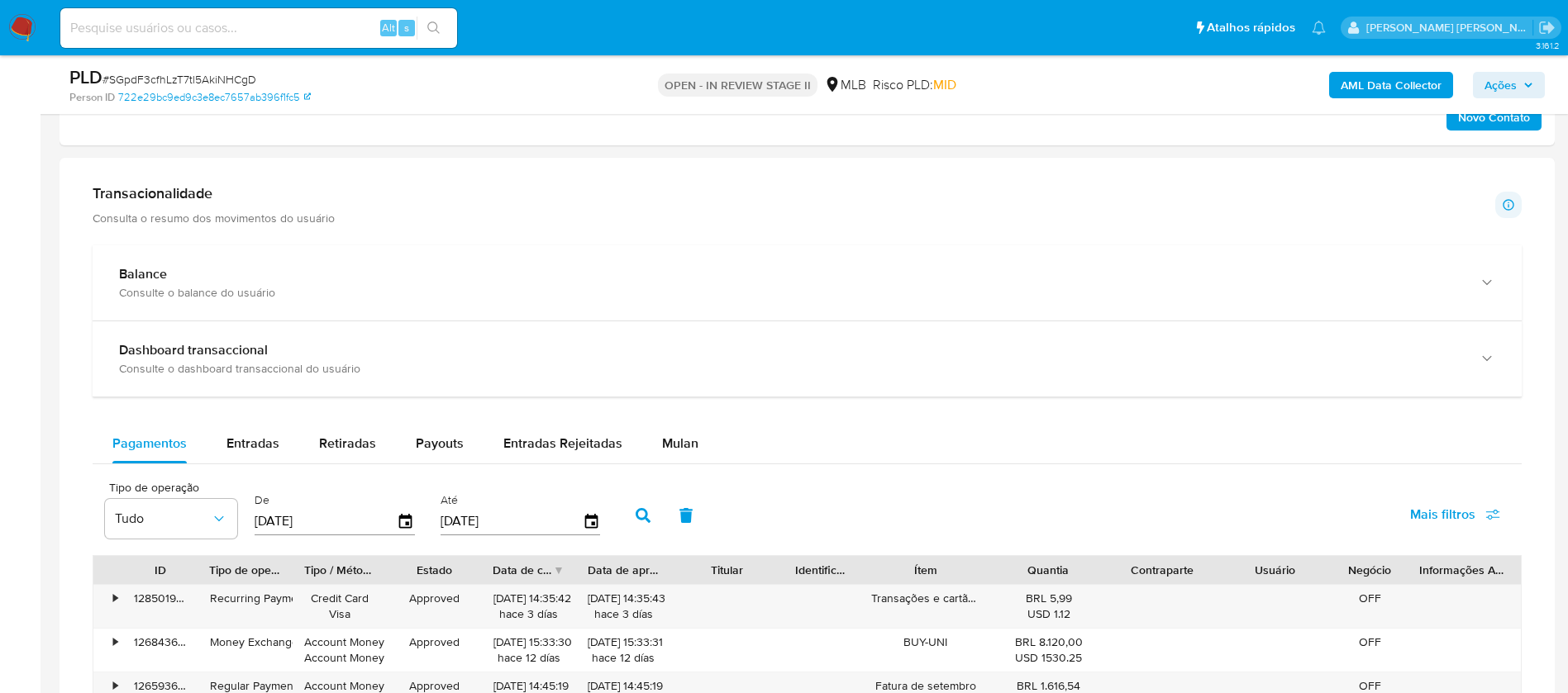
scroll to position [1115, 0]
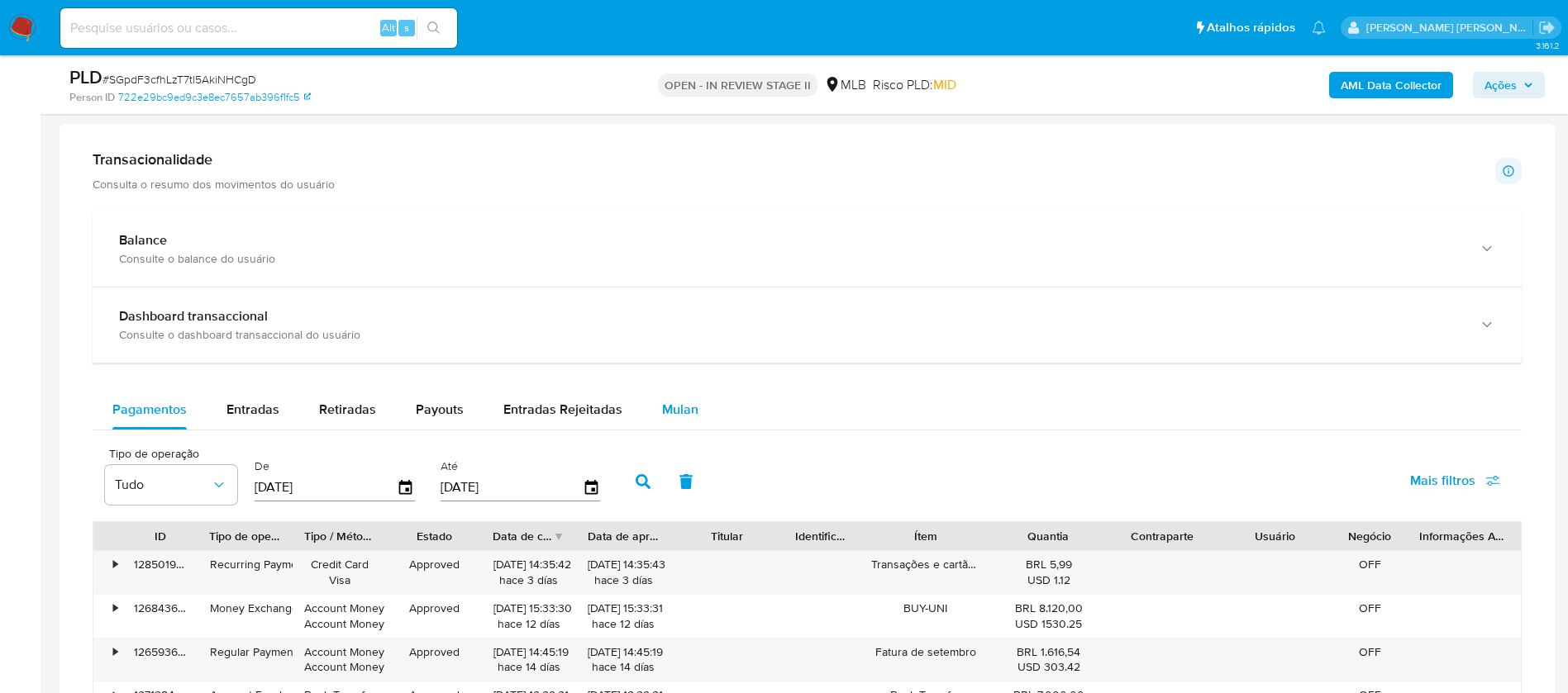
click at [677, 395] on div "Mulan" at bounding box center [680, 409] width 37 height 40
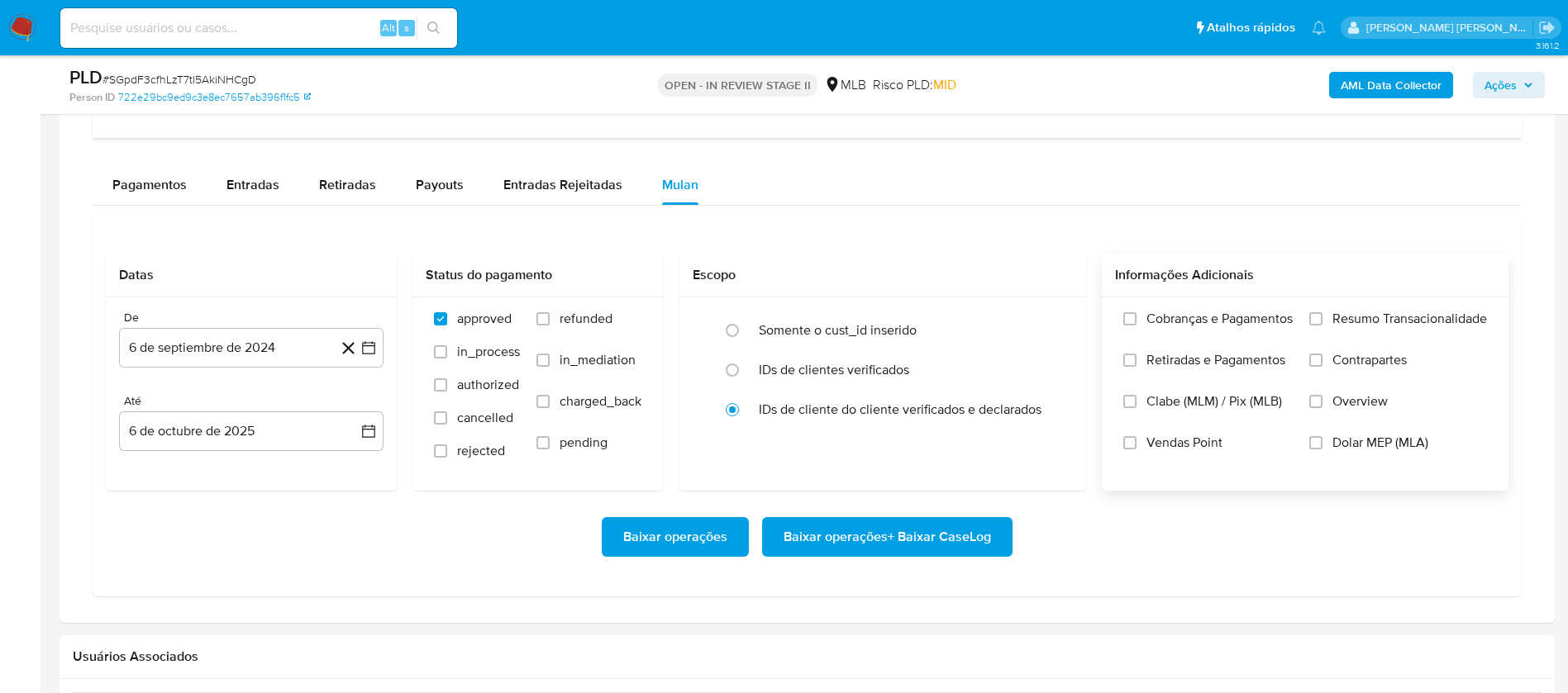
scroll to position [1363, 0]
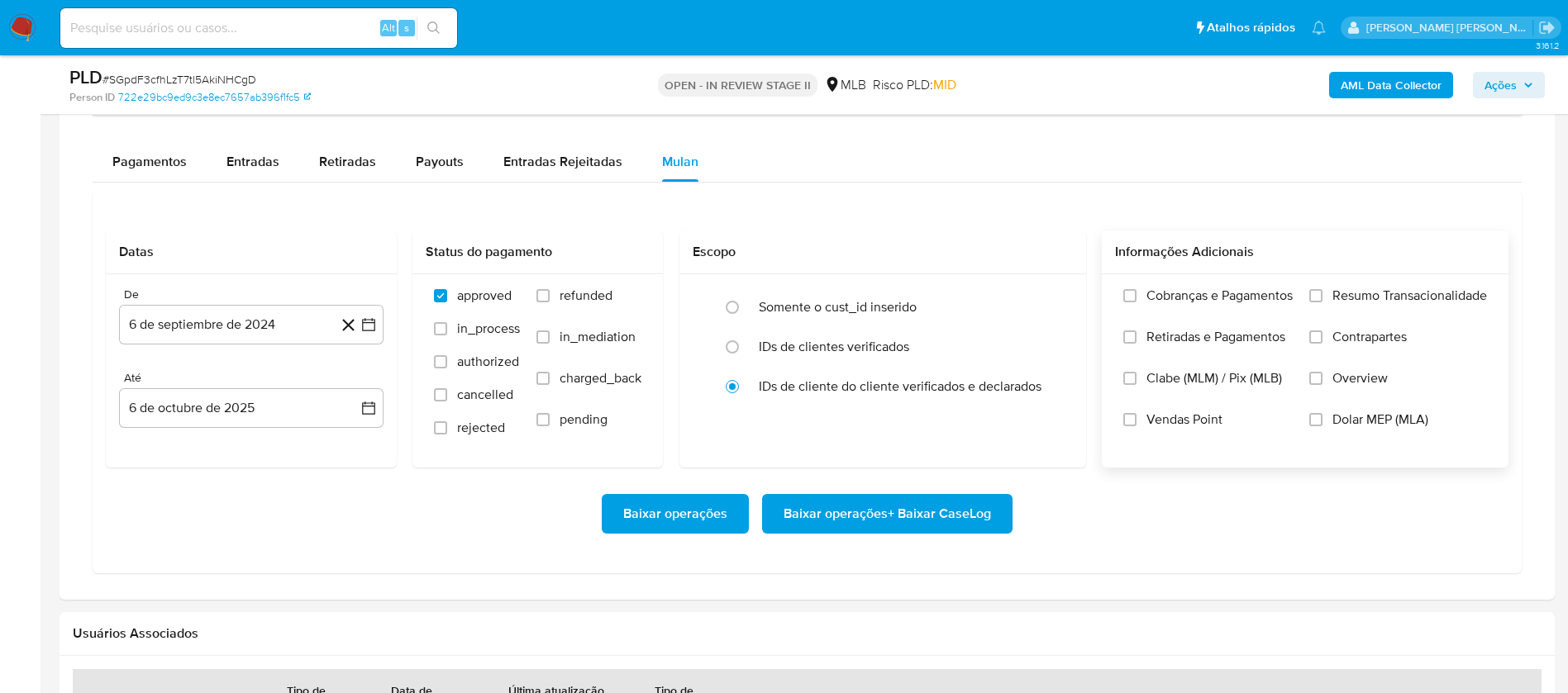
click at [1369, 281] on div "Cobranças e Pagamentos Retiradas e Pagamentos Clabe (MLM) / Pix (MLB) Vendas Po…" at bounding box center [1305, 370] width 407 height 192
click at [1373, 295] on span "Resumo Transacionalidade" at bounding box center [1409, 295] width 155 height 16
click at [1322, 295] on input "Resumo Transacionalidade" at bounding box center [1315, 296] width 14 height 14
click at [1169, 419] on span "Vendas Point" at bounding box center [1184, 419] width 76 height 16
click at [1136, 419] on input "Vendas Point" at bounding box center [1130, 420] width 14 height 14
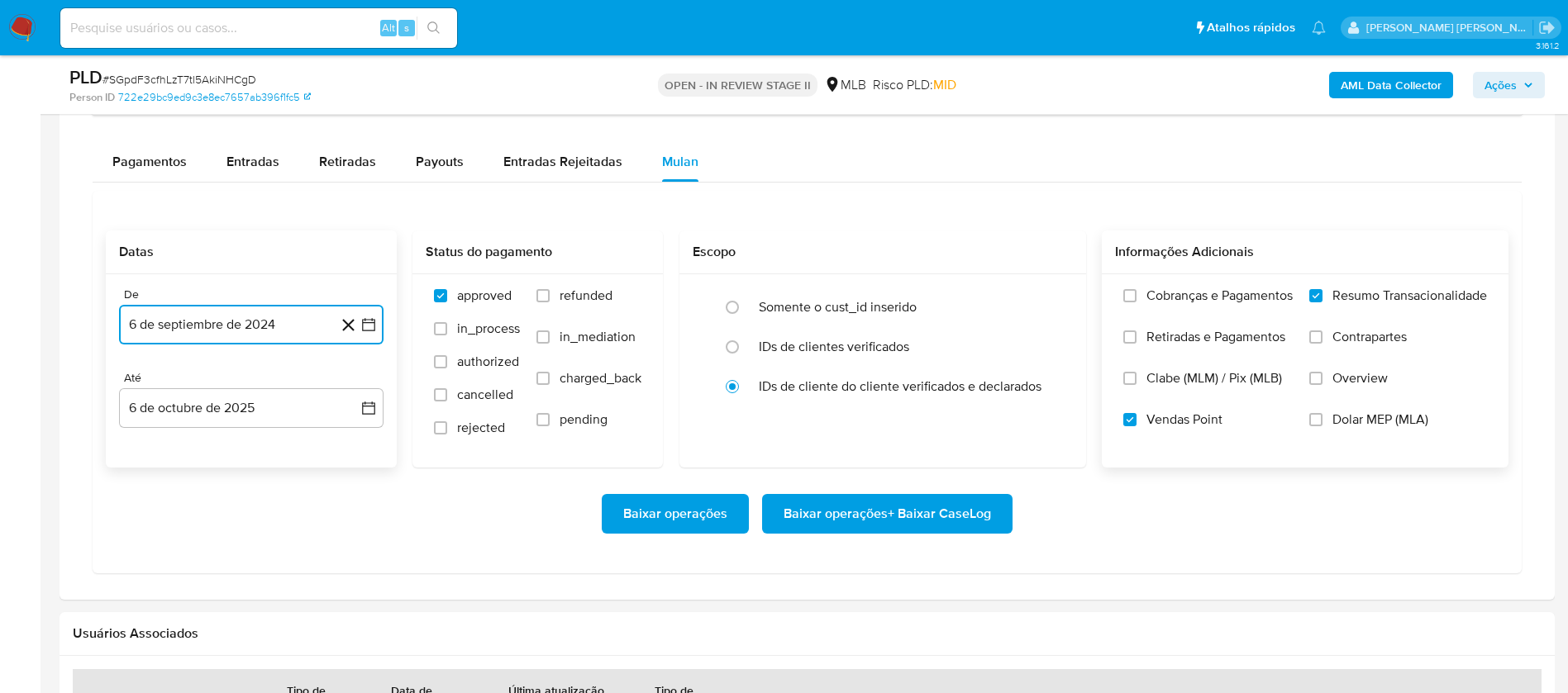
click at [160, 317] on button "6 de septiembre de 2024" at bounding box center [251, 324] width 264 height 40
click at [247, 381] on span "septiembre 2024" at bounding box center [243, 383] width 101 height 16
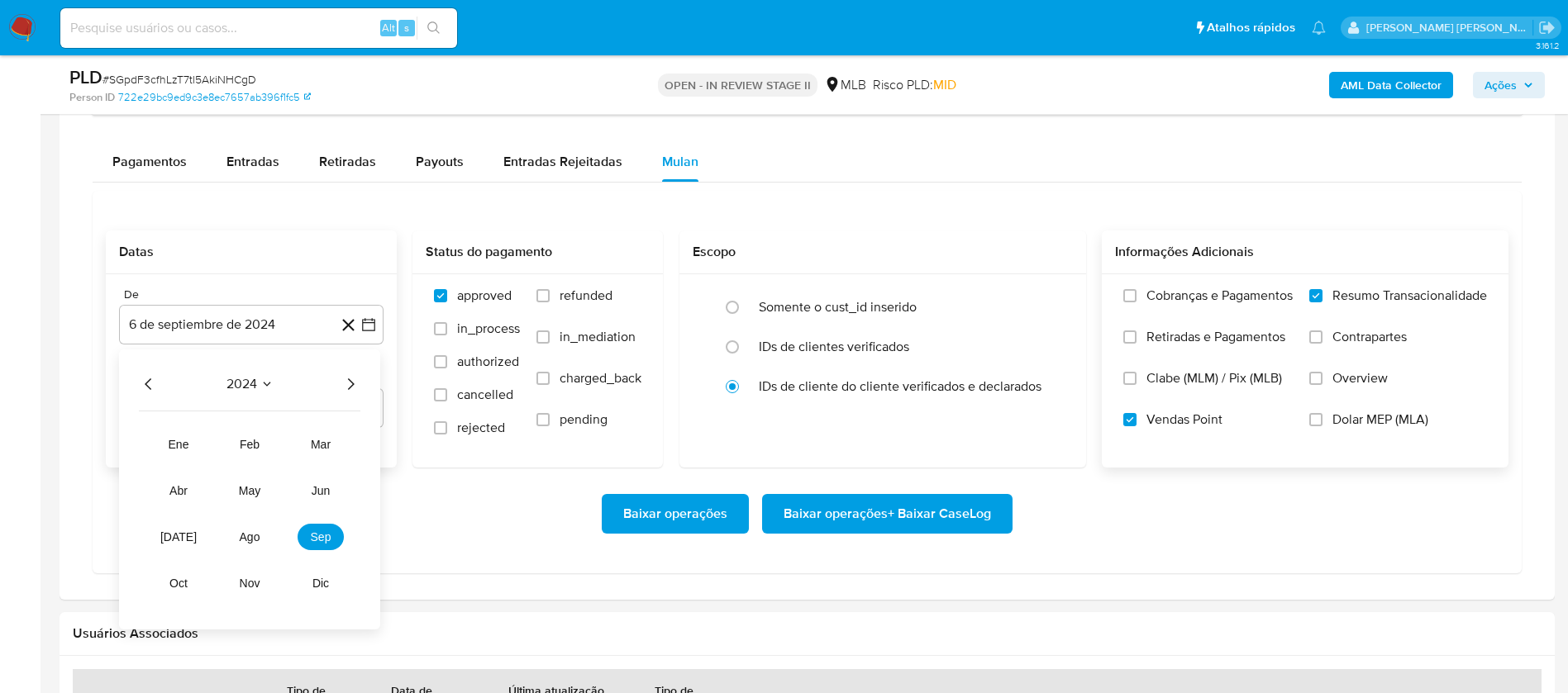
click at [359, 384] on icon "Año siguiente" at bounding box center [351, 384] width 19 height 19
click at [245, 532] on span "ago" at bounding box center [249, 537] width 20 height 14
click at [290, 446] on button "1" at bounding box center [284, 444] width 26 height 26
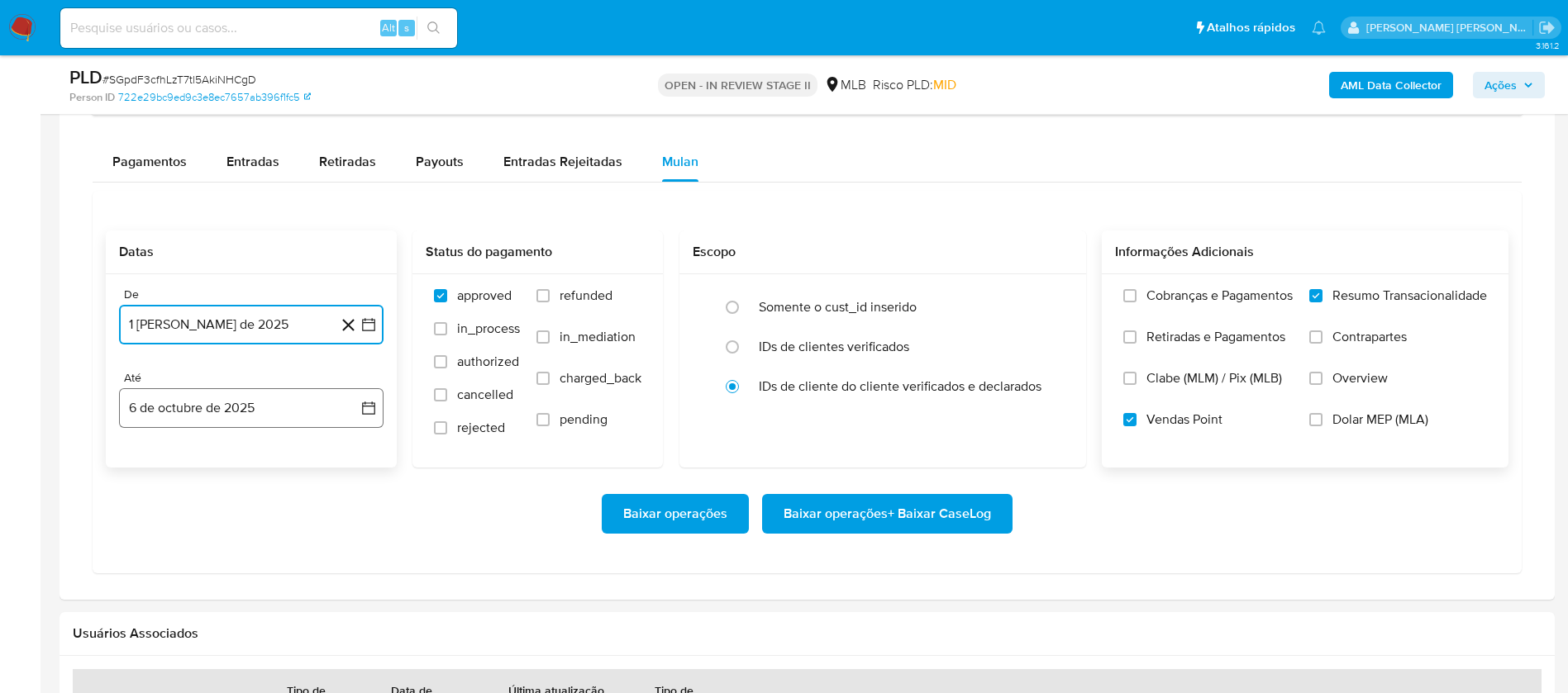
click at [284, 396] on button "6 de octubre de 2025" at bounding box center [251, 407] width 264 height 40
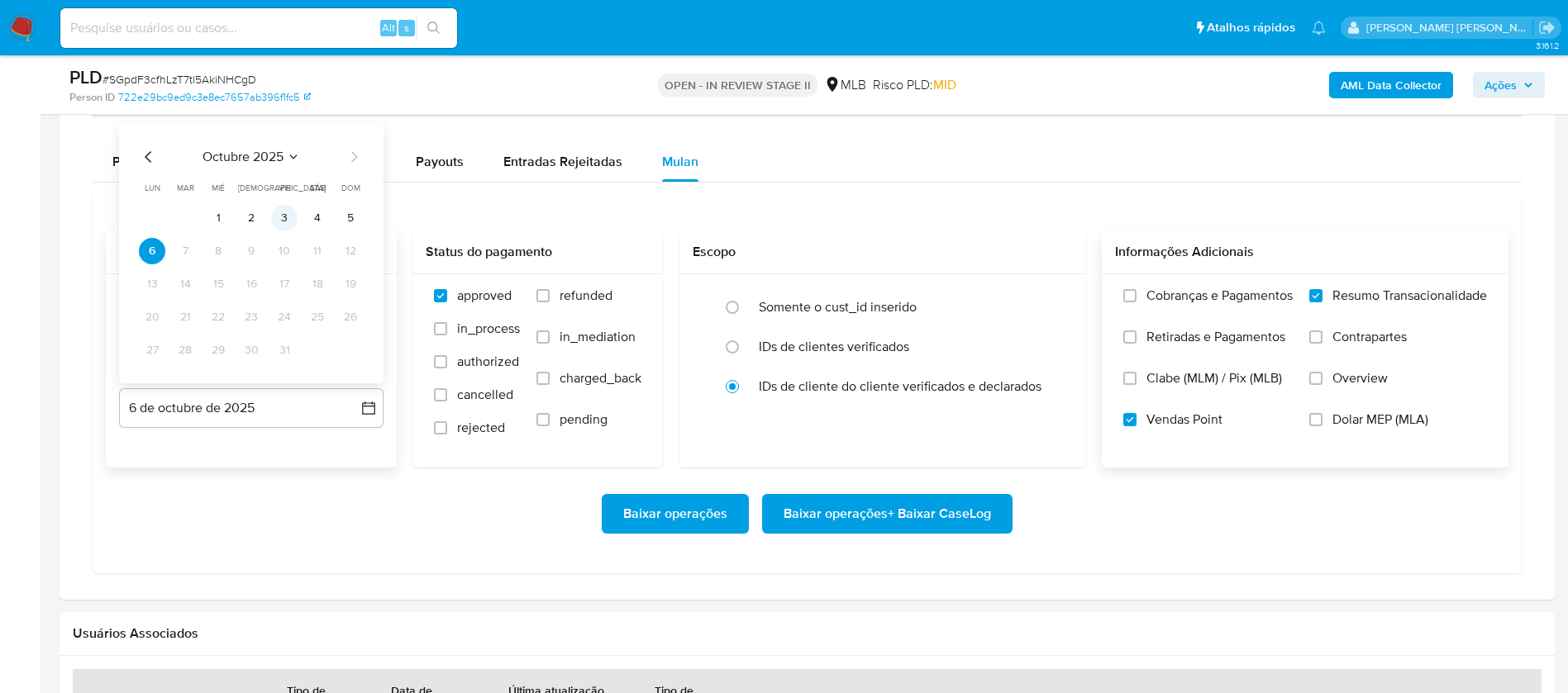
click at [288, 216] on button "3" at bounding box center [284, 218] width 26 height 26
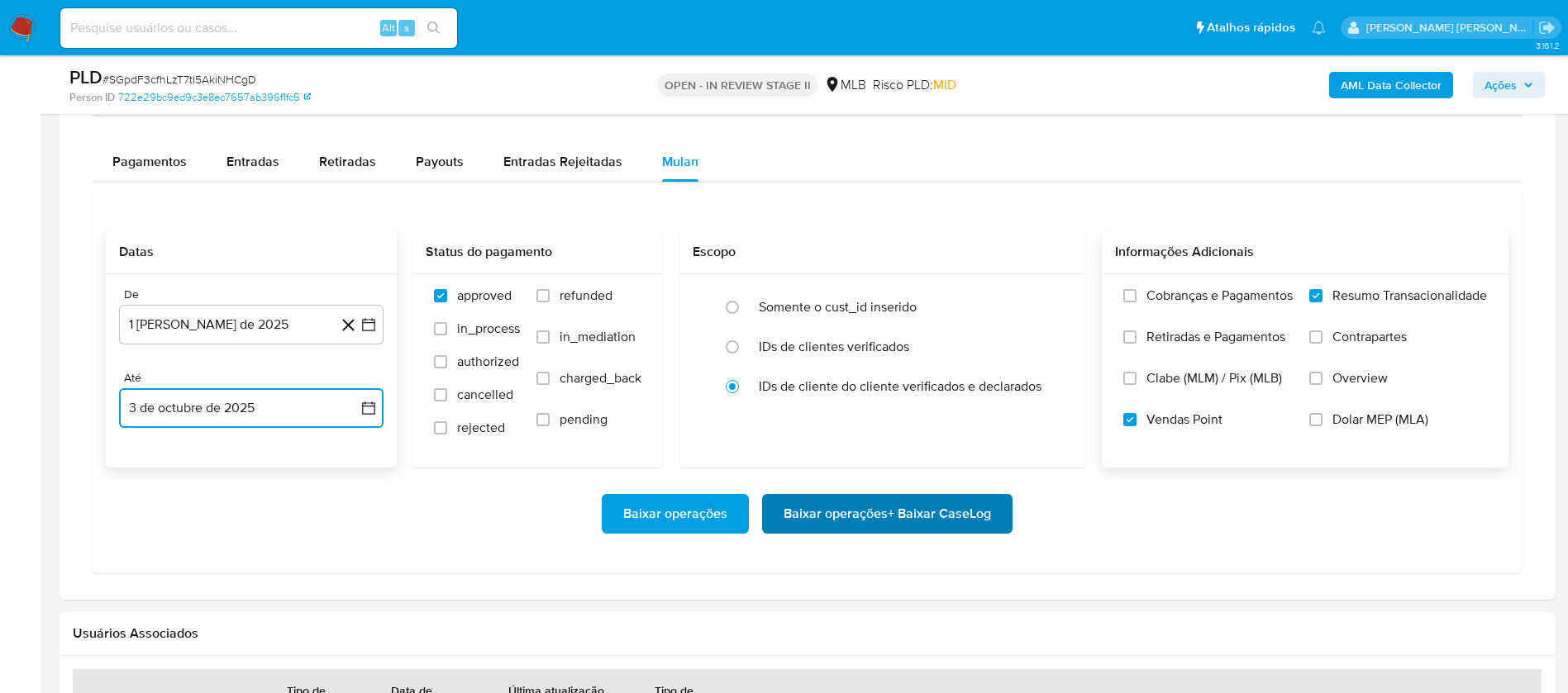
click at [802, 508] on span "Baixar operações + Baixar CaseLog" at bounding box center [887, 514] width 207 height 37
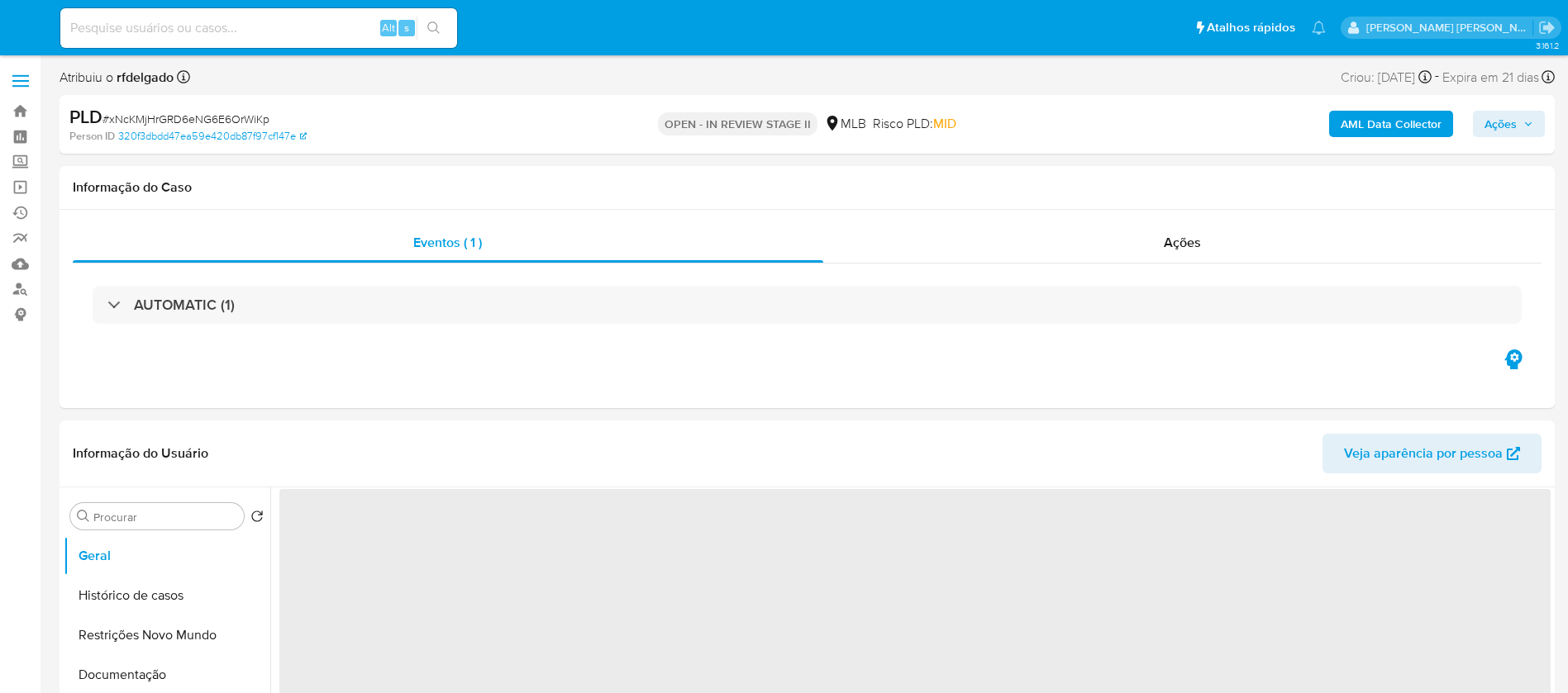
select select "10"
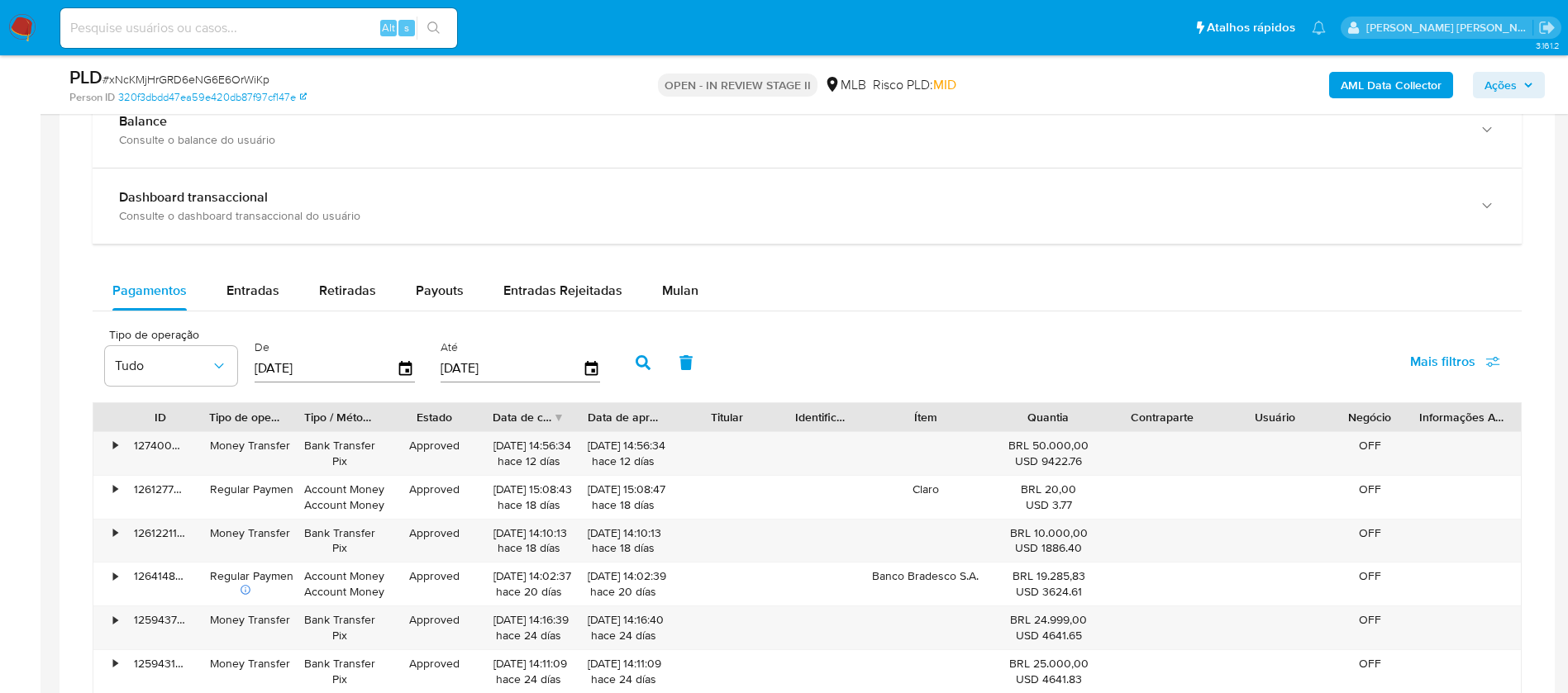
scroll to position [1239, 0]
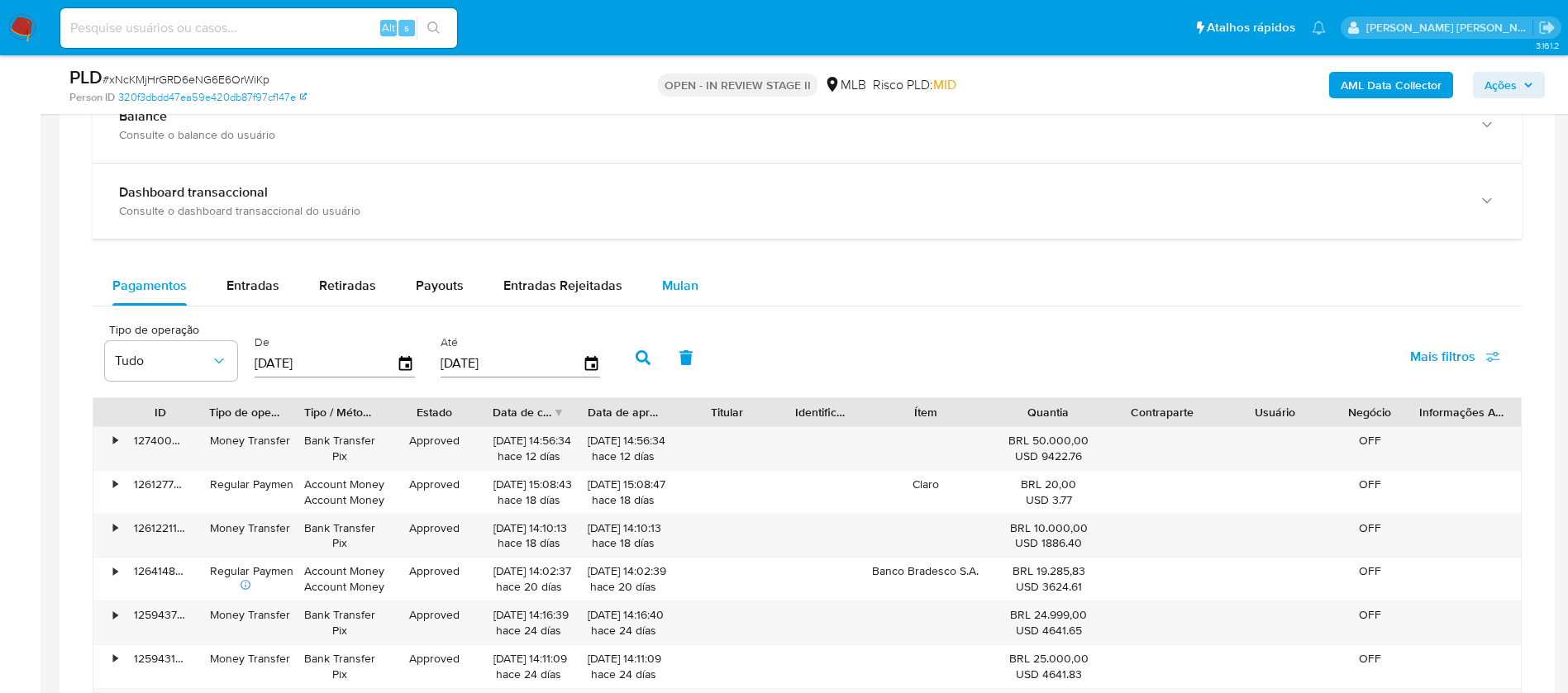
click at [667, 283] on span "Mulan" at bounding box center [680, 286] width 37 height 19
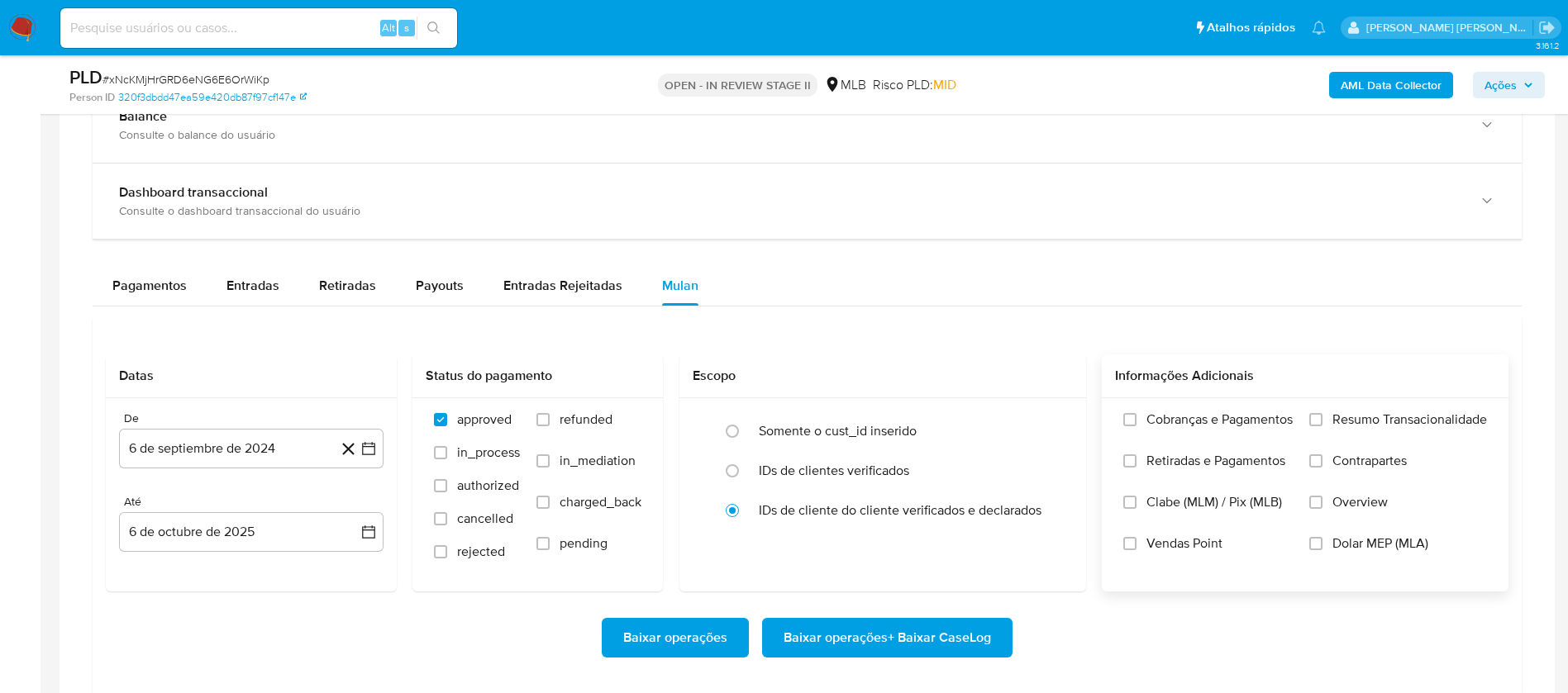
click at [1388, 414] on span "Resumo Transacionalidade" at bounding box center [1409, 419] width 155 height 16
click at [1322, 414] on input "Resumo Transacionalidade" at bounding box center [1315, 420] width 14 height 14
click at [1202, 535] on span "Vendas Point" at bounding box center [1184, 543] width 76 height 16
click at [1136, 537] on input "Vendas Point" at bounding box center [1130, 544] width 14 height 14
click at [228, 436] on button "6 de septiembre de 2024" at bounding box center [251, 448] width 264 height 40
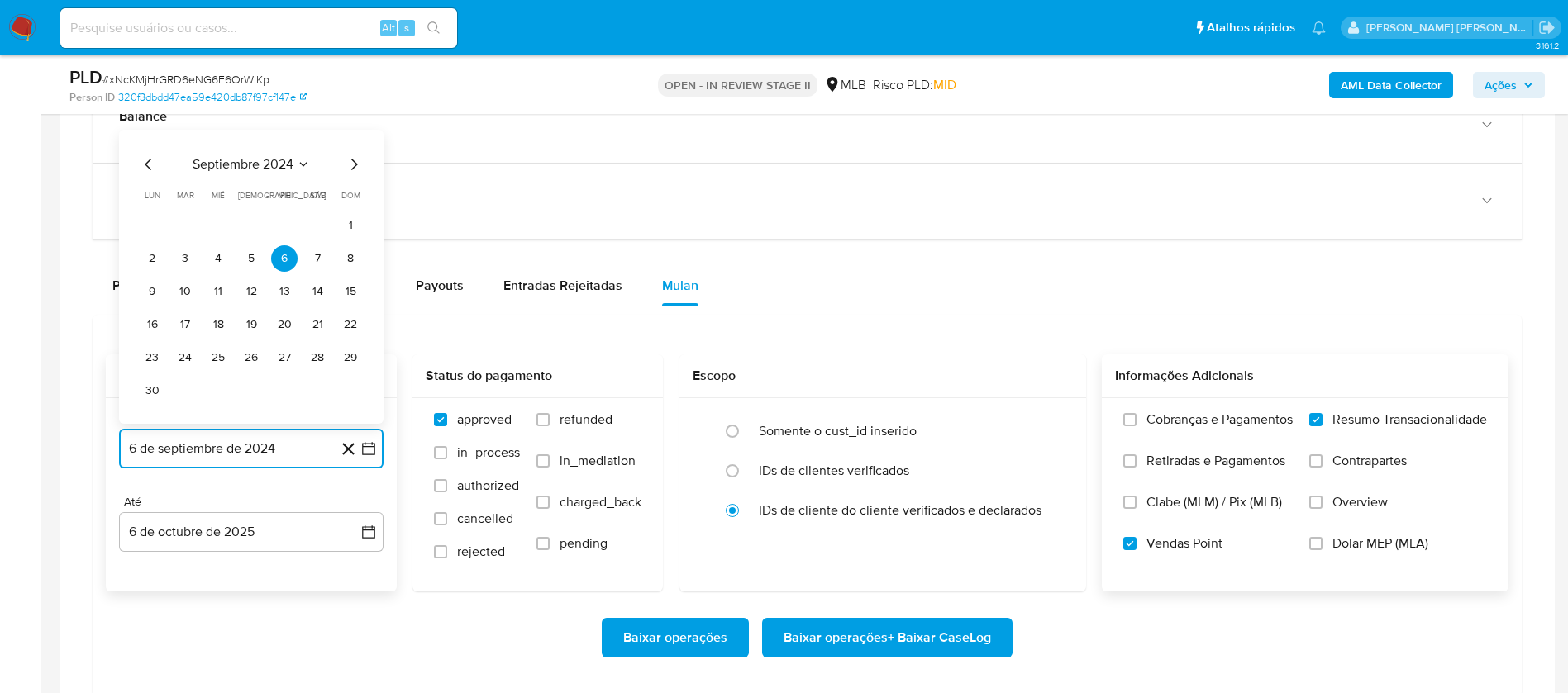
click at [246, 157] on span "septiembre 2024" at bounding box center [243, 164] width 101 height 16
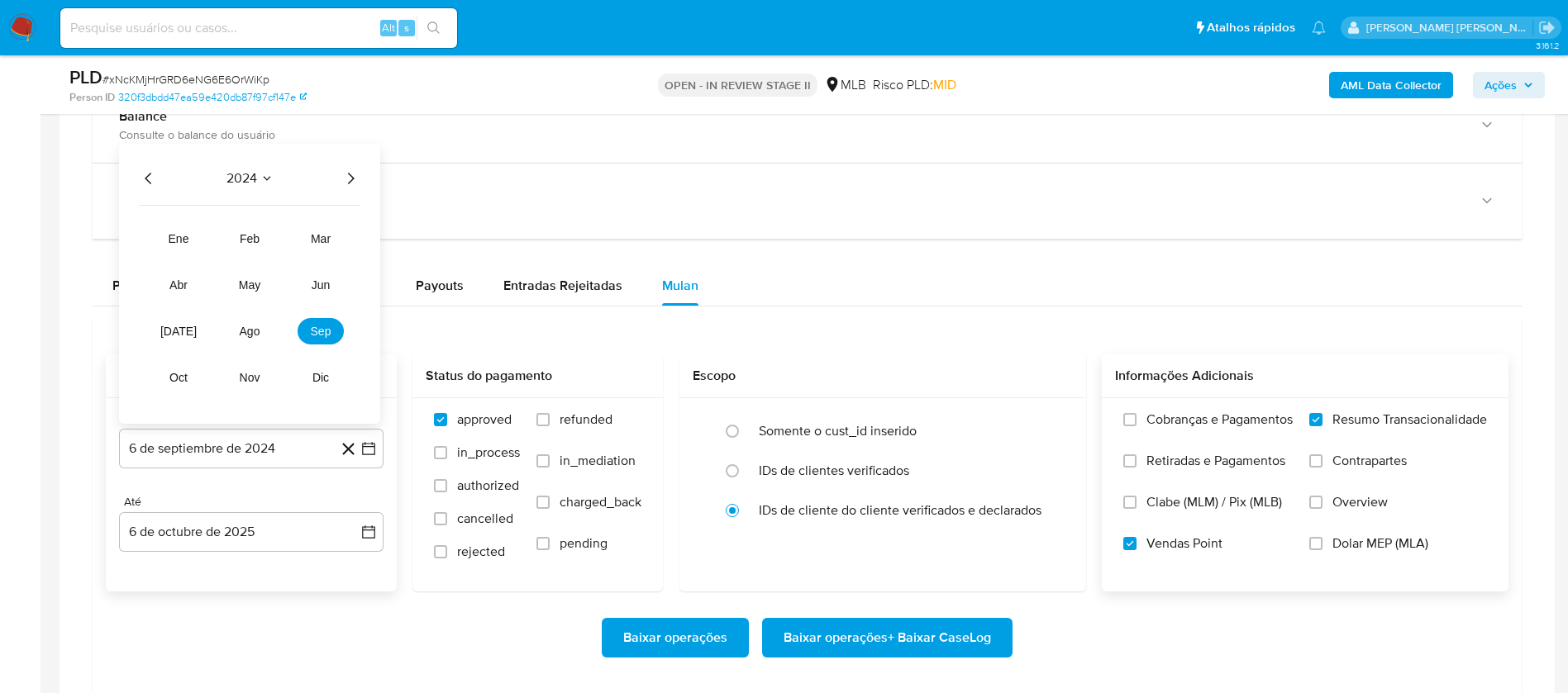
click at [354, 176] on icon "Año siguiente" at bounding box center [351, 178] width 19 height 19
click at [254, 333] on span "ago" at bounding box center [249, 331] width 20 height 14
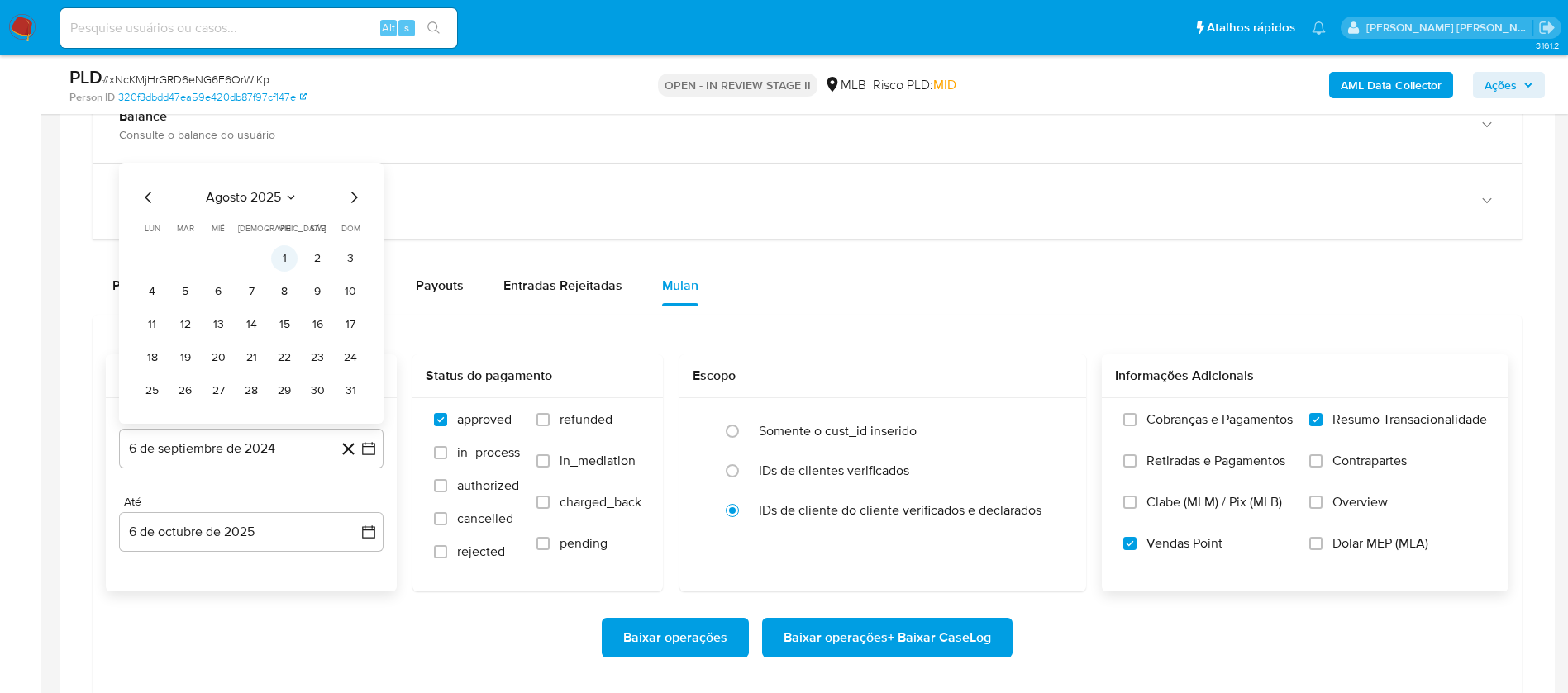
click at [283, 257] on button "1" at bounding box center [284, 257] width 26 height 26
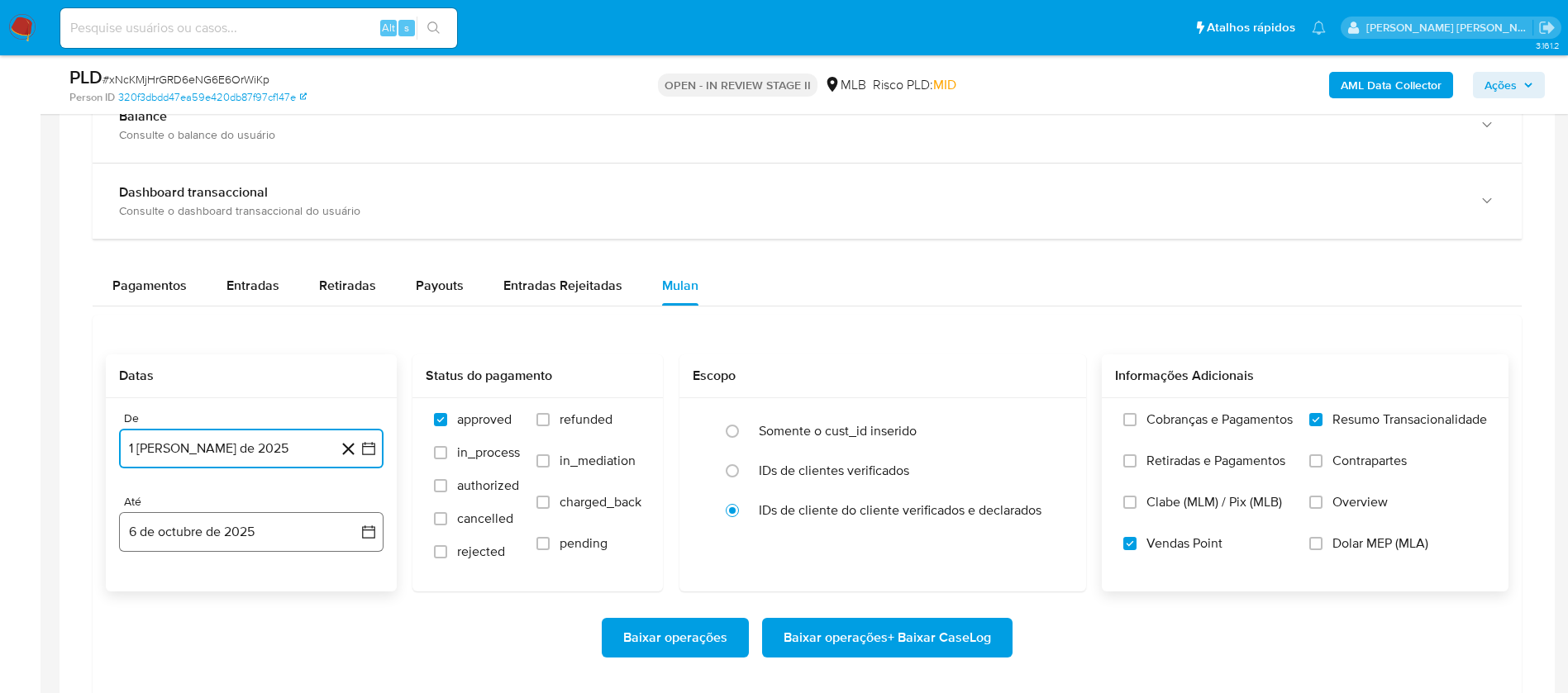
click at [301, 526] on button "6 de octubre de 2025" at bounding box center [251, 531] width 264 height 40
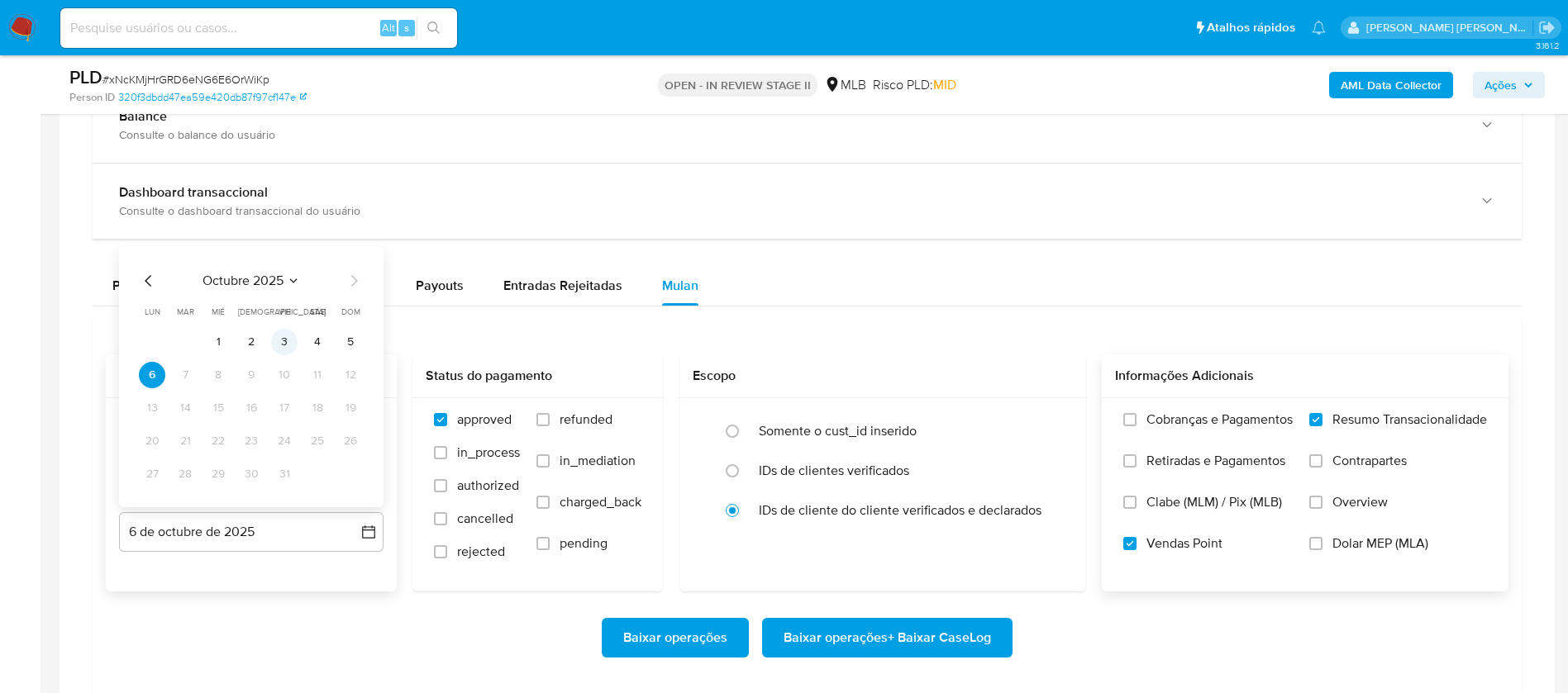
click at [292, 341] on button "3" at bounding box center [284, 342] width 26 height 26
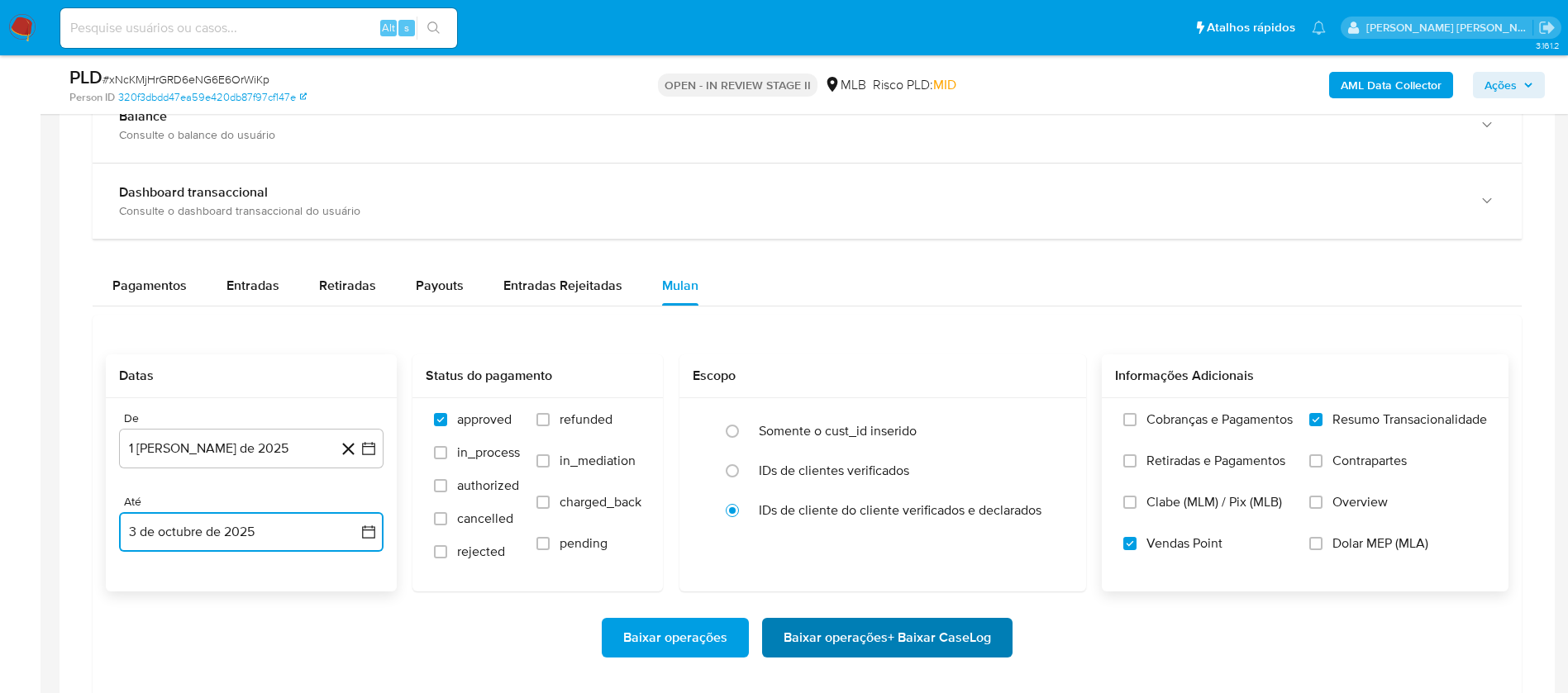
click at [838, 634] on span "Baixar operações + Baixar CaseLog" at bounding box center [887, 638] width 207 height 37
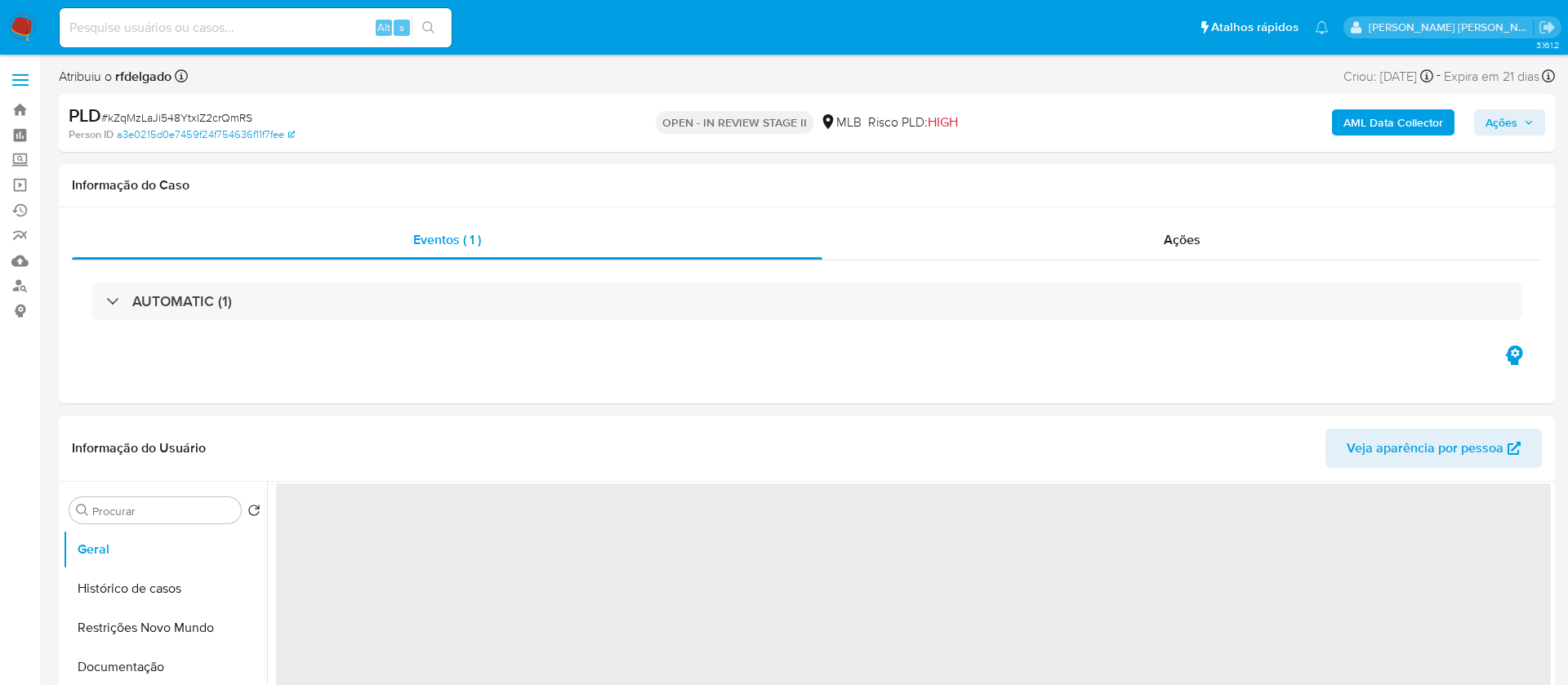
select select "10"
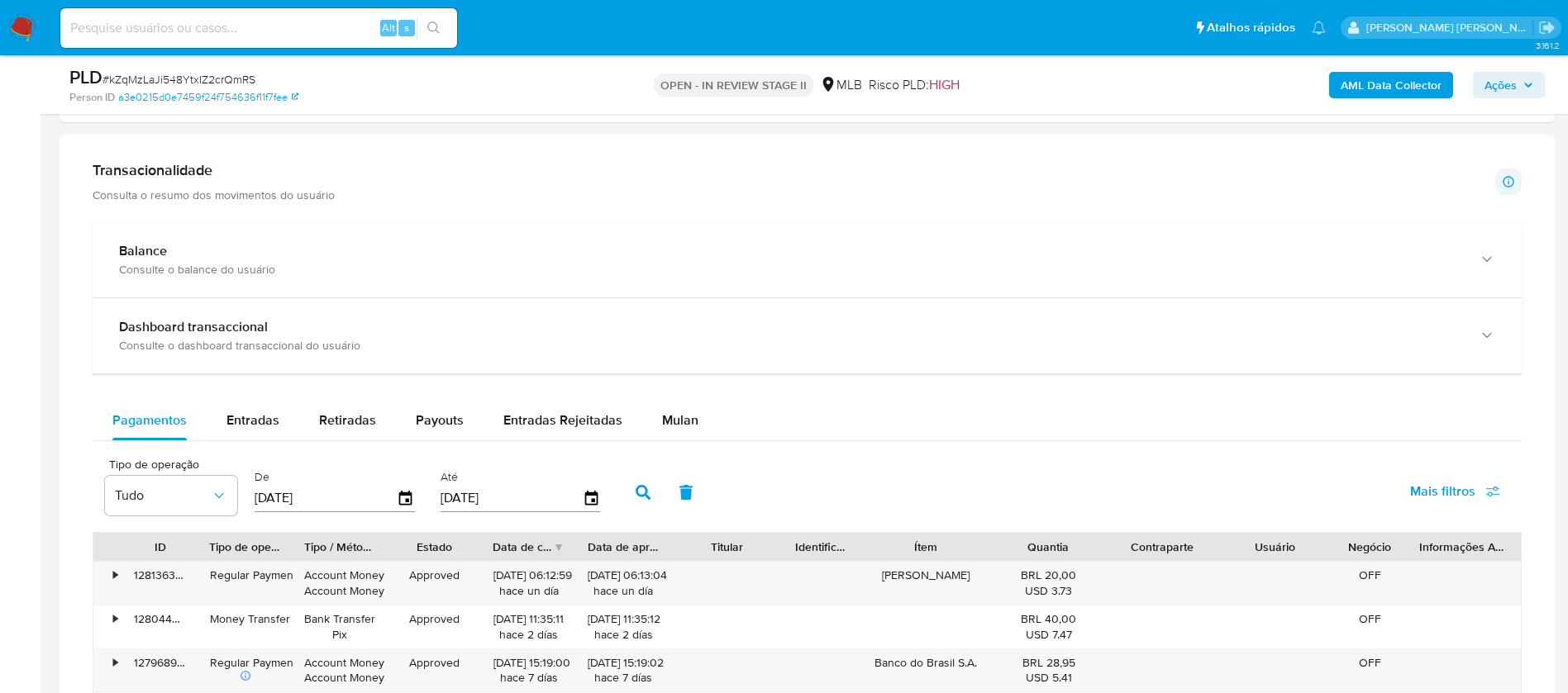
scroll to position [1363, 0]
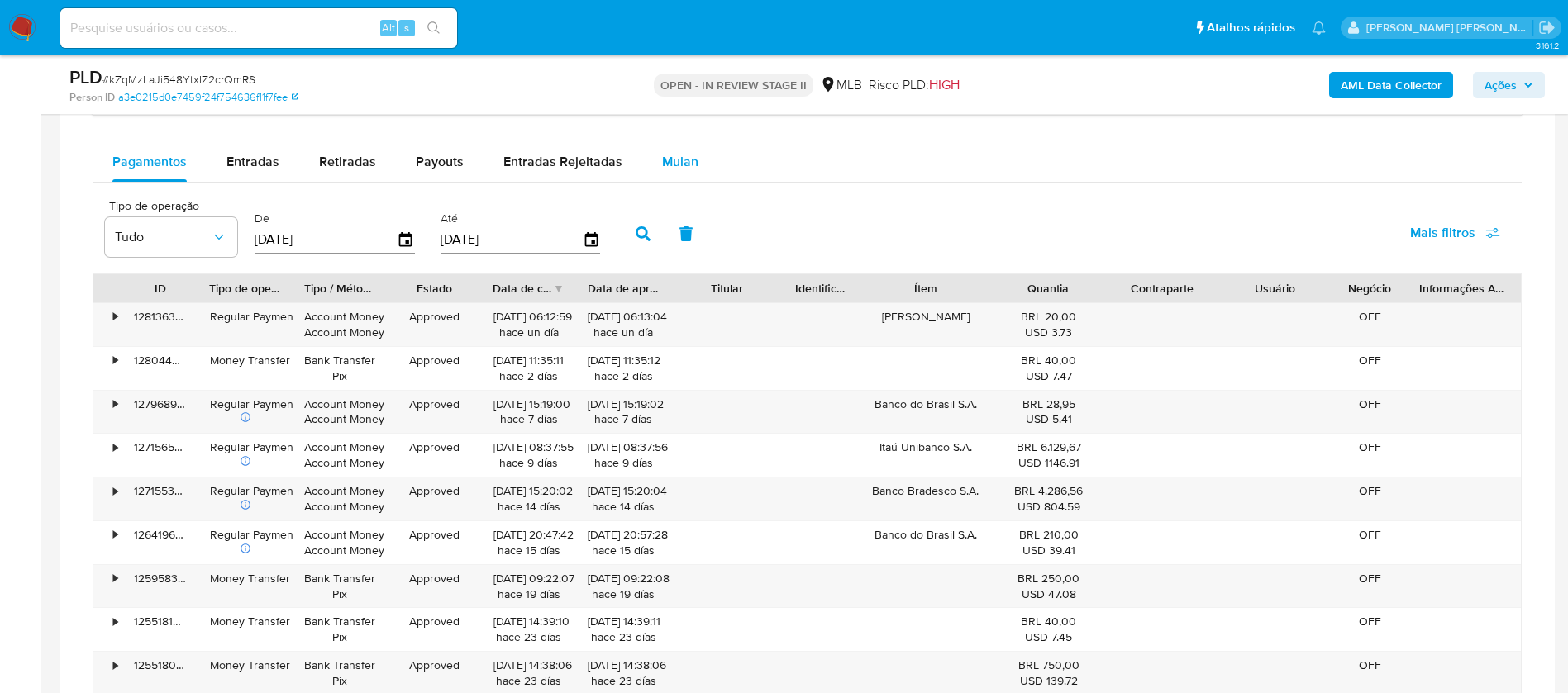
click at [674, 161] on span "Mulan" at bounding box center [680, 162] width 37 height 19
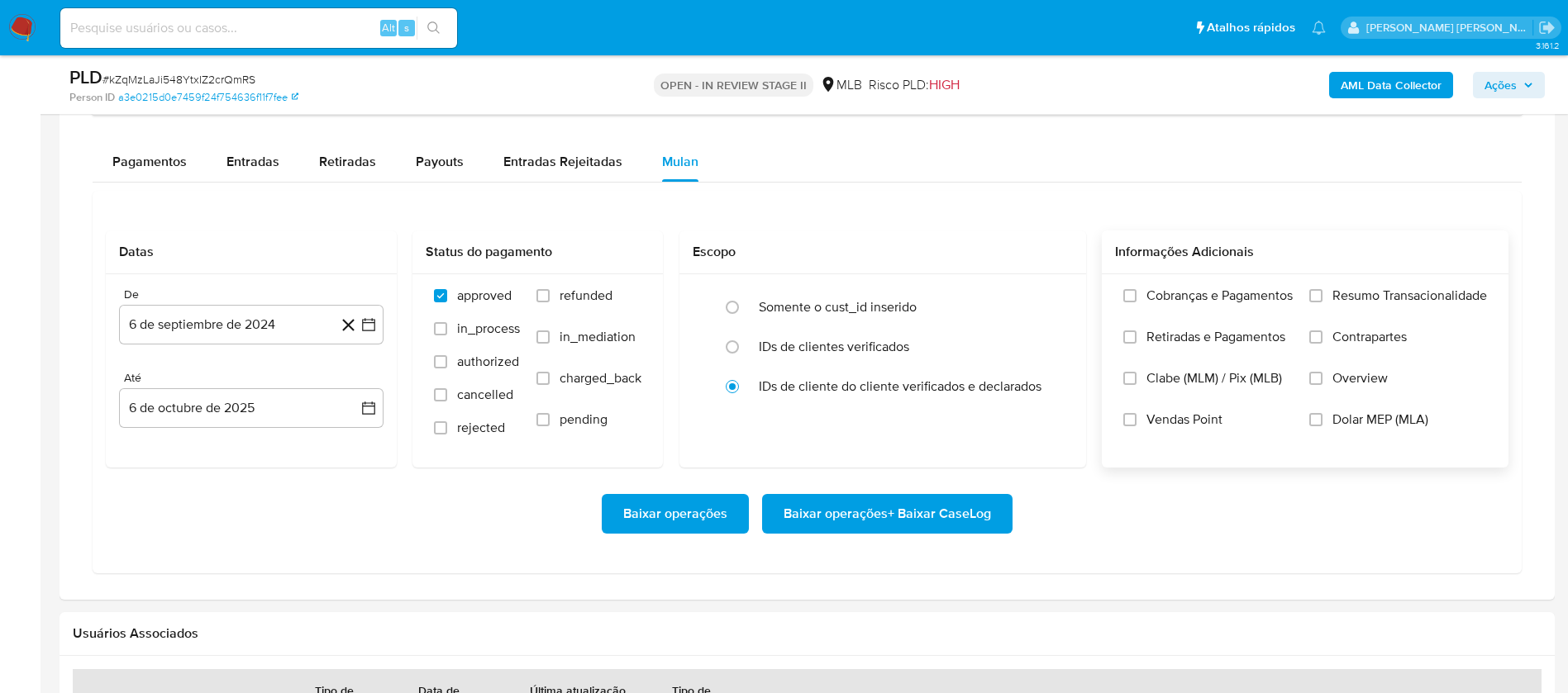
click at [1439, 287] on span "Resumo Transacionalidade" at bounding box center [1409, 295] width 155 height 16
click at [1322, 289] on input "Resumo Transacionalidade" at bounding box center [1315, 296] width 14 height 14
click at [1197, 421] on span "Vendas Point" at bounding box center [1184, 419] width 76 height 16
click at [1136, 421] on input "Vendas Point" at bounding box center [1130, 420] width 14 height 14
click at [278, 323] on button "6 de septiembre de 2024" at bounding box center [251, 324] width 264 height 40
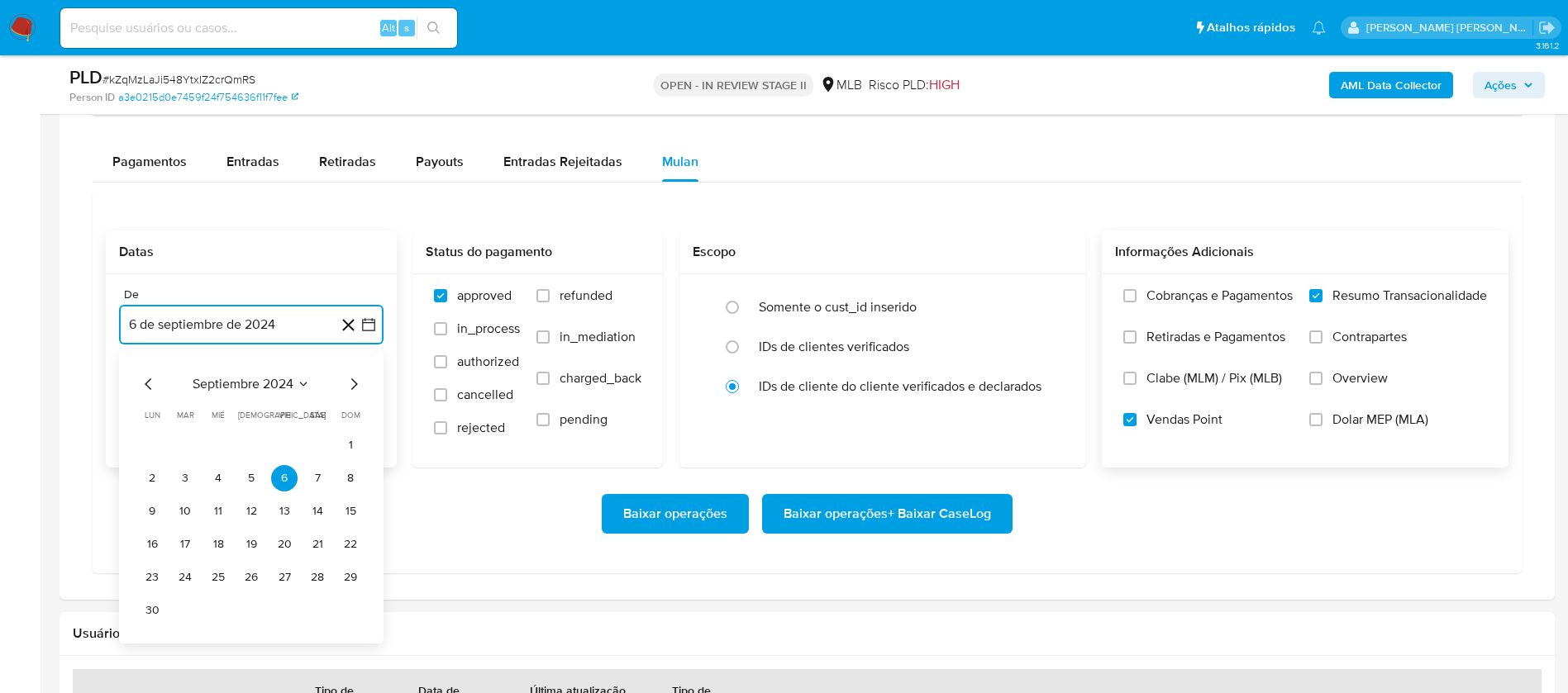
click at [269, 391] on span "septiembre 2024" at bounding box center [243, 383] width 101 height 16
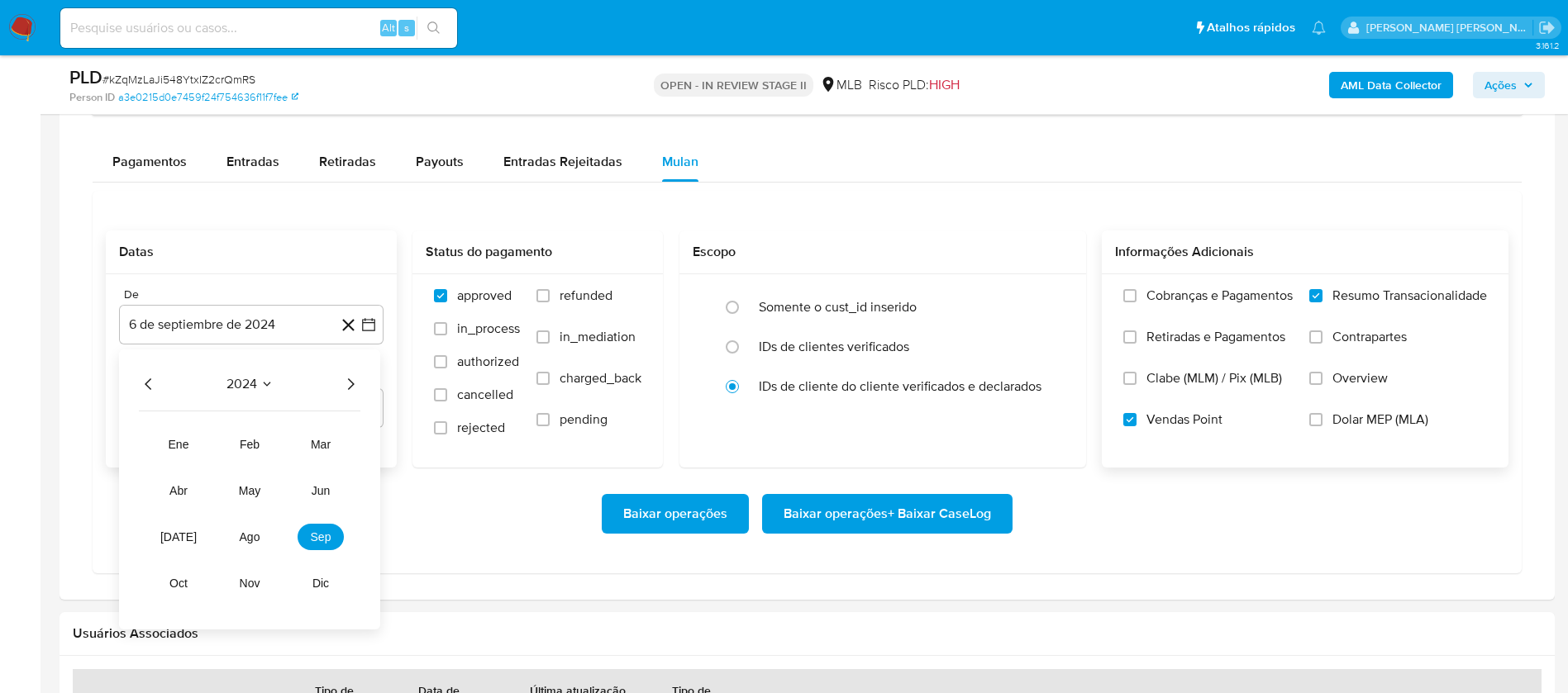
click at [347, 378] on icon "Año siguiente" at bounding box center [351, 384] width 19 height 19
click at [256, 531] on span "ago" at bounding box center [249, 537] width 20 height 14
click at [274, 437] on button "1" at bounding box center [284, 444] width 26 height 26
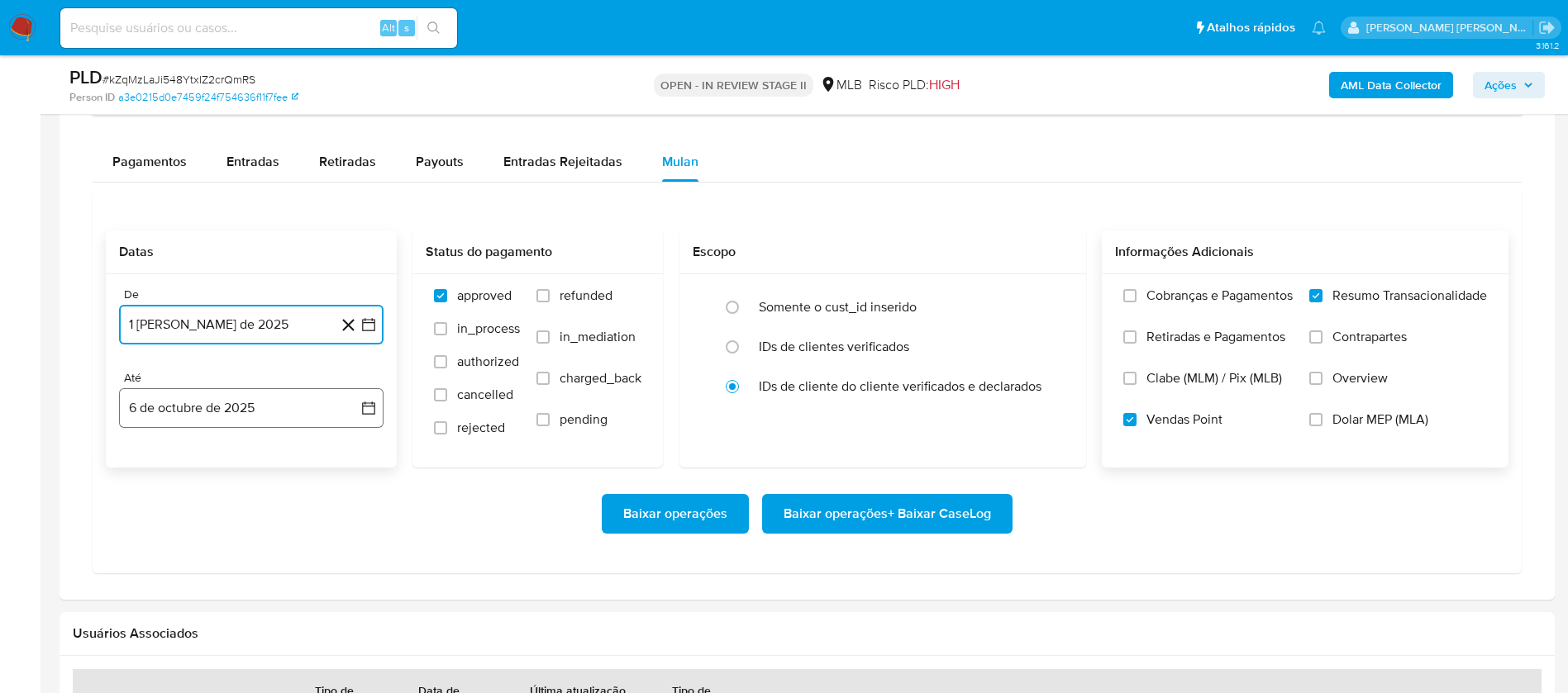
click at [272, 389] on button "6 de octubre de 2025" at bounding box center [251, 407] width 264 height 40
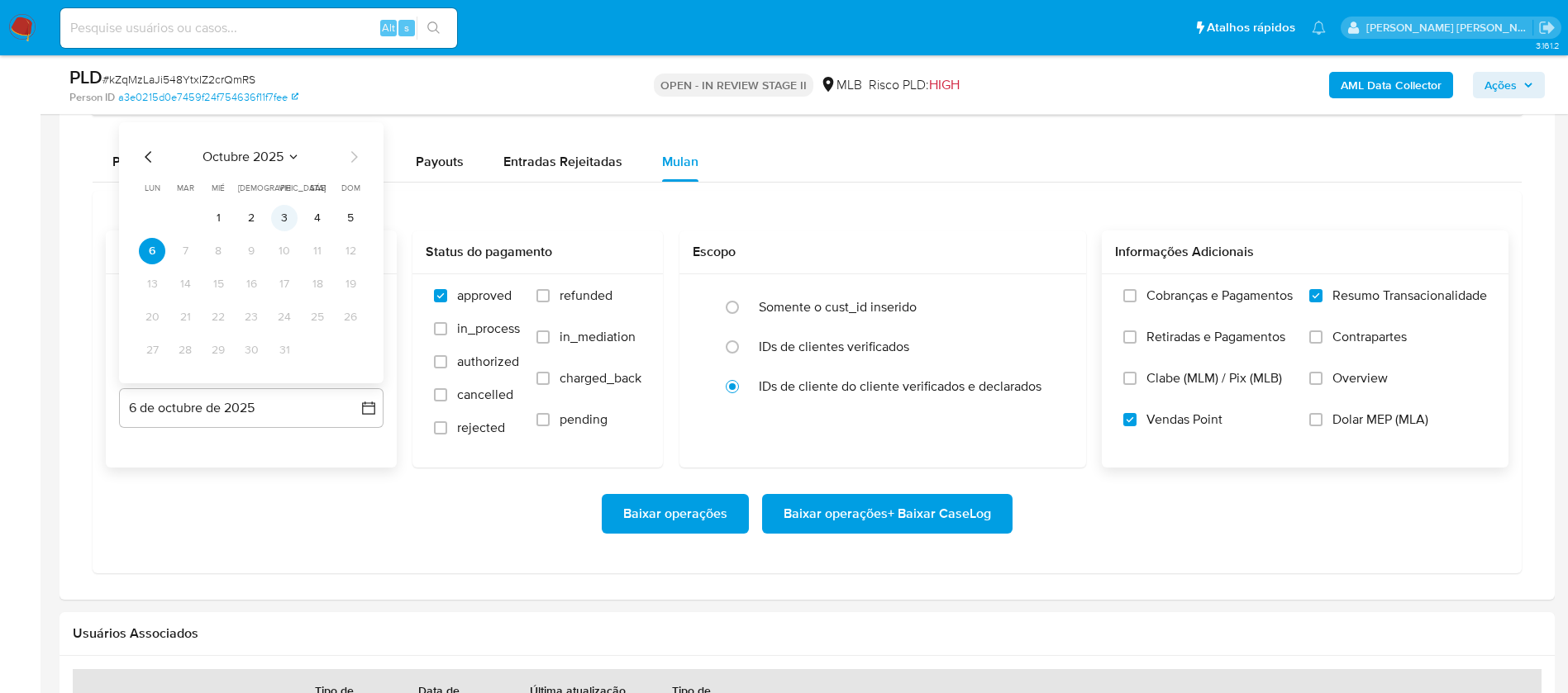
click at [284, 211] on button "3" at bounding box center [284, 218] width 26 height 26
click at [1012, 504] on div "Baixar operações Baixar operações + Baixar CaseLog" at bounding box center [807, 513] width 1402 height 40
click at [994, 511] on button "Baixar operações + Baixar CaseLog" at bounding box center [887, 513] width 251 height 40
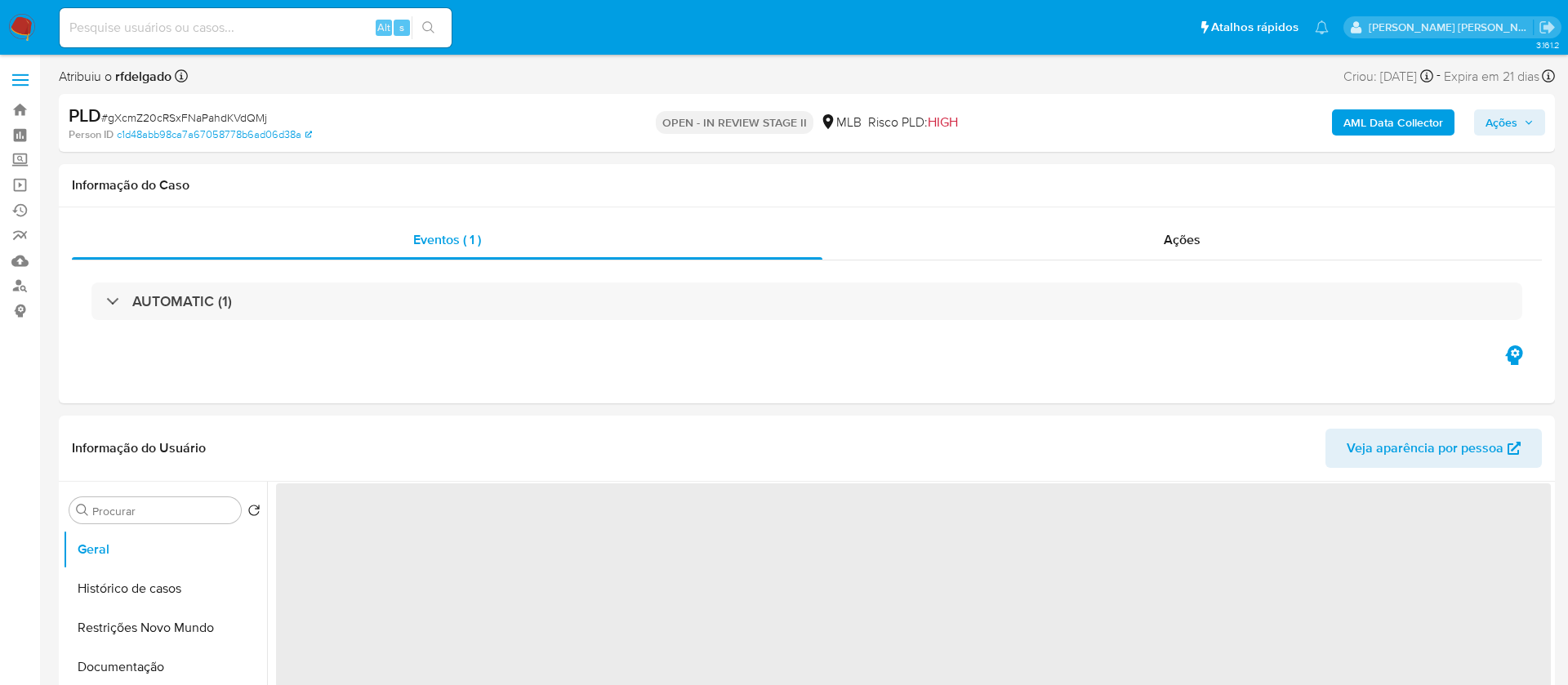
select select "10"
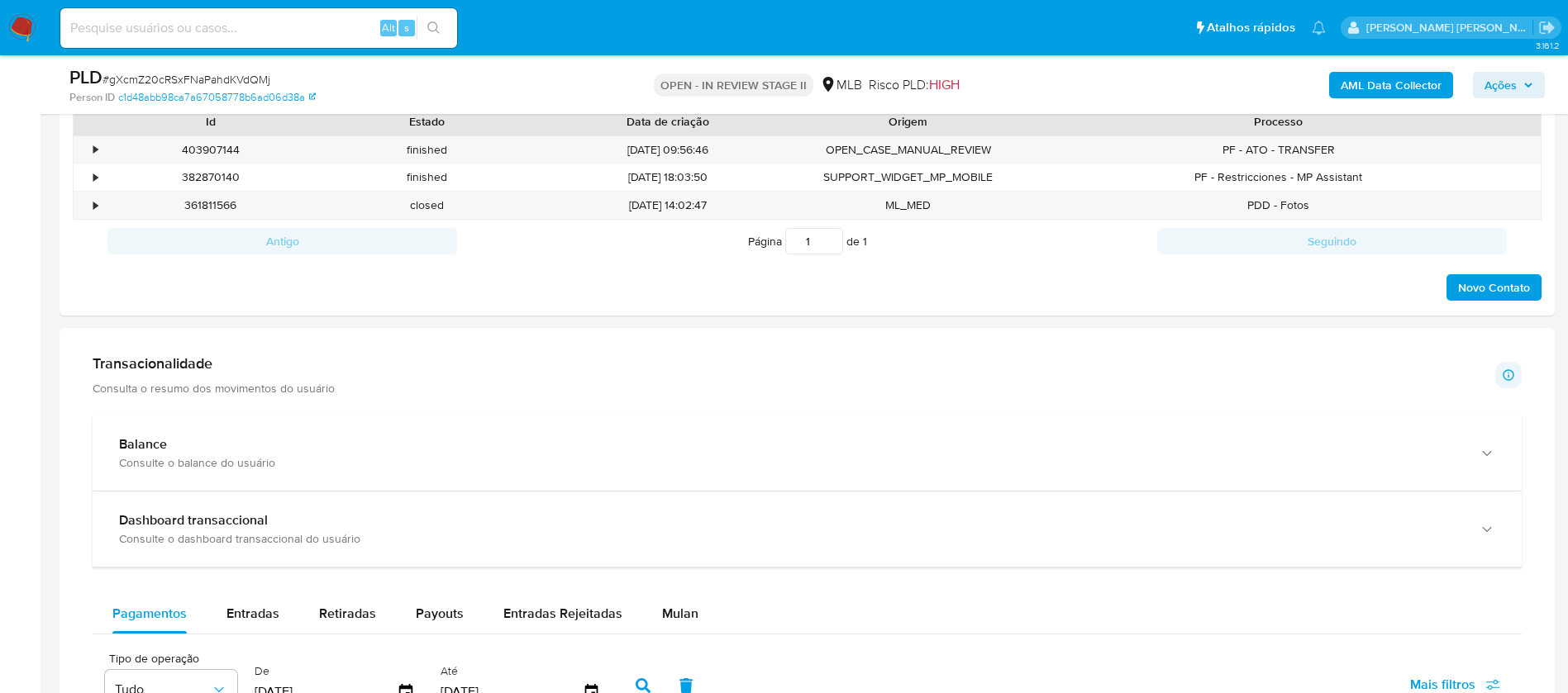
scroll to position [991, 0]
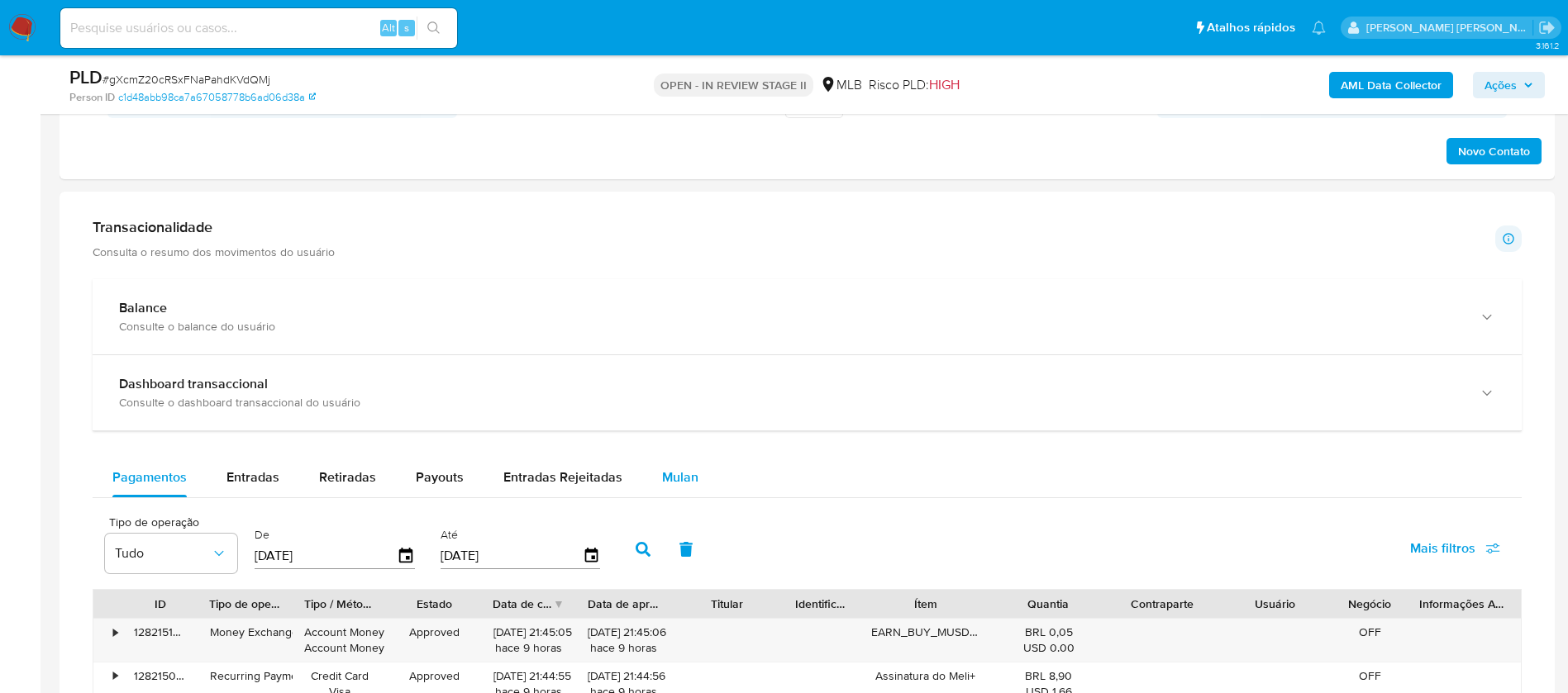
click at [665, 470] on span "Mulan" at bounding box center [680, 477] width 37 height 19
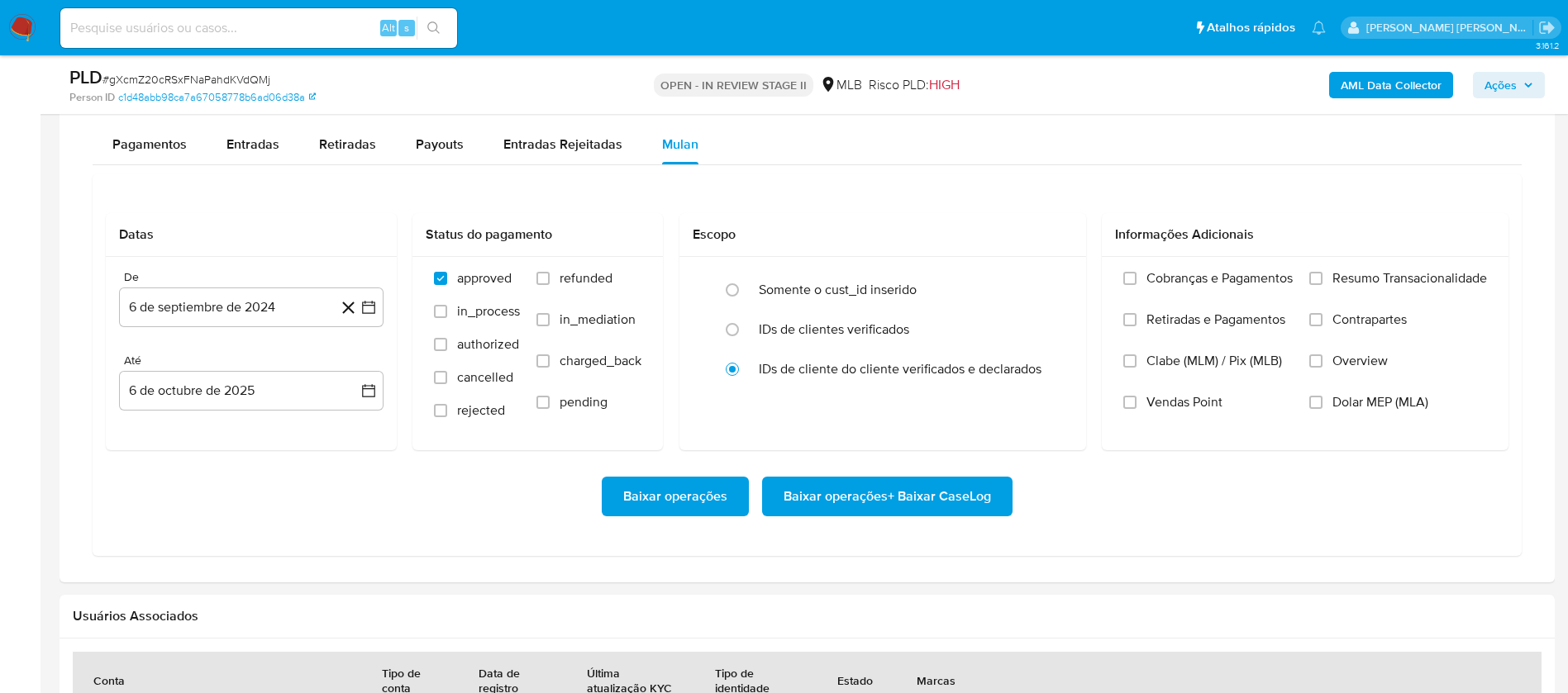
scroll to position [1363, 0]
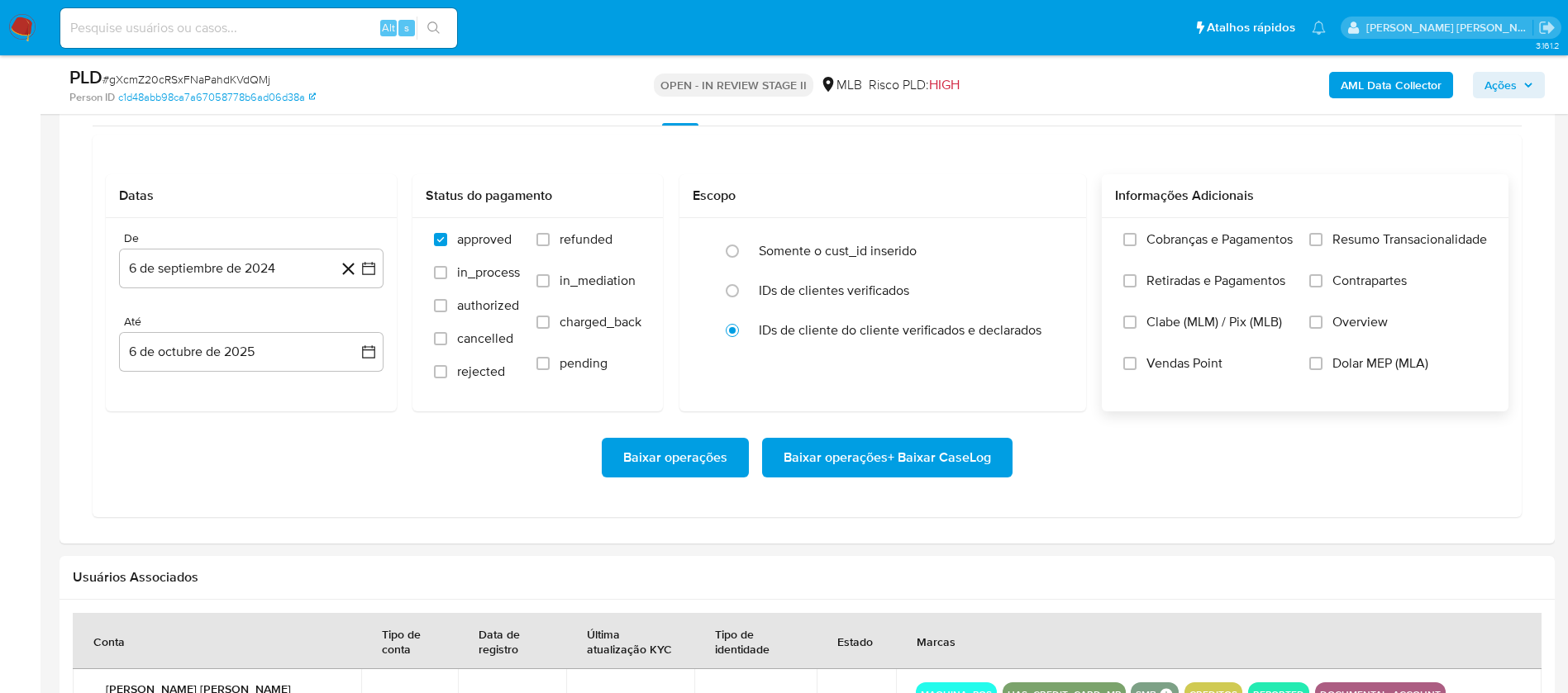
click at [1390, 241] on span "Resumo Transacionalidade" at bounding box center [1409, 239] width 155 height 16
click at [1322, 241] on input "Resumo Transacionalidade" at bounding box center [1315, 240] width 14 height 14
click at [1198, 363] on span "Vendas Point" at bounding box center [1184, 363] width 76 height 16
click at [1136, 363] on input "Vendas Point" at bounding box center [1130, 364] width 14 height 14
click at [206, 253] on button "6 de septiembre de 2024" at bounding box center [251, 268] width 264 height 40
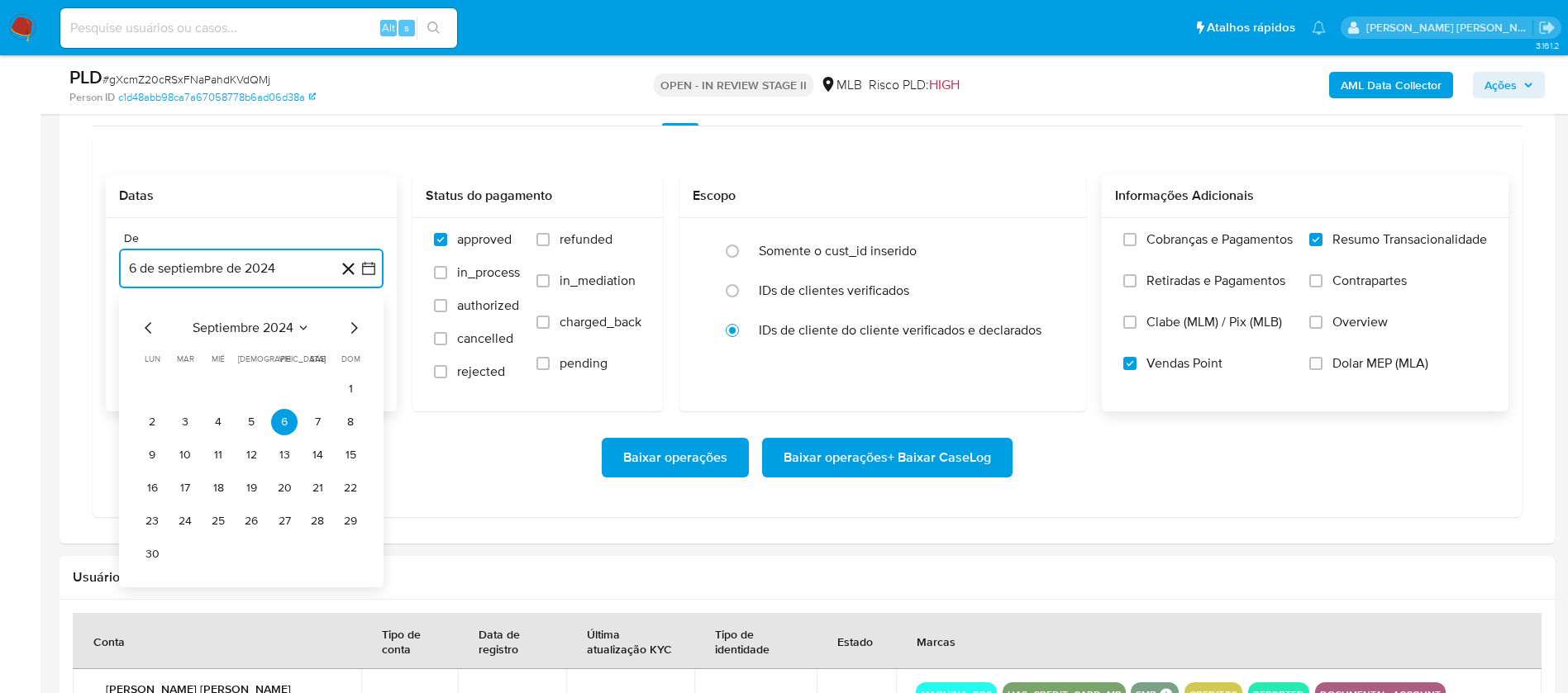
click at [237, 335] on span "septiembre 2024" at bounding box center [243, 327] width 101 height 16
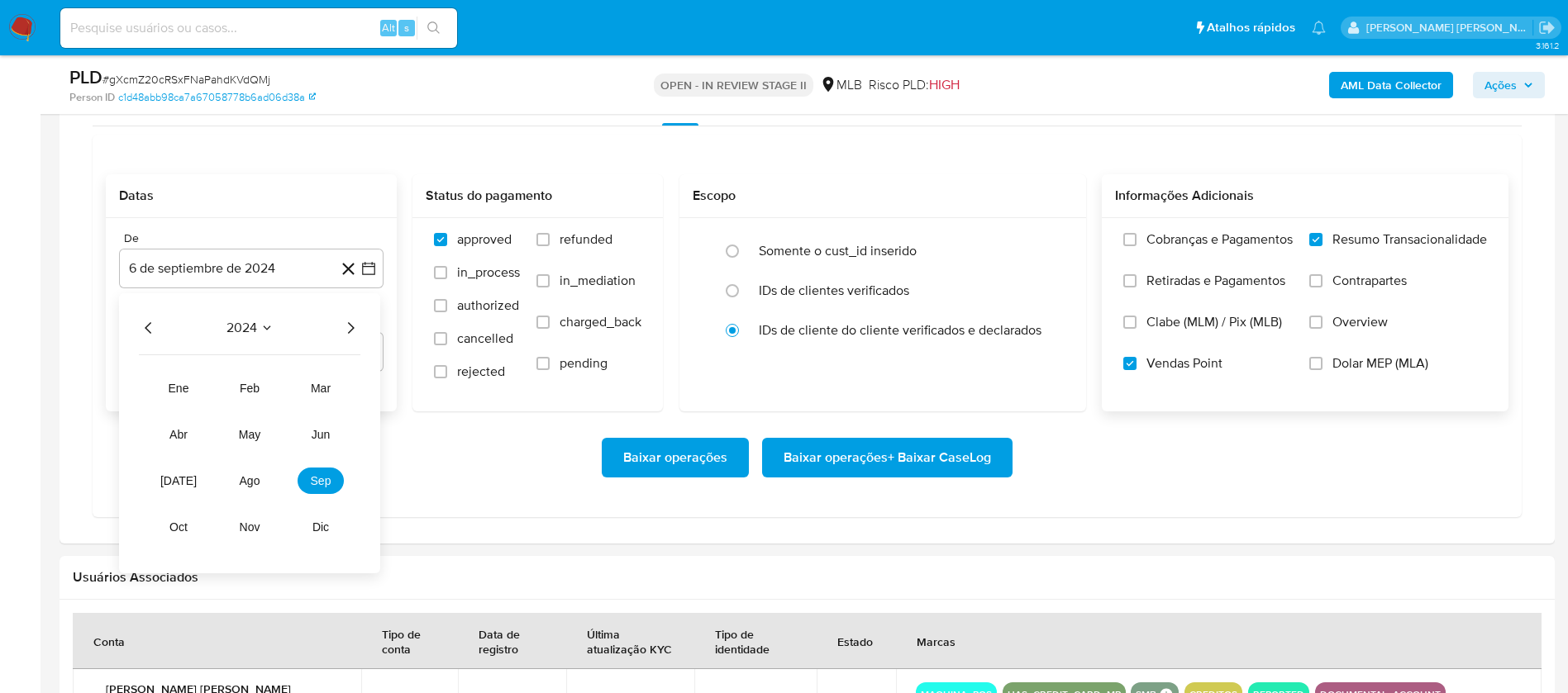
click at [354, 321] on icon "Año siguiente" at bounding box center [351, 327] width 19 height 19
click at [249, 490] on button "ago" at bounding box center [250, 480] width 46 height 26
click at [286, 390] on button "1" at bounding box center [284, 388] width 26 height 26
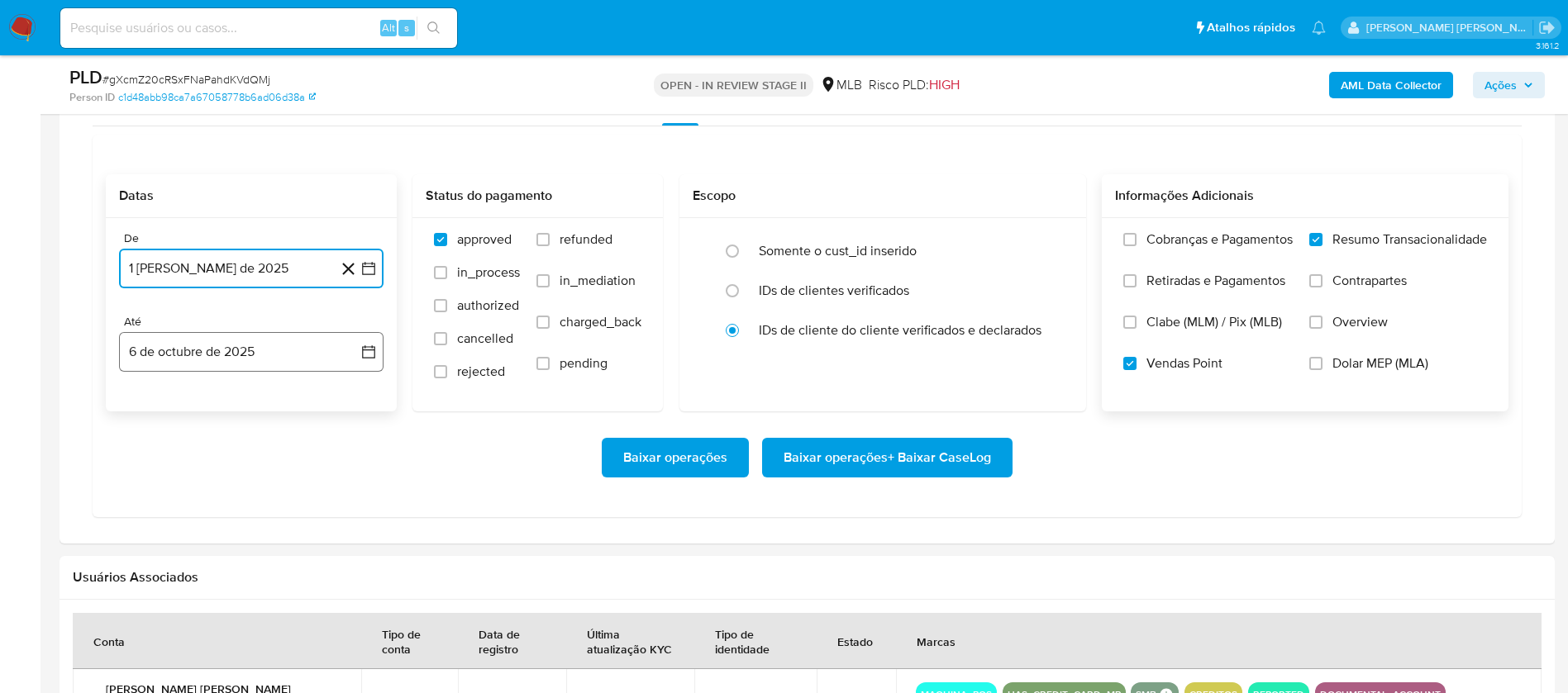
click at [288, 355] on button "6 de octubre de 2025" at bounding box center [251, 351] width 264 height 40
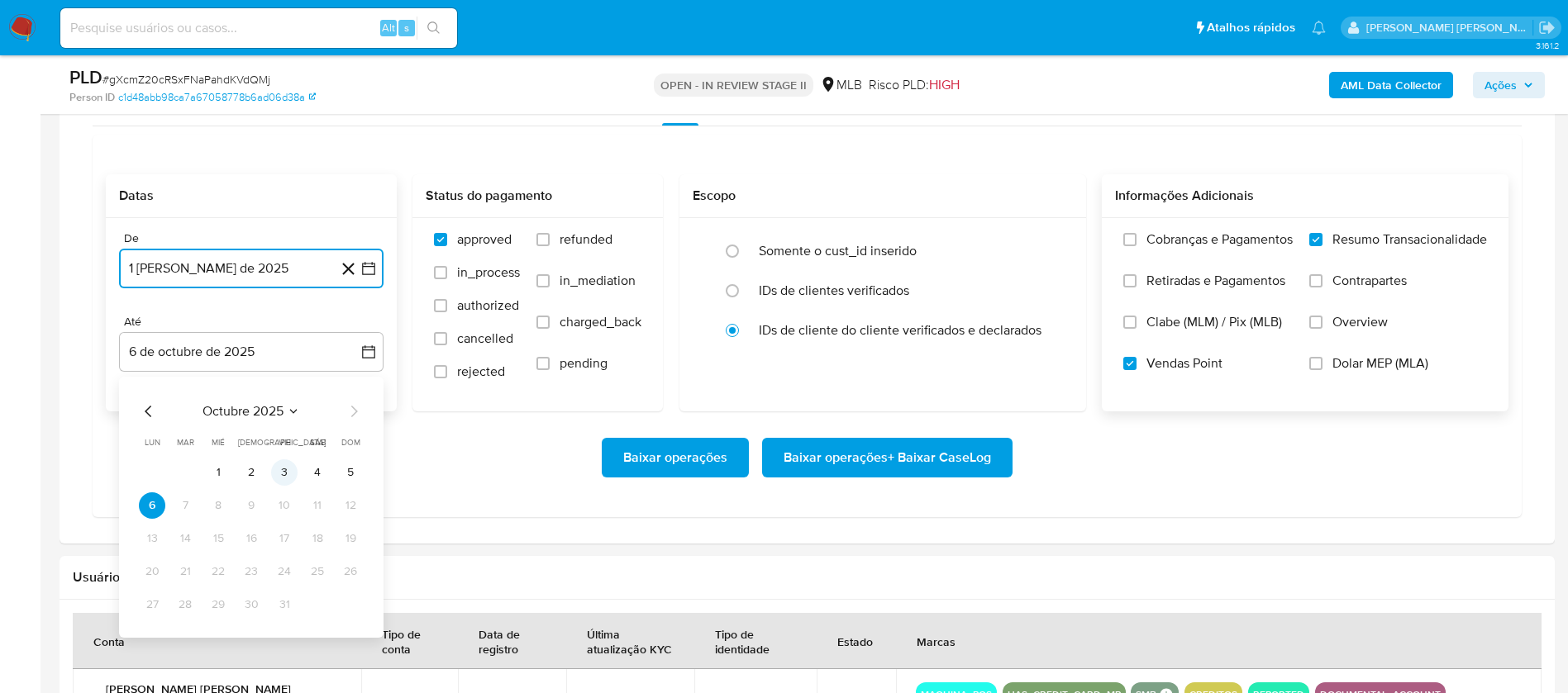
click at [285, 474] on button "3" at bounding box center [284, 471] width 26 height 26
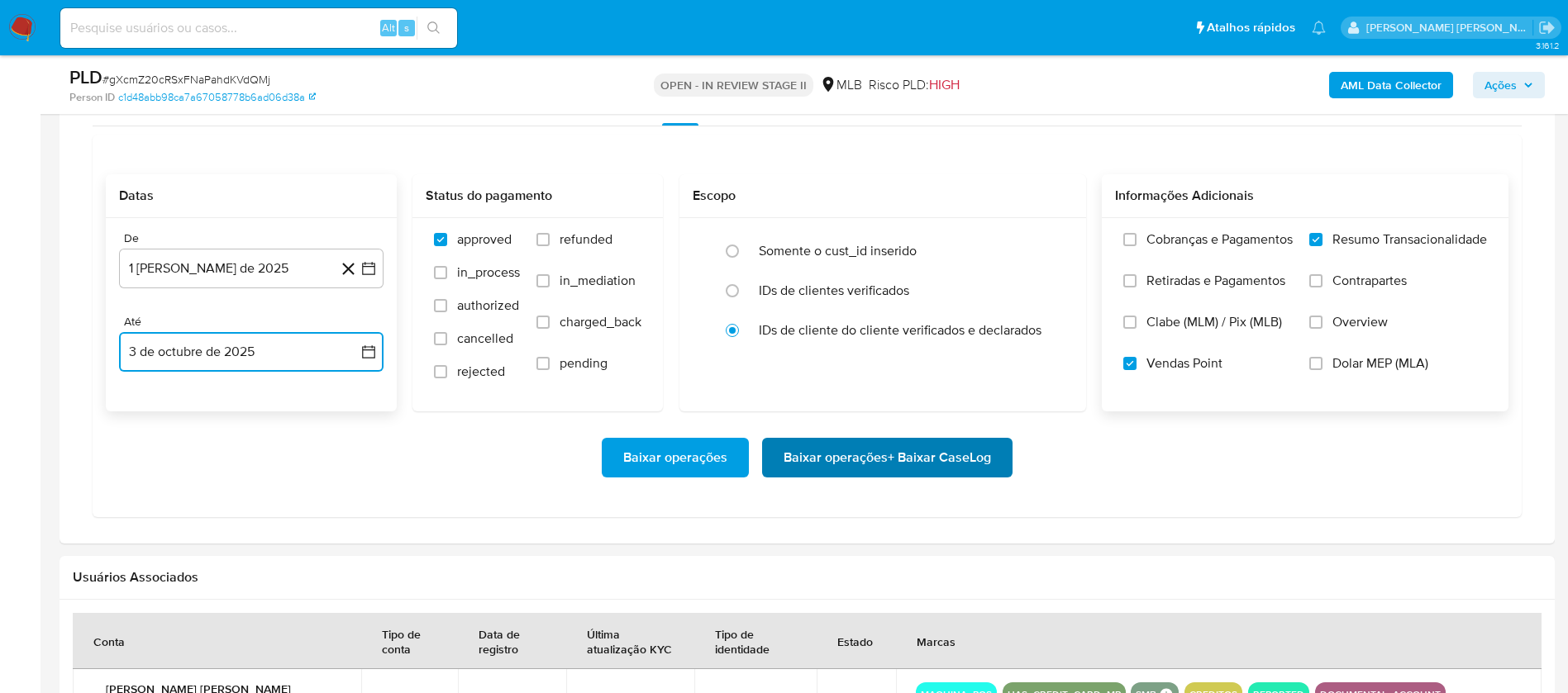
click at [825, 459] on span "Baixar operações + Baixar CaseLog" at bounding box center [887, 458] width 207 height 37
